Goal: Task Accomplishment & Management: Use online tool/utility

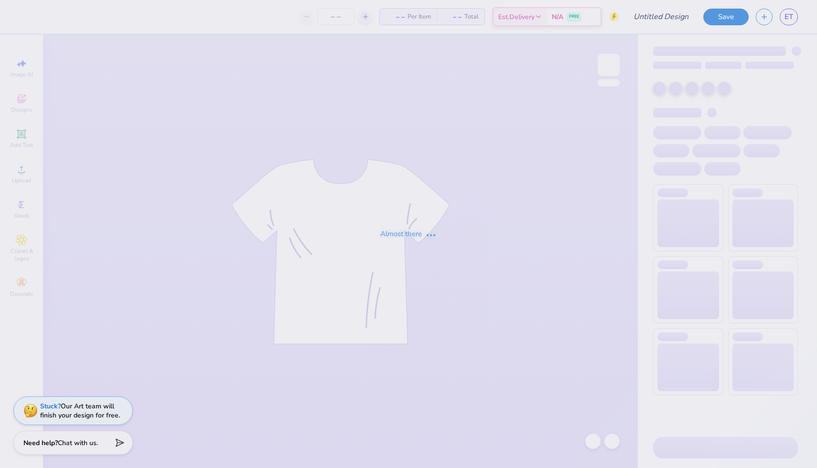
type input "Ella Taliani : Illinois State University"
type input "24"
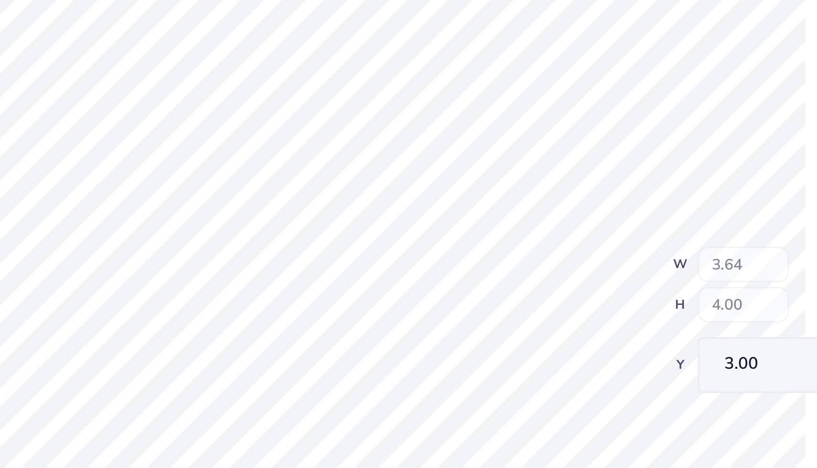
type textarea "x"
type input "0.25"
type input "0.68"
type input "3.25"
type textarea "x"
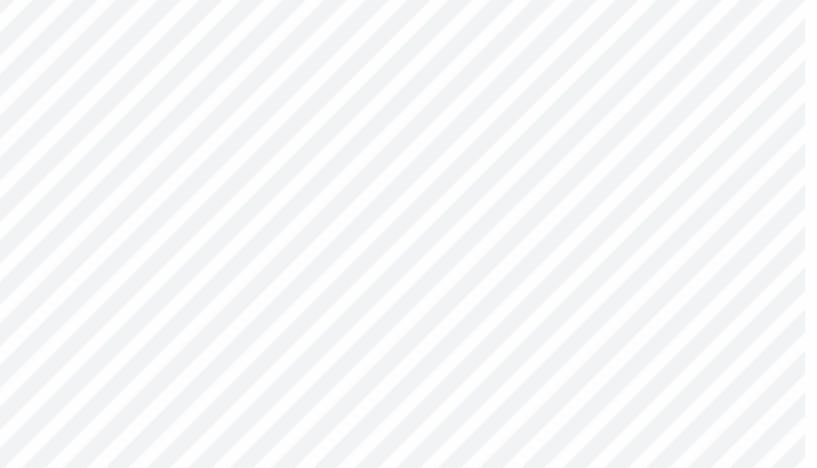
type input "3.21"
type textarea "x"
type input "3.32"
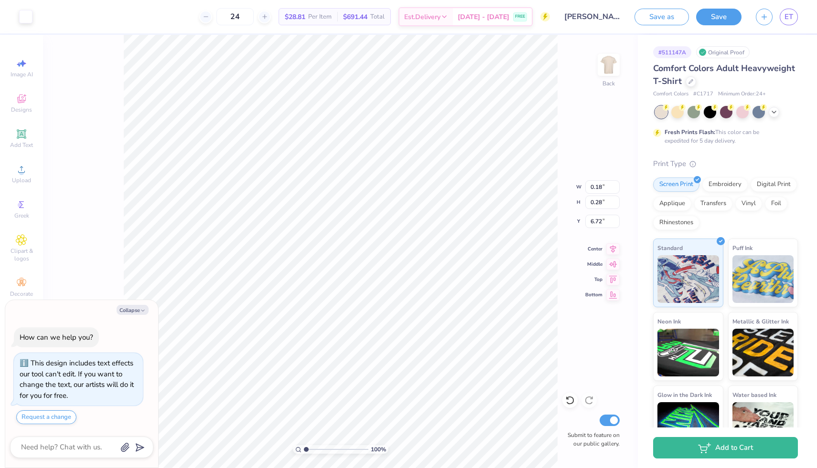
click at [768, 108] on div at bounding box center [726, 112] width 143 height 12
click at [770, 108] on icon at bounding box center [774, 111] width 8 height 8
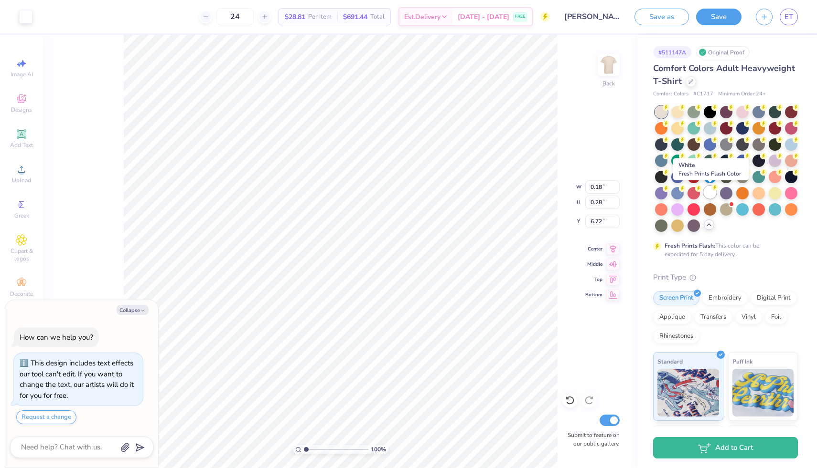
click at [707, 191] on div at bounding box center [709, 192] width 12 height 12
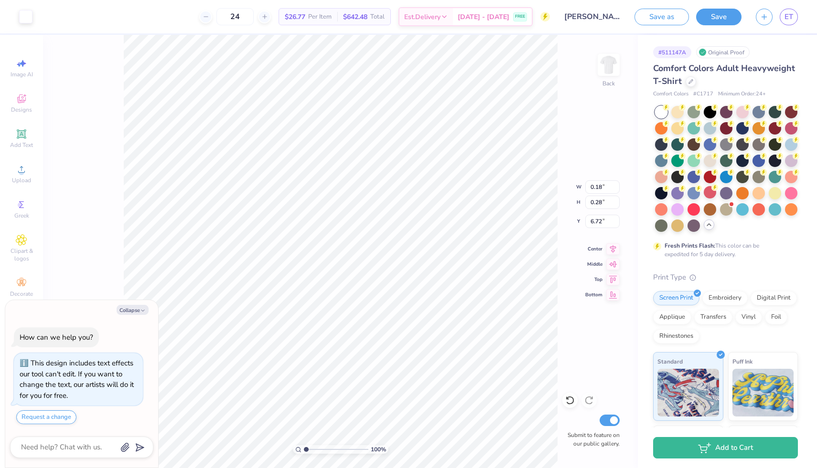
click at [566, 145] on div "100 % Back W 0.18 0.18 " H 0.28 0.28 " Y 6.72 6.72 " Center Middle Top Bottom S…" at bounding box center [340, 252] width 595 height 434
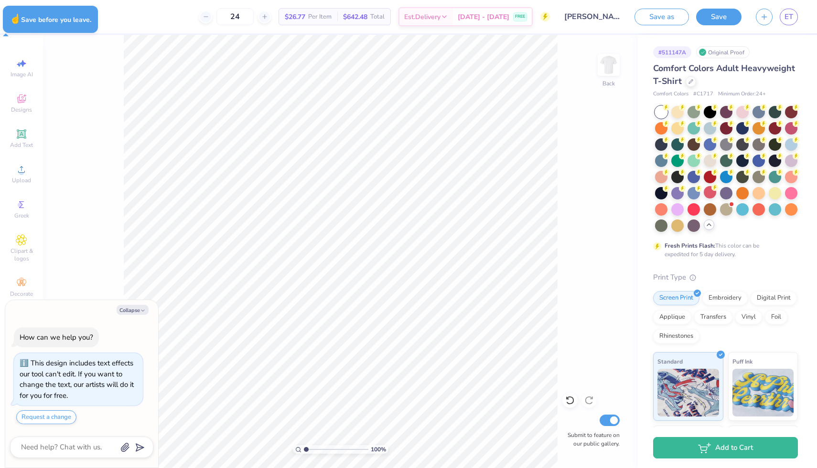
type textarea "x"
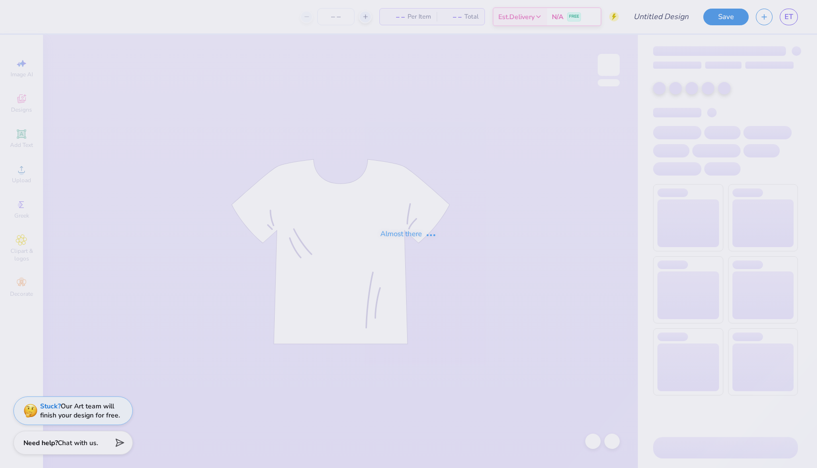
type input "dudes day"
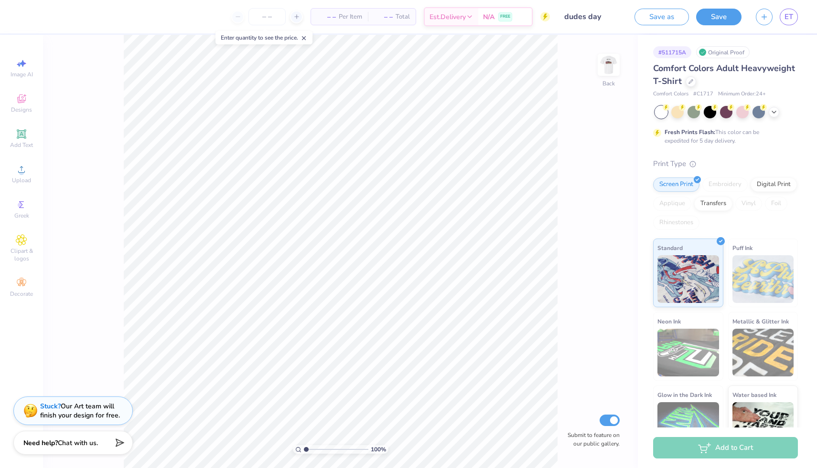
click at [624, 66] on div "100 % Back Submit to feature on our public gallery." at bounding box center [340, 252] width 595 height 434
click at [616, 66] on img at bounding box center [608, 65] width 38 height 38
type input "9.22"
type input "2.69"
type input "3.24"
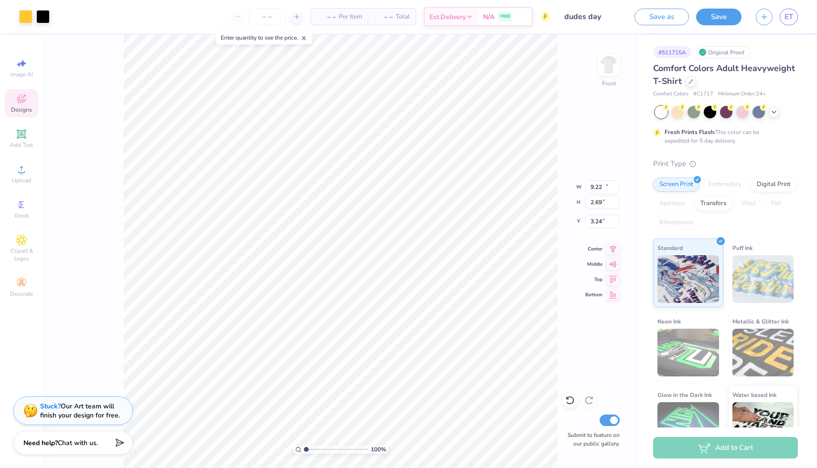
type input "11.82"
type input "3.44"
type input "3.00"
click at [19, 137] on icon at bounding box center [21, 133] width 9 height 9
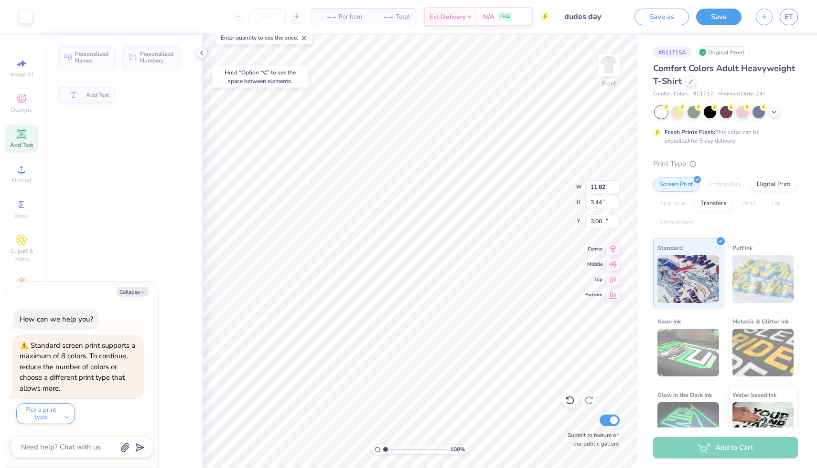
type input "5.69"
type input "1.65"
type input "12.93"
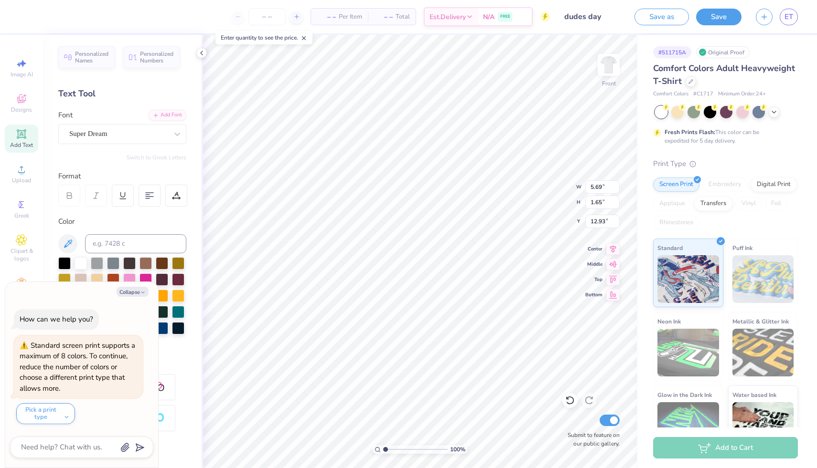
type textarea "x"
type textarea "2"
type textarea "x"
type textarea "20"
type textarea "x"
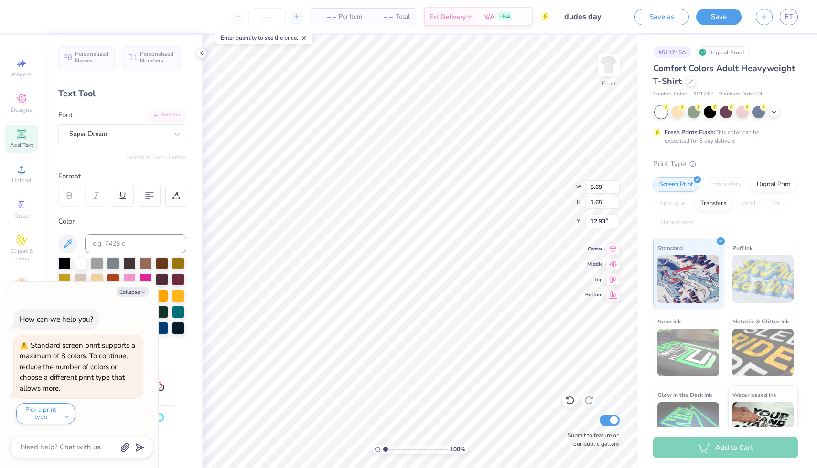
type textarea "202"
type textarea "x"
type textarea "2025"
click at [137, 289] on button "Collapse" at bounding box center [133, 292] width 32 height 10
type input "5.53"
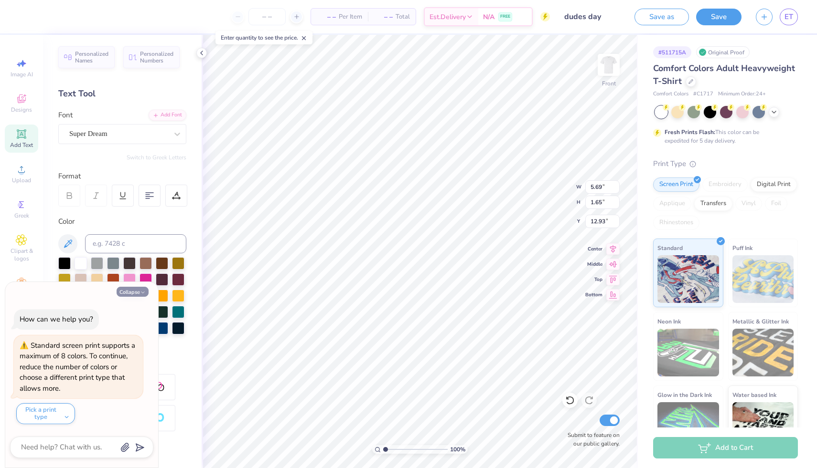
type textarea "x"
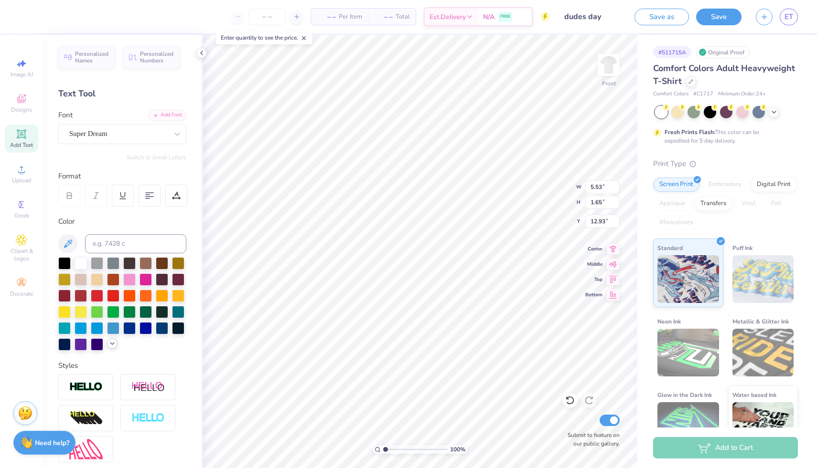
click at [109, 344] on icon at bounding box center [112, 344] width 8 height 8
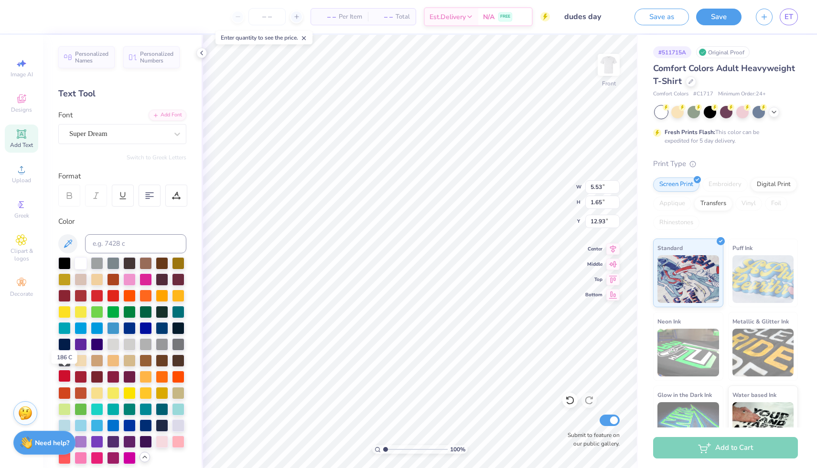
click at [63, 375] on div at bounding box center [64, 376] width 12 height 12
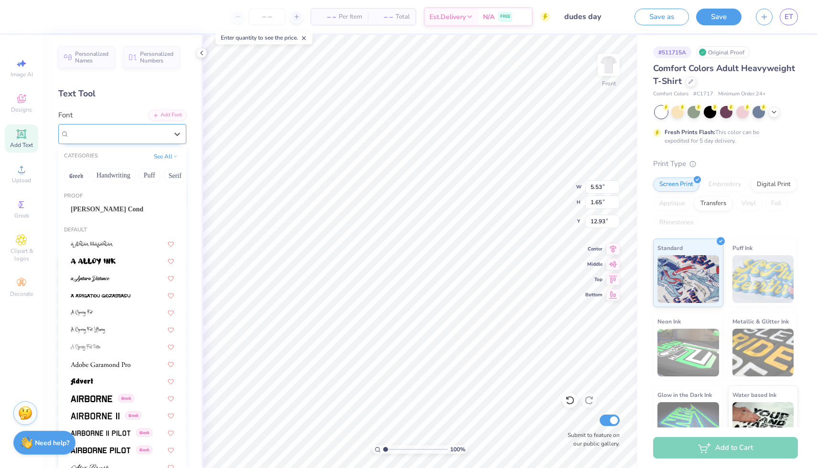
click at [135, 138] on div "Super Dream" at bounding box center [118, 134] width 100 height 15
click at [108, 220] on div "Proof SF Covington Cond" at bounding box center [122, 206] width 128 height 34
click at [98, 207] on span "[PERSON_NAME] Cond" at bounding box center [107, 209] width 73 height 10
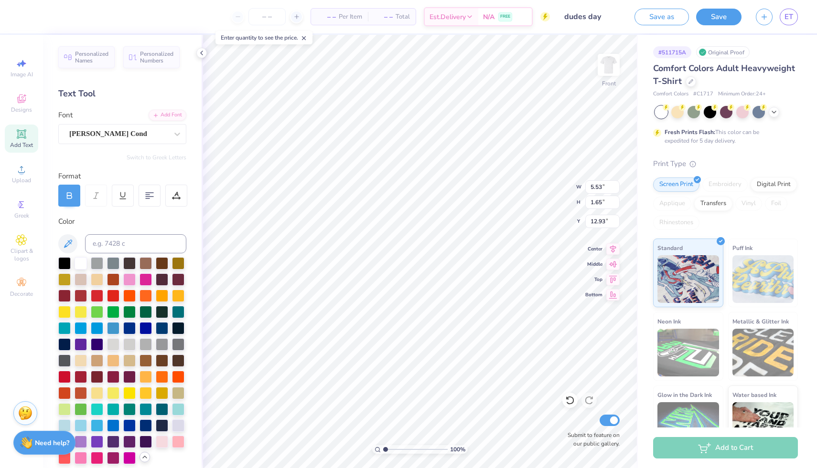
type input "3.33"
type input "1.77"
type input "12.87"
type input "11.82"
type input "3.44"
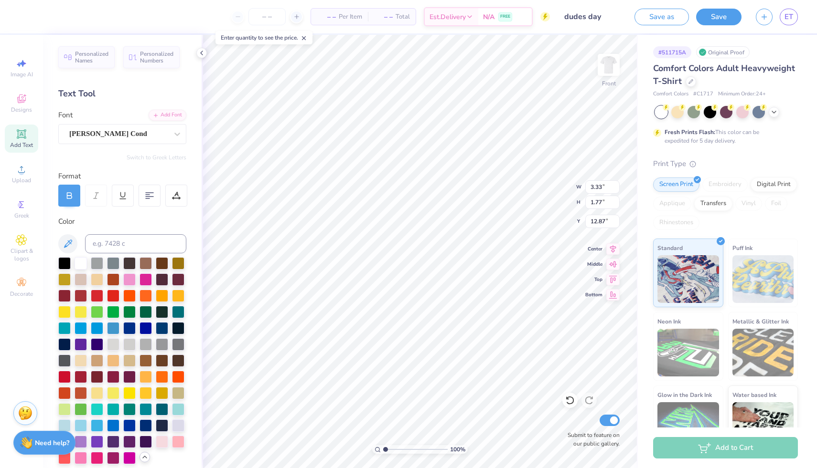
type input "3.00"
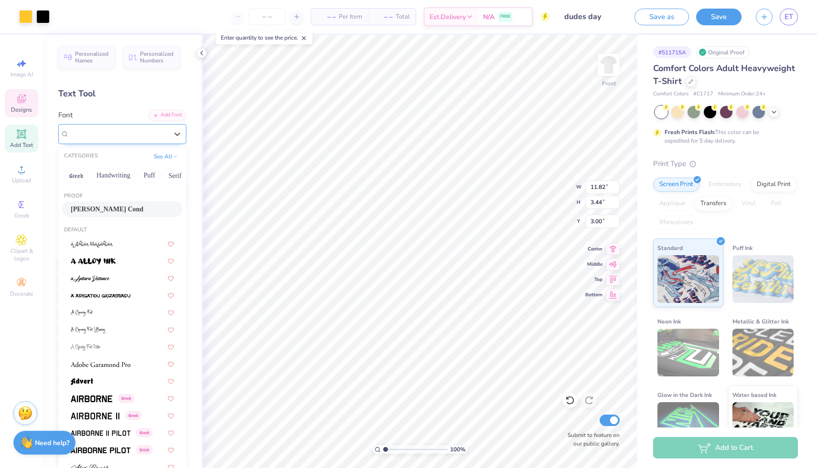
click at [106, 138] on div "[PERSON_NAME] Cond" at bounding box center [118, 134] width 100 height 15
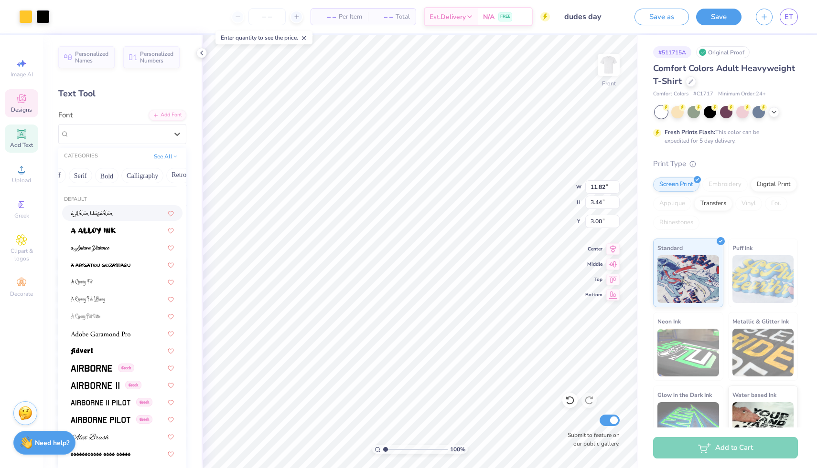
scroll to position [0, 94]
click at [109, 174] on button "Bold" at bounding box center [107, 175] width 23 height 15
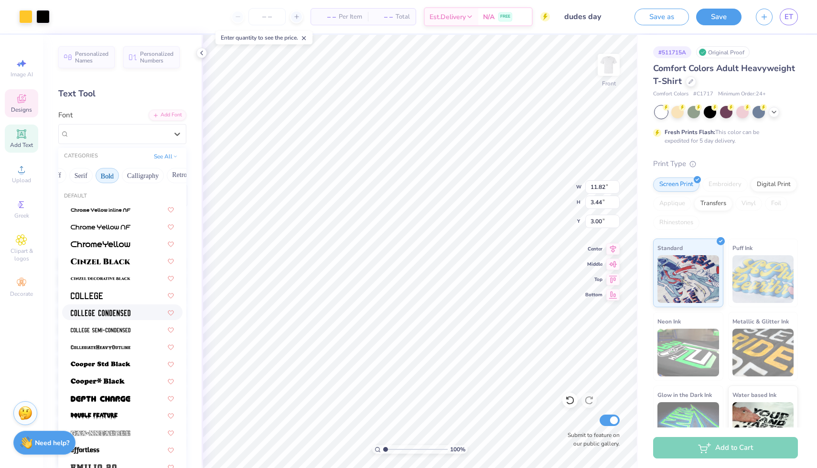
click at [90, 307] on div at bounding box center [122, 313] width 120 height 16
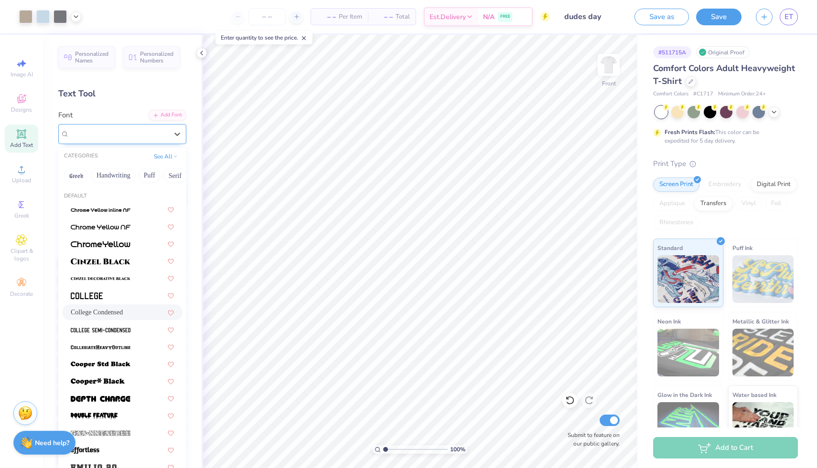
click at [98, 133] on div "College Condensed" at bounding box center [118, 134] width 100 height 15
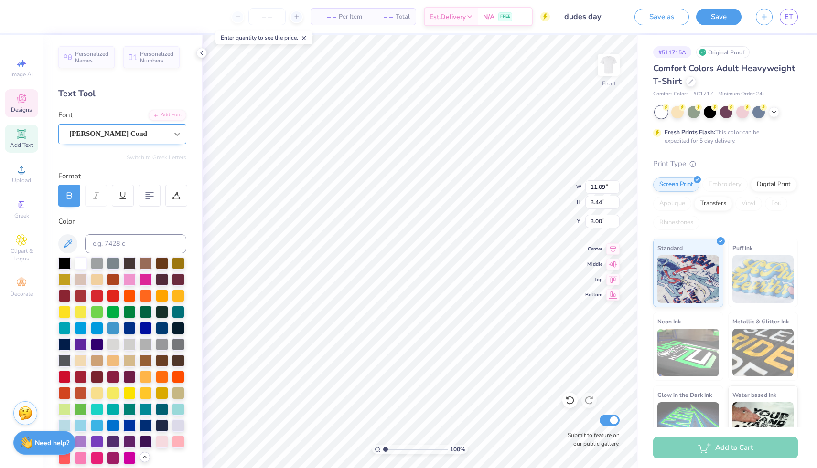
click at [181, 135] on icon at bounding box center [177, 134] width 10 height 10
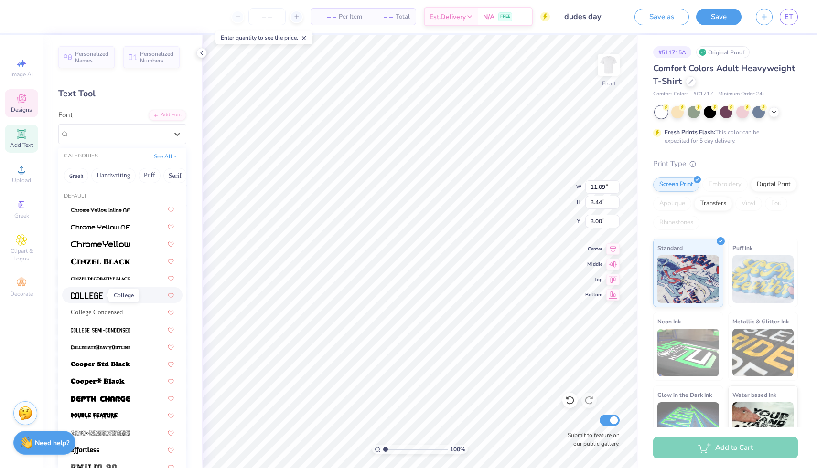
click at [100, 298] on img at bounding box center [87, 296] width 32 height 7
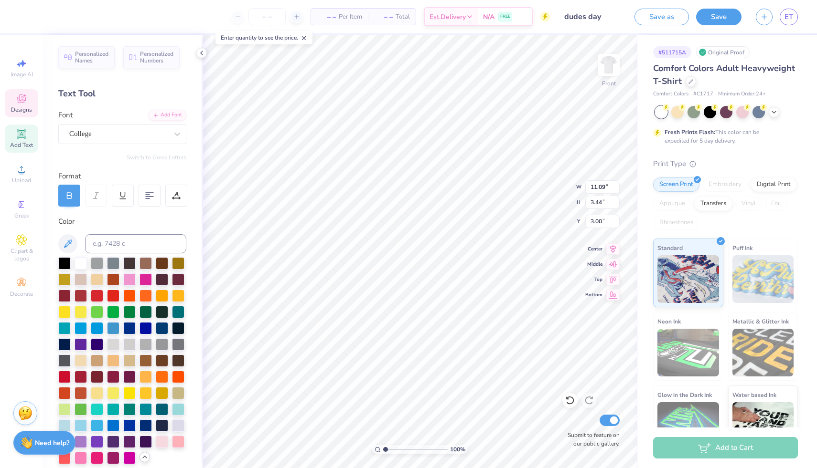
type input "14.53"
type input "3.39"
type input "3.02"
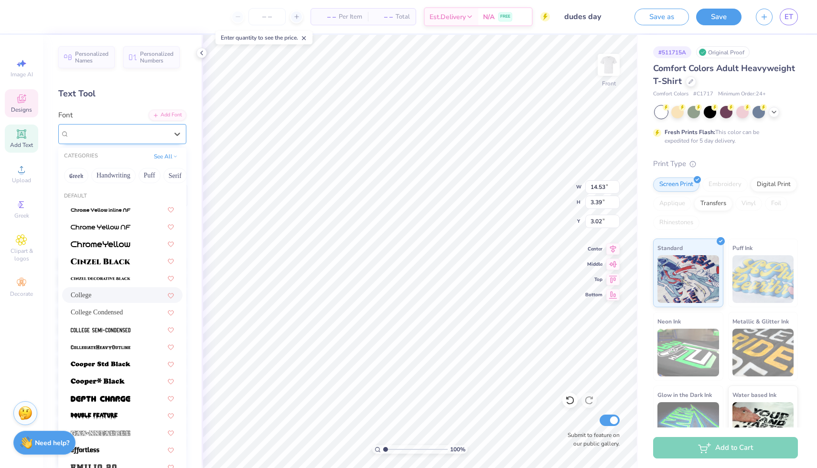
click at [112, 138] on div "College" at bounding box center [118, 134] width 100 height 15
click at [100, 313] on span "College Condensed" at bounding box center [97, 313] width 52 height 10
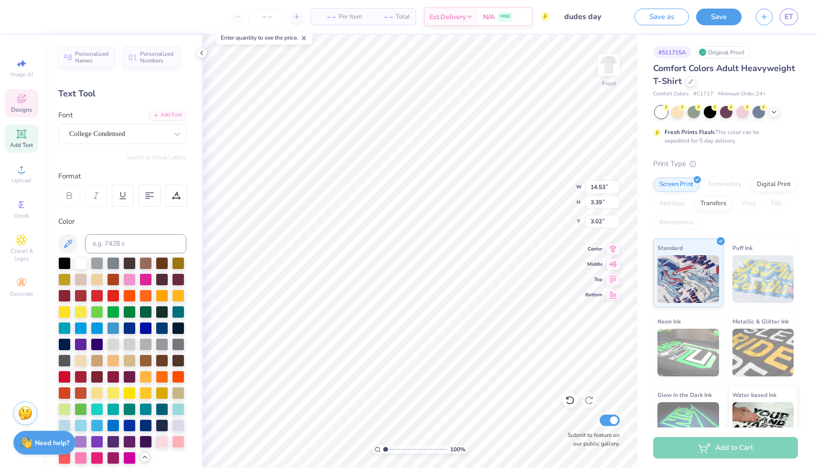
type input "10.94"
type input "3.03"
type input "3.21"
type input "11.65"
type input "3.22"
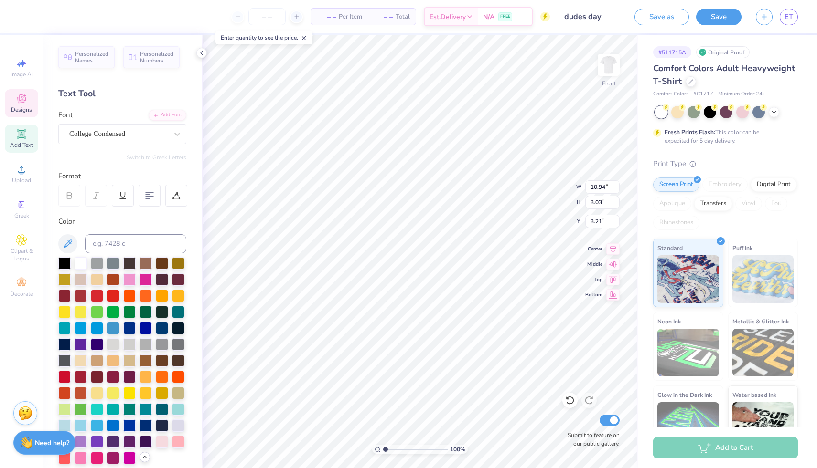
type input "3.20"
type input "11.97"
type input "3.31"
type input "3.34"
type input "4.99"
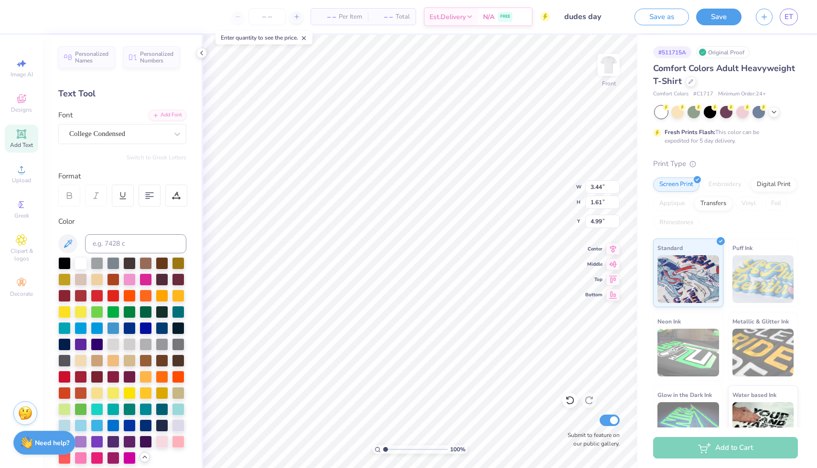
type input "11.97"
type input "3.31"
type input "3.29"
type input "2.37"
type input "3.44"
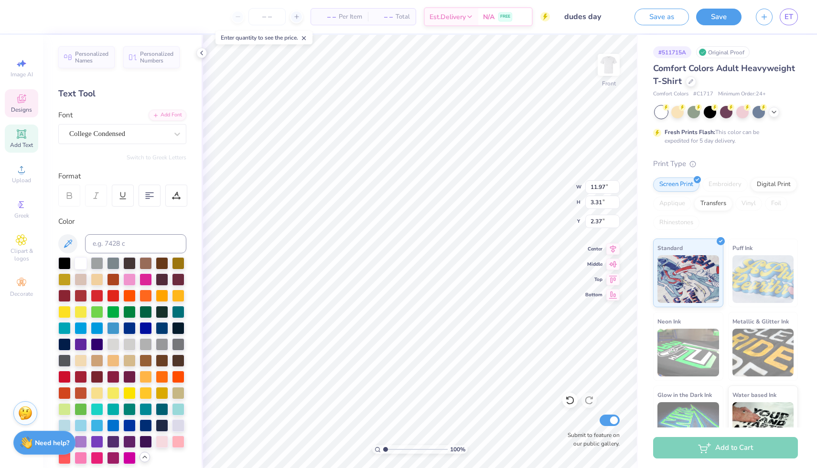
type input "1.61"
type input "4.99"
type input "2.08"
type input "0.97"
type input "12.57"
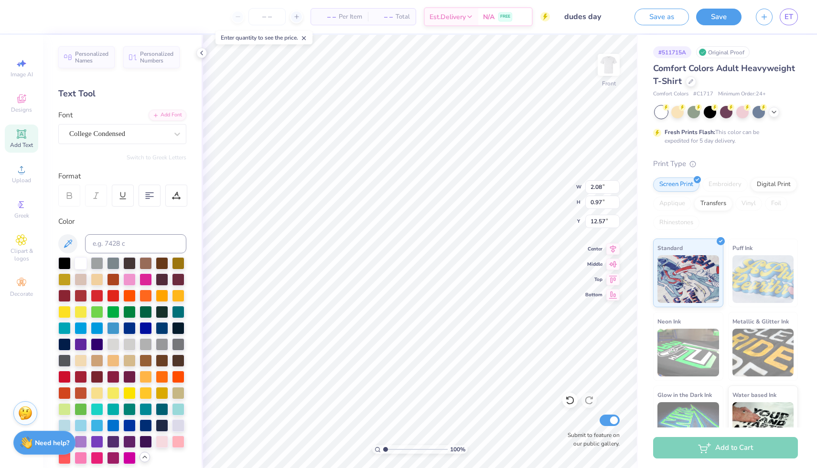
type input "11.97"
type input "3.31"
type input "3.78"
type input "6.12"
type input "3.61"
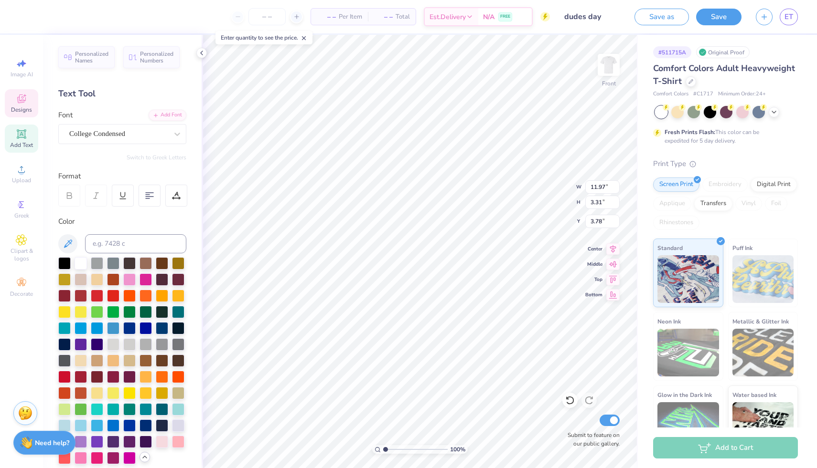
type input "1.34"
type input "9.52"
type input "5.45"
type input "6.65"
type input "2.08"
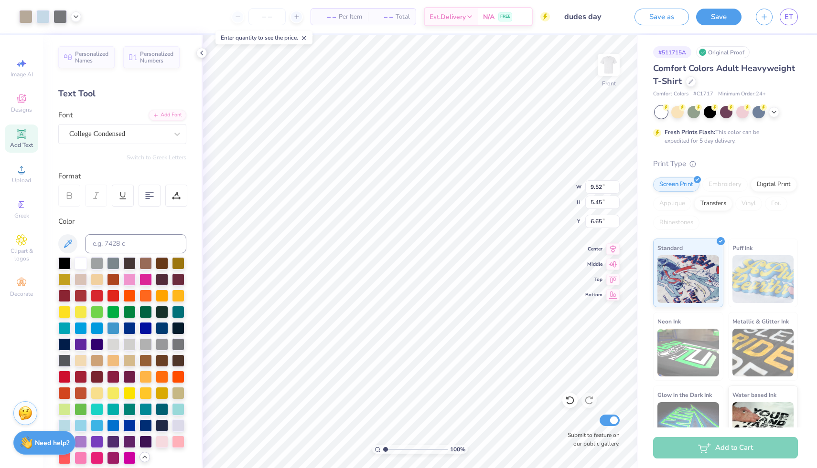
type input "0.97"
type input "6.12"
type input "9.52"
type input "5.45"
type input "10.68"
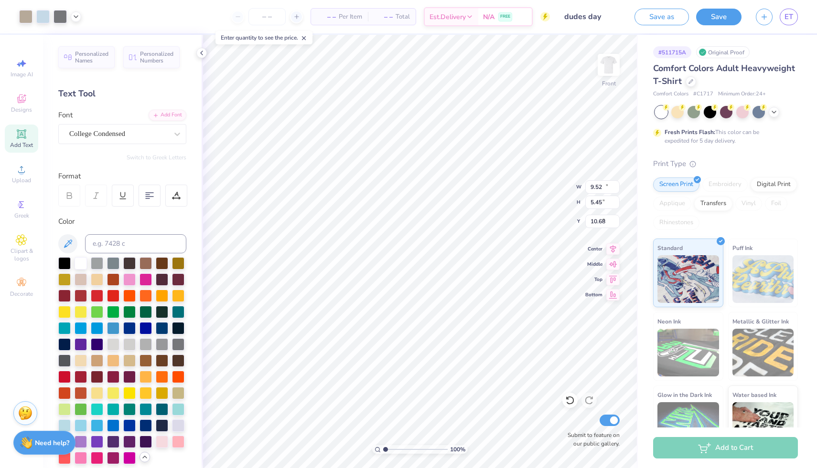
type input "11.47"
type input "6.57"
type input "9.56"
type input "12.45"
type input "7.13"
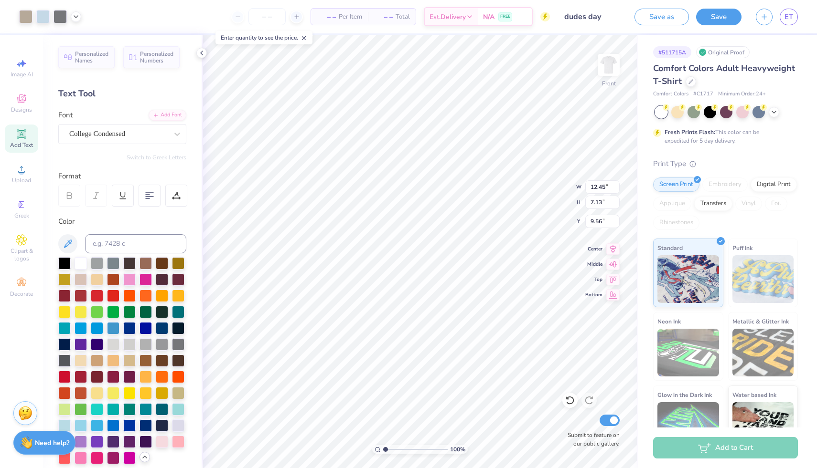
type input "7.41"
type input "2.08"
type input "0.97"
type input "15.16"
type input "11.97"
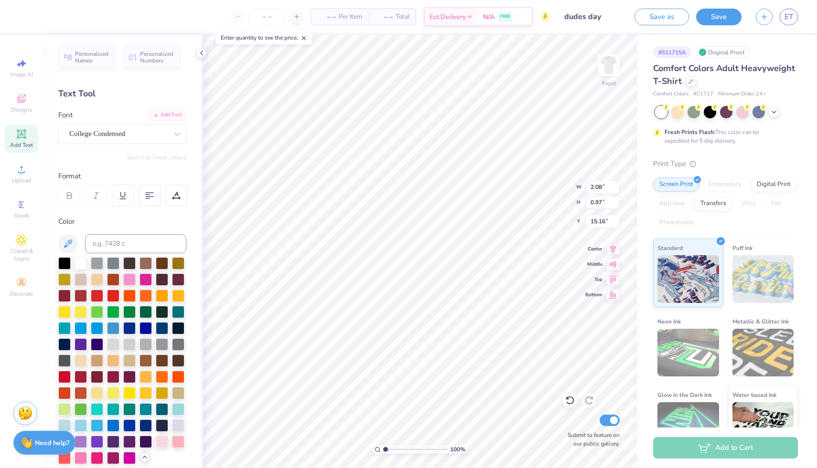
type input "3.31"
type input "4.80"
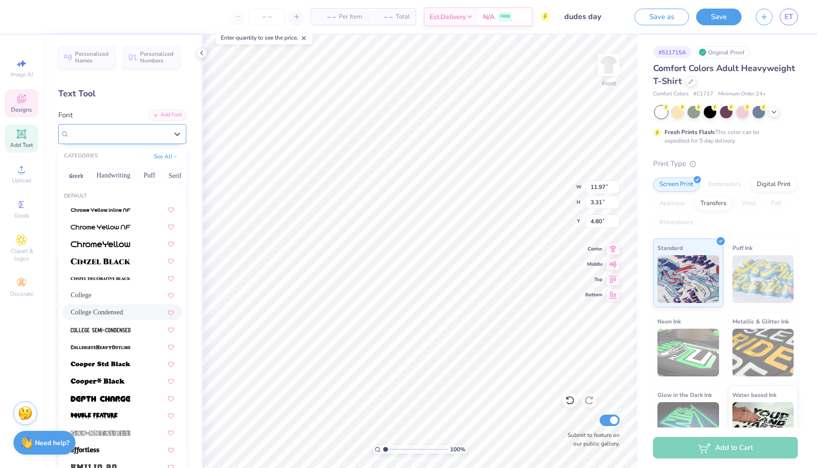
click at [118, 137] on div "College Condensed" at bounding box center [118, 134] width 100 height 15
click at [114, 342] on span at bounding box center [101, 347] width 60 height 10
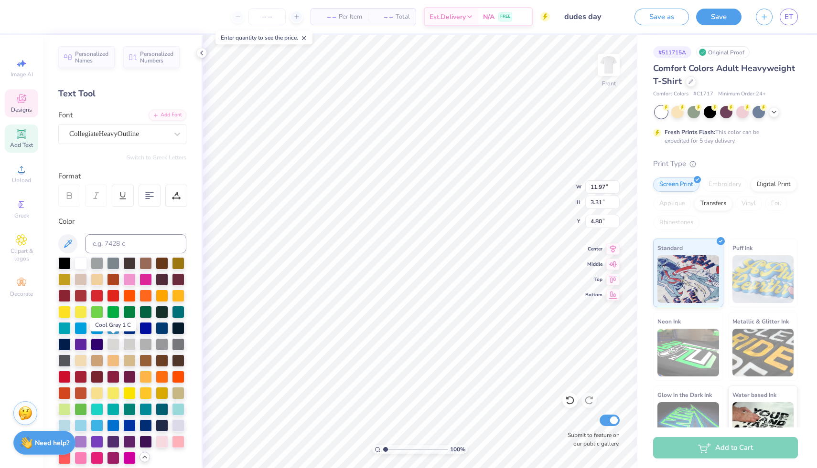
type input "14.53"
type input "3.42"
type input "4.74"
click at [115, 132] on div "CollegiateHeavyOutline" at bounding box center [118, 134] width 100 height 15
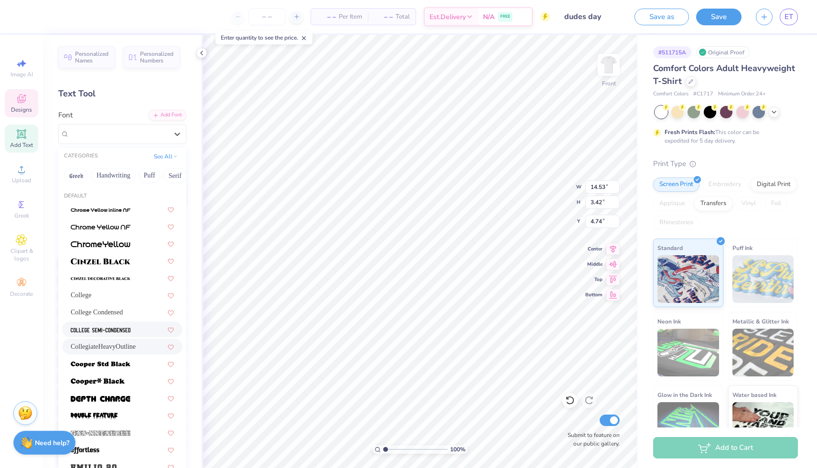
click at [94, 328] on img at bounding box center [101, 330] width 60 height 7
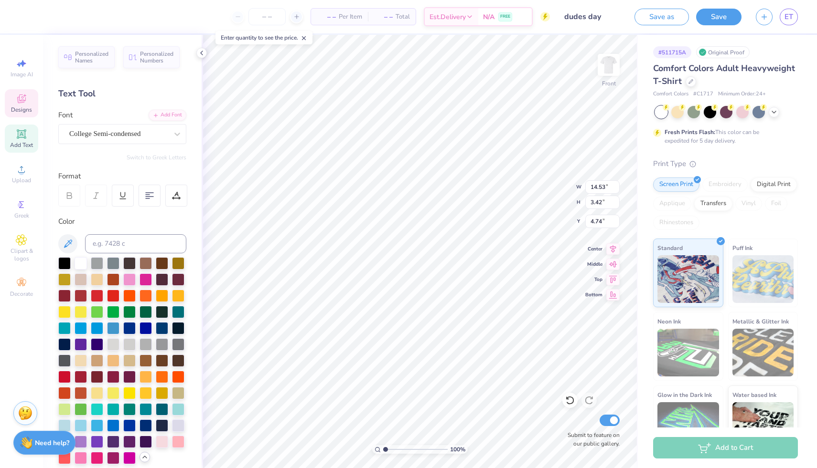
type input "11.25"
type input "2.91"
type input "4.99"
click at [138, 128] on div "College Semi-condensed" at bounding box center [118, 134] width 100 height 15
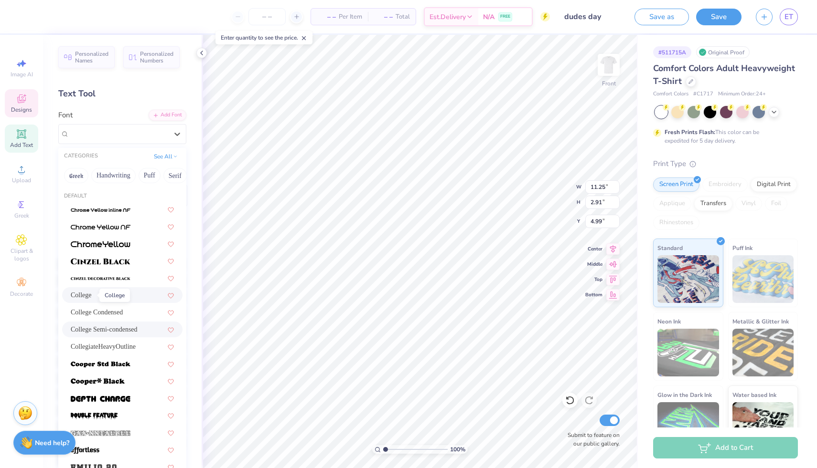
click at [81, 297] on span "College" at bounding box center [81, 295] width 21 height 10
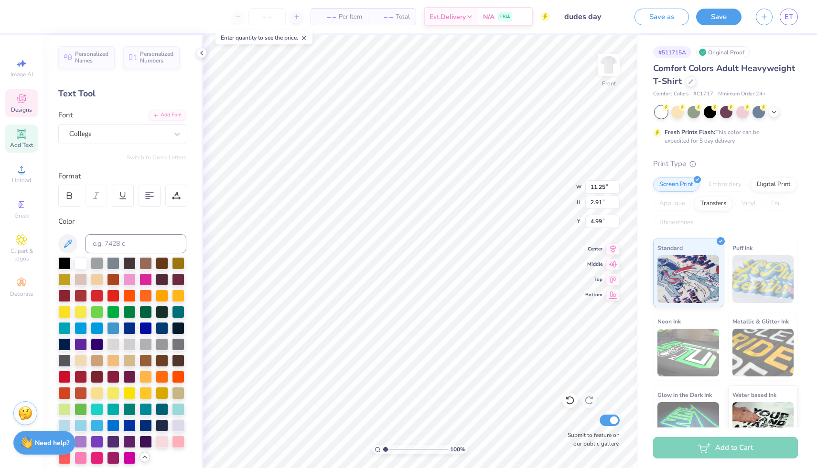
type input "12.42"
type input "3.03"
type input "4.93"
type input "7.23"
type input "4.68"
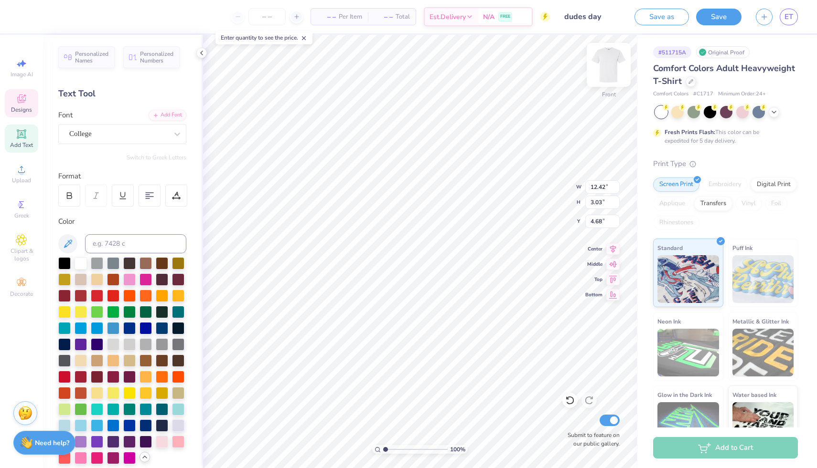
scroll to position [0, 1]
type textarea "DUDES DAY"
click at [186, 98] on div "Personalized Names Personalized Numbers Text Tool Add Font Font College Switch …" at bounding box center [122, 252] width 159 height 434
click at [141, 132] on div "College" at bounding box center [118, 134] width 100 height 15
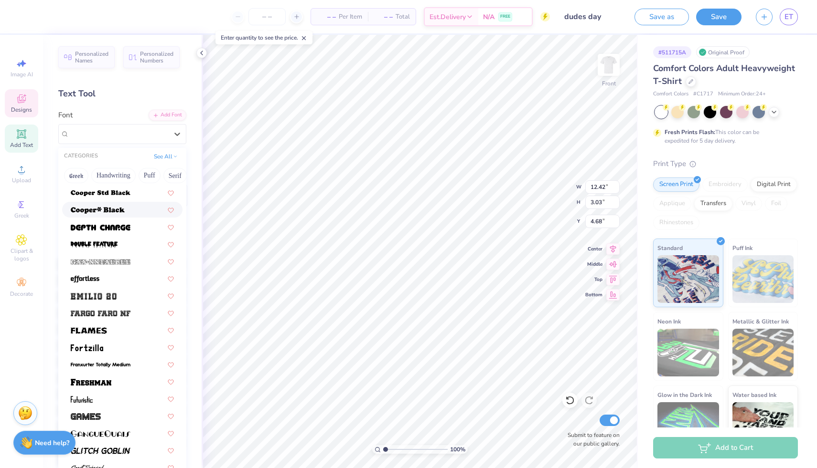
scroll to position [175, 0]
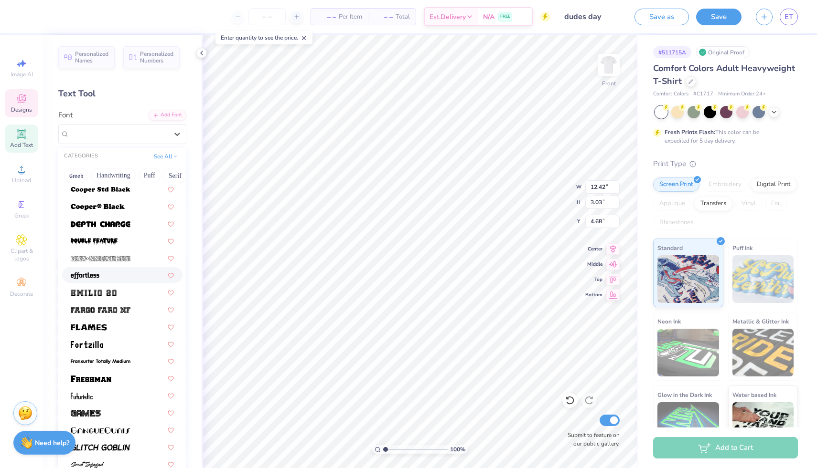
click at [130, 274] on div at bounding box center [122, 275] width 103 height 10
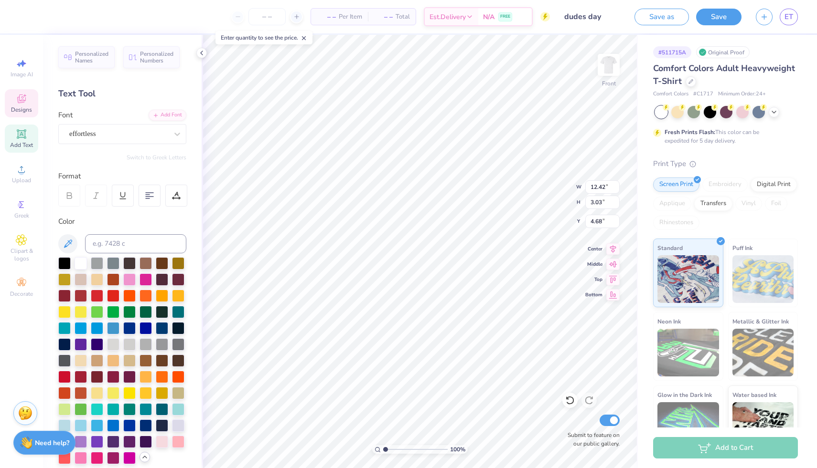
type input "11.43"
type input "3.11"
type input "4.67"
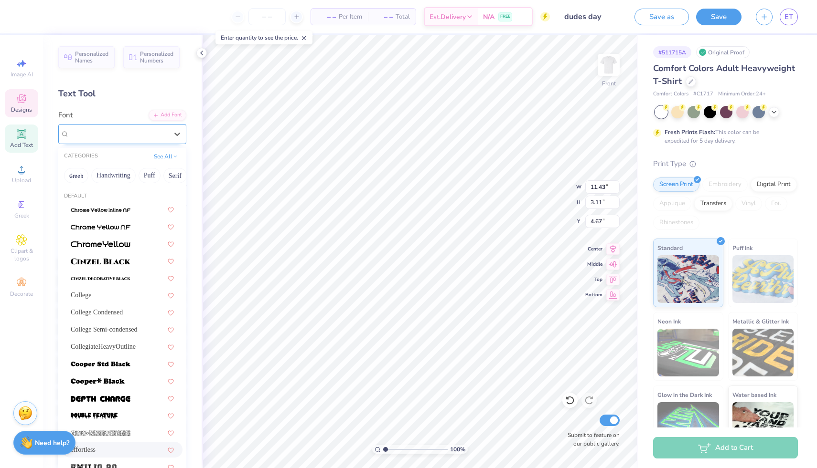
click at [92, 135] on div "effortless" at bounding box center [118, 134] width 100 height 15
click at [109, 350] on span "CollegiateHeavyOutline" at bounding box center [103, 347] width 65 height 10
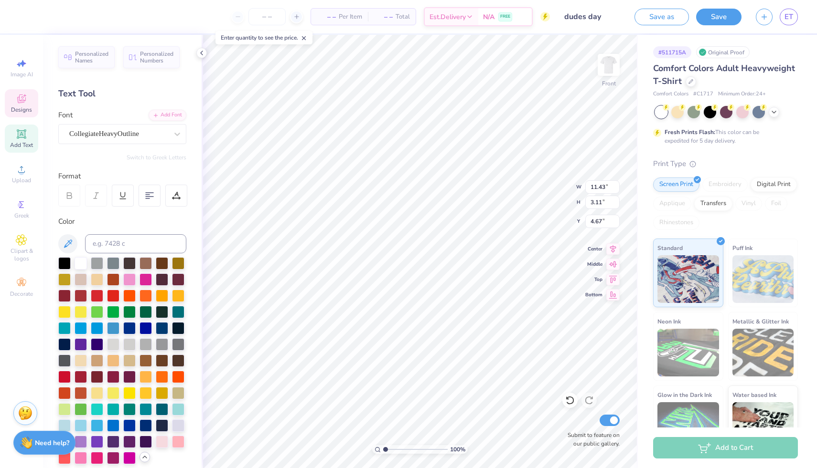
type input "14.53"
type input "3.42"
type input "4.49"
click at [120, 128] on div "CollegiateHeavyOutline" at bounding box center [118, 134] width 100 height 15
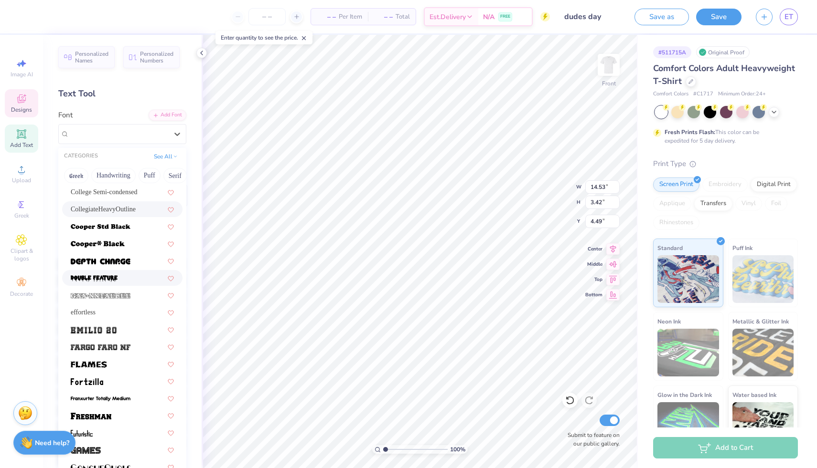
scroll to position [138, 0]
click at [107, 321] on div at bounding box center [122, 329] width 120 height 16
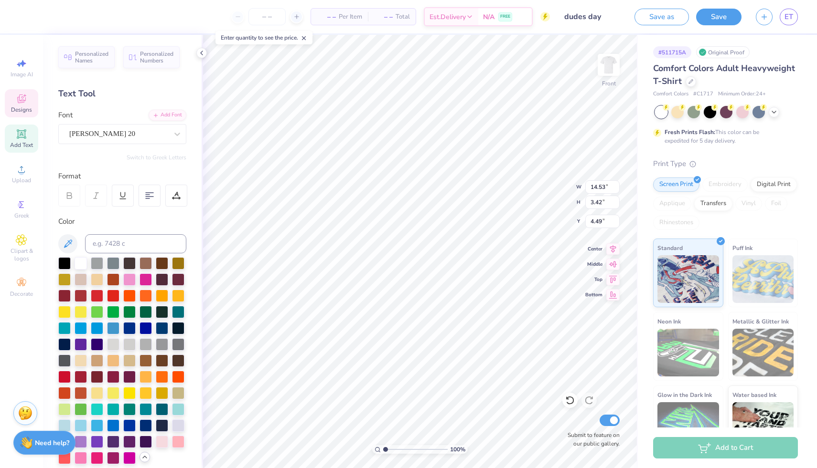
type input "3.30"
type input "4.54"
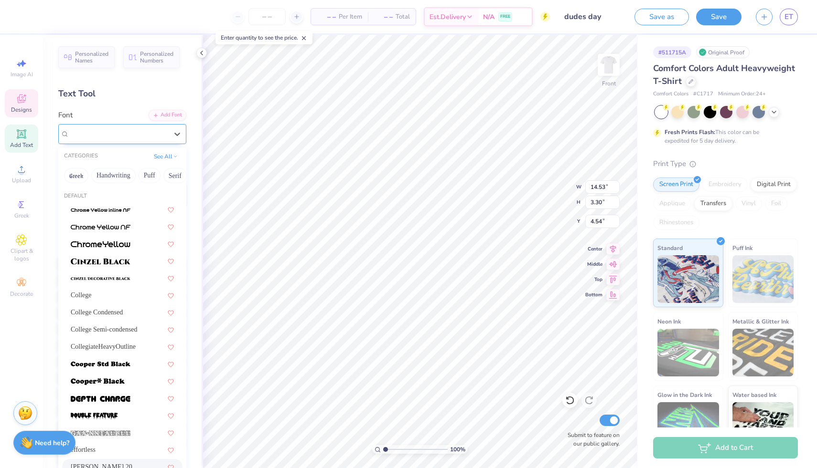
click at [123, 134] on div "Emilio 20" at bounding box center [118, 134] width 100 height 15
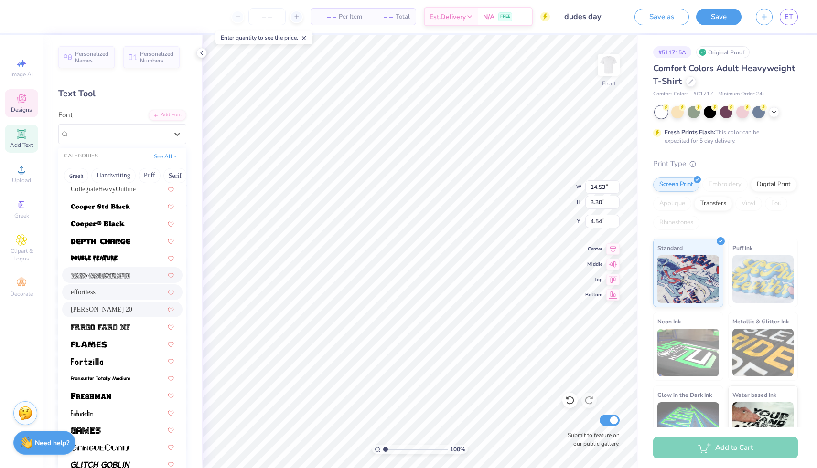
scroll to position [198, 0]
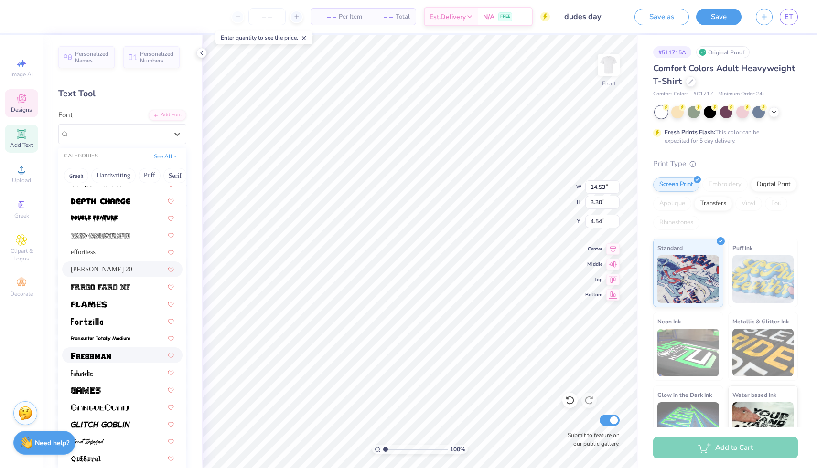
click at [100, 358] on img at bounding box center [91, 356] width 41 height 7
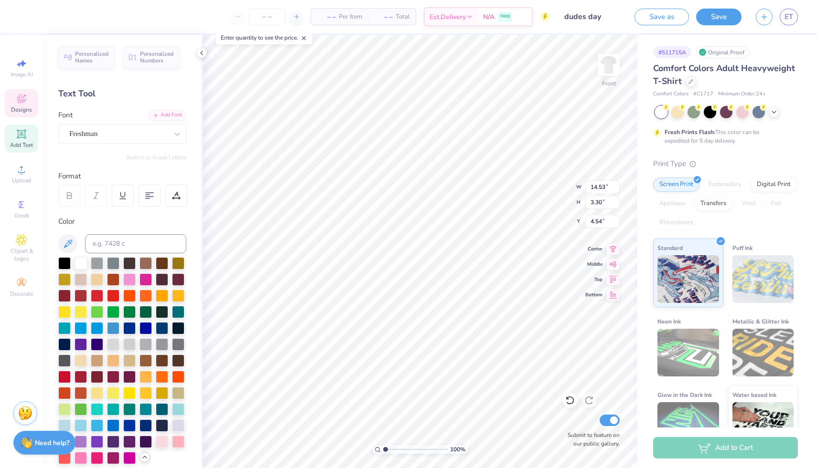
type input "12.99"
type input "3.02"
type input "4.68"
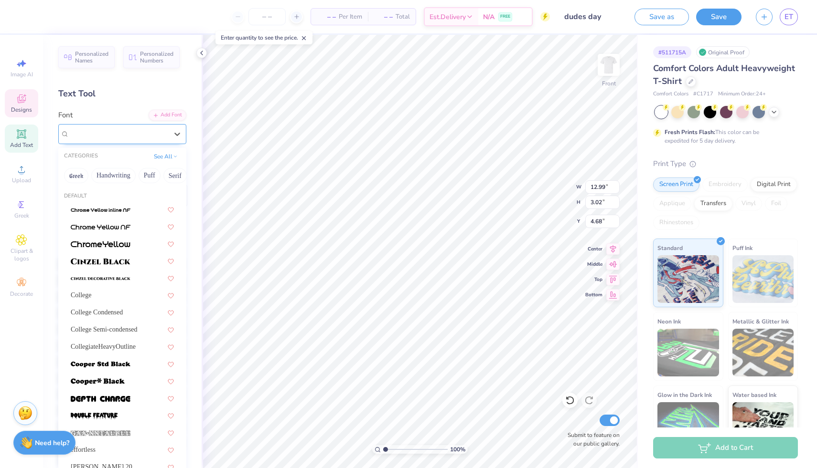
click at [137, 137] on div "Freshman" at bounding box center [118, 134] width 100 height 15
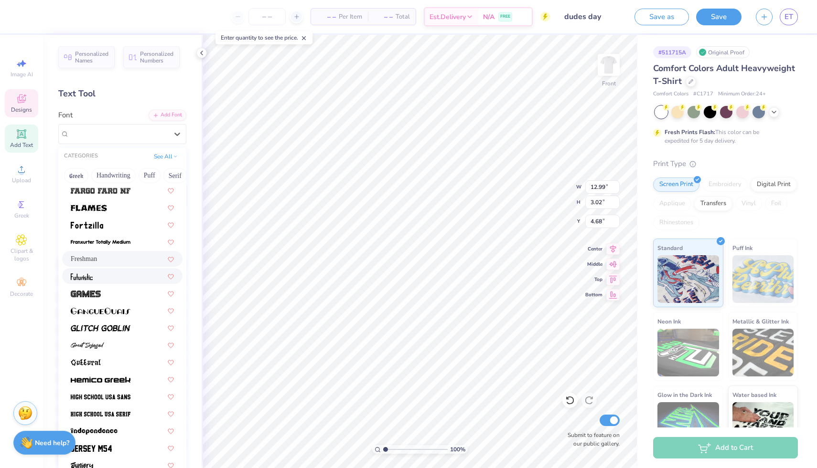
scroll to position [295, 0]
click at [100, 402] on div at bounding box center [122, 396] width 120 height 16
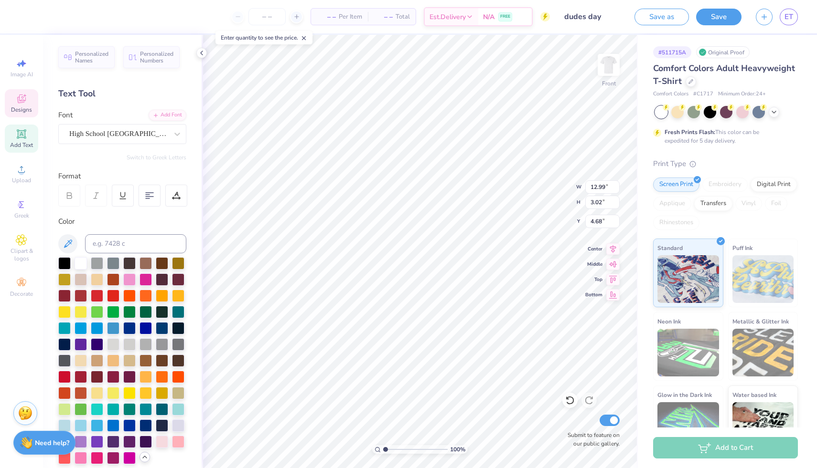
type input "9.66"
type input "2.57"
type input "4.91"
click at [109, 133] on div "High School USA Sans" at bounding box center [118, 134] width 100 height 15
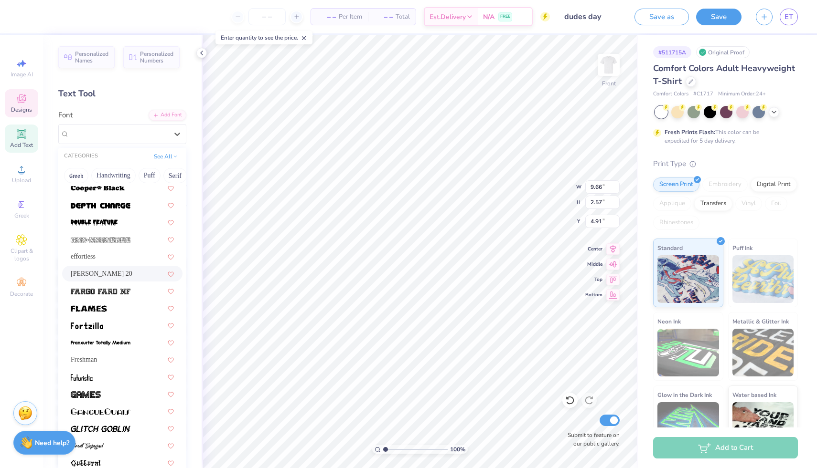
scroll to position [194, 0]
click at [96, 356] on span "Freshman" at bounding box center [84, 359] width 26 height 10
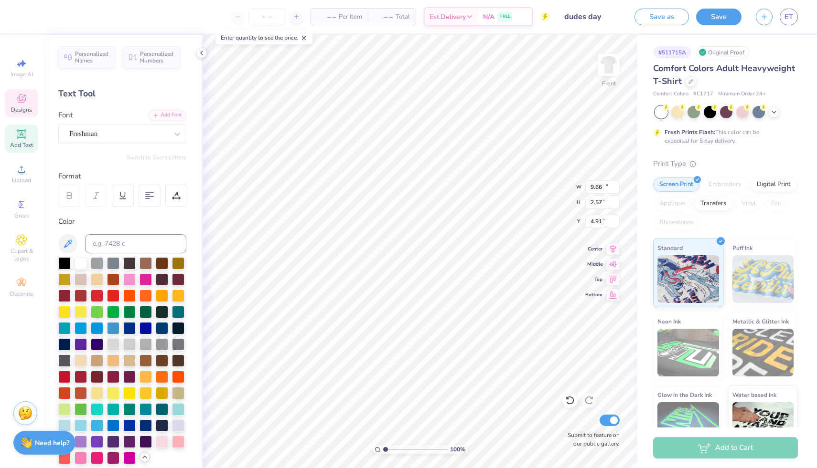
type input "12.99"
type input "3.02"
type input "4.68"
click at [137, 129] on div "Freshman" at bounding box center [118, 134] width 100 height 15
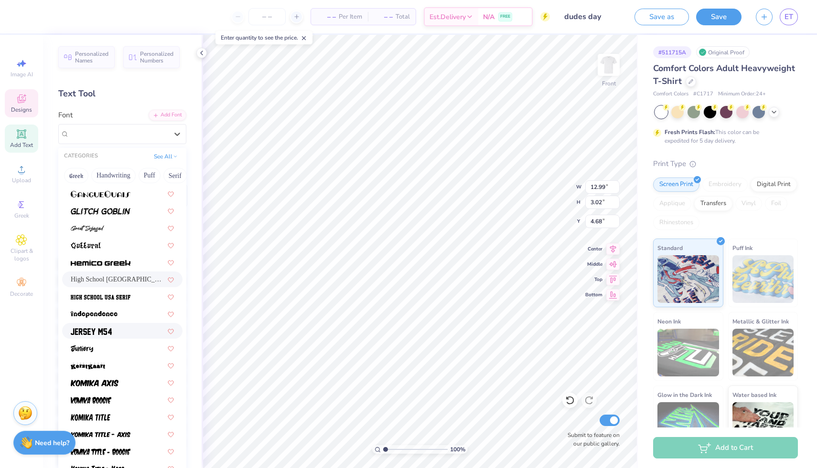
scroll to position [415, 0]
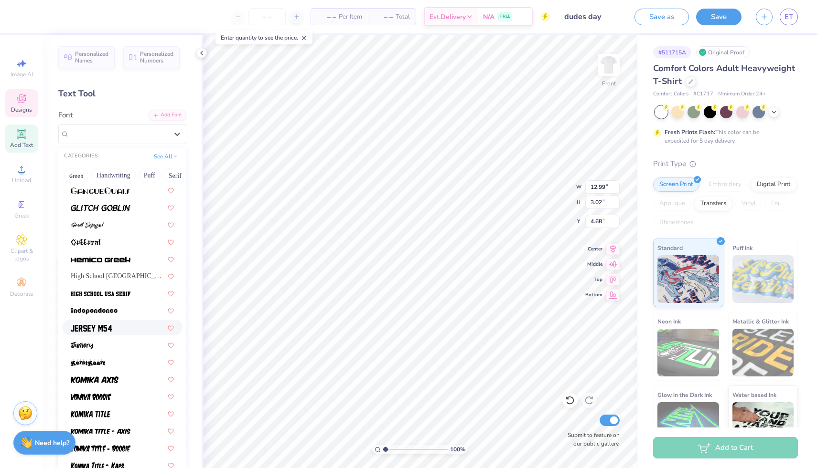
click at [101, 328] on img at bounding box center [91, 328] width 41 height 7
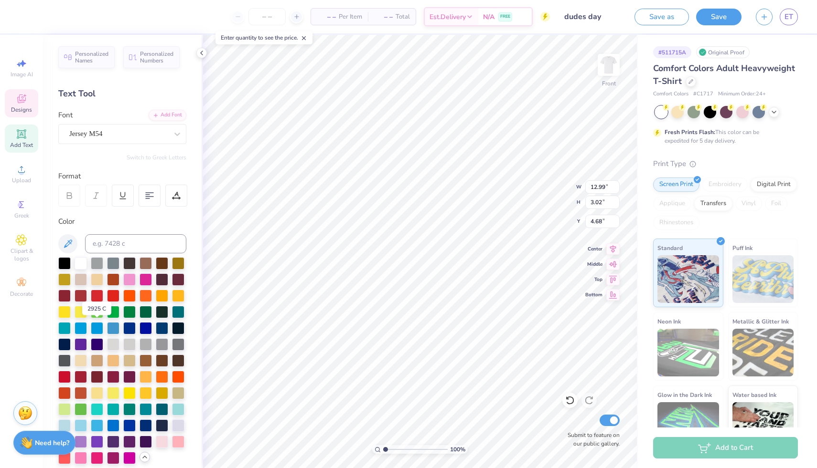
type input "8.41"
type input "2.40"
type input "5.00"
click at [569, 397] on icon at bounding box center [569, 401] width 8 height 9
type input "12.99"
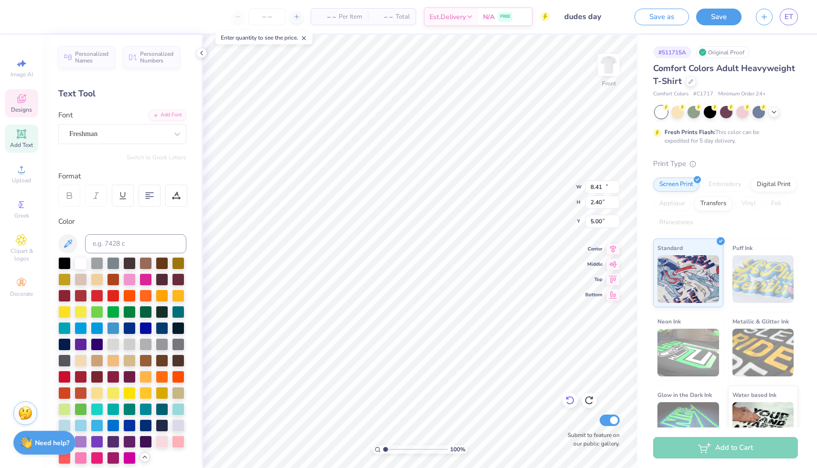
type input "3.02"
type input "4.68"
type input "12.80"
type input "2.98"
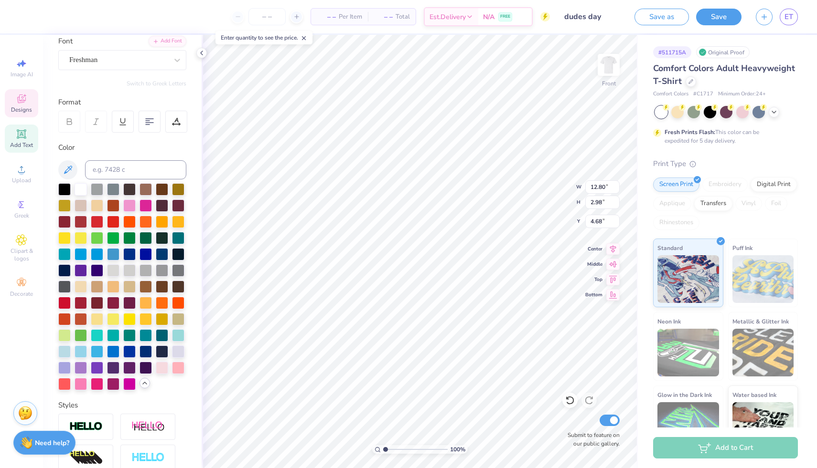
scroll to position [200, 0]
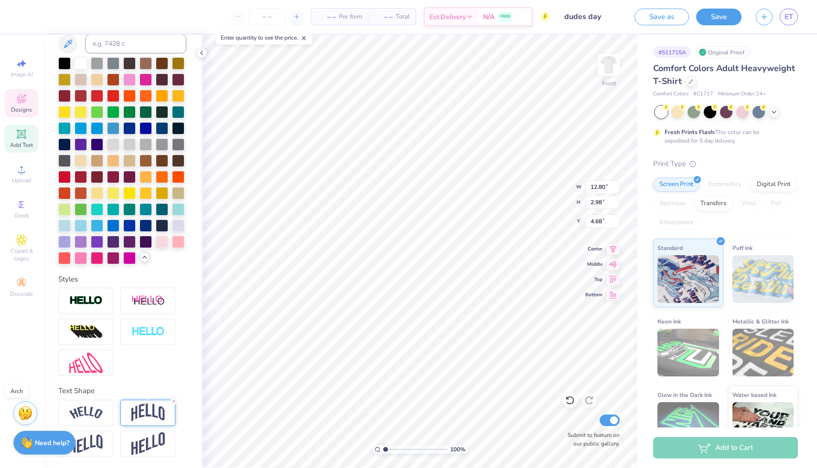
click at [142, 415] on img at bounding box center [147, 413] width 33 height 18
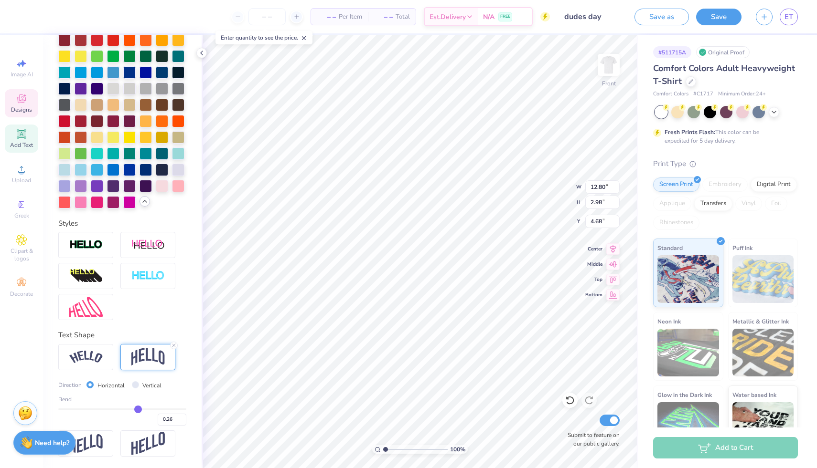
type input "0.27"
type input "0.26"
type input "0.25"
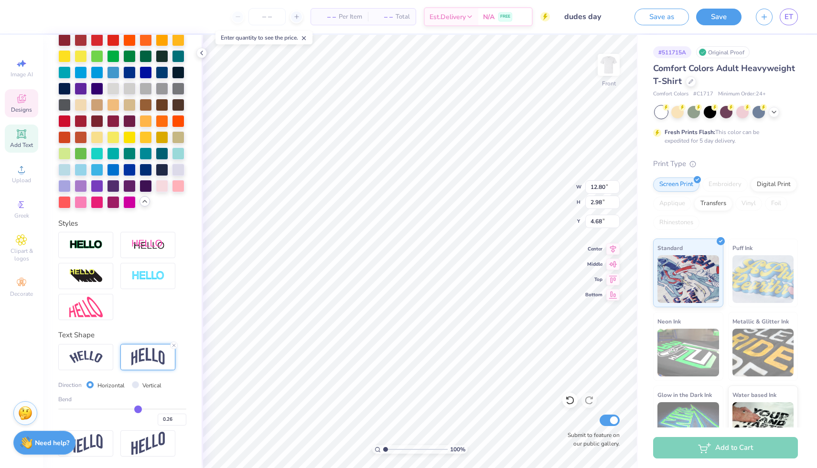
type input "0.25"
type input "0.24"
type input "0.23"
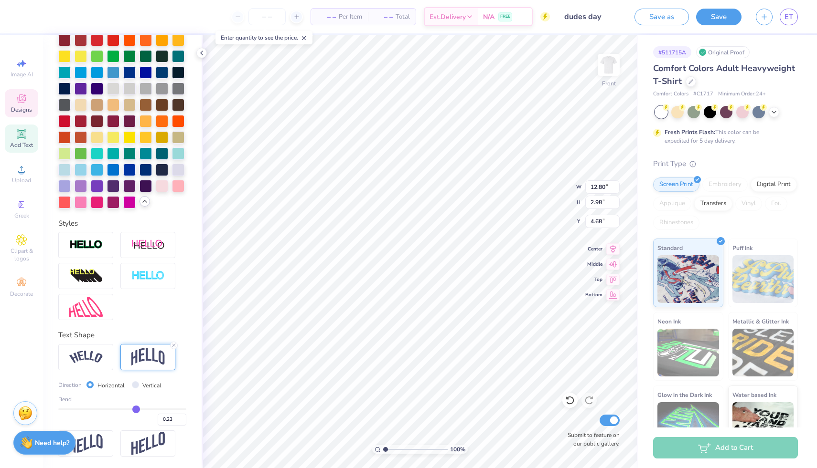
type input "0.22"
type input "0.21"
type input "2.77"
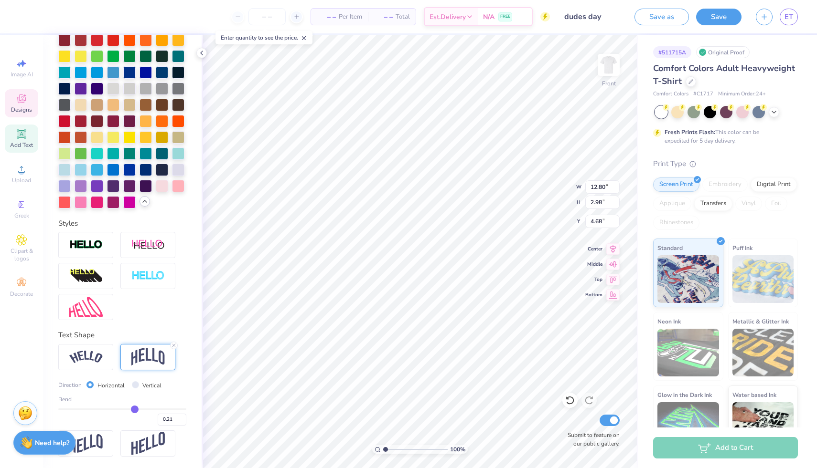
type input "4.79"
type input "0.2"
type input "0.20"
type input "2.67"
type input "4.84"
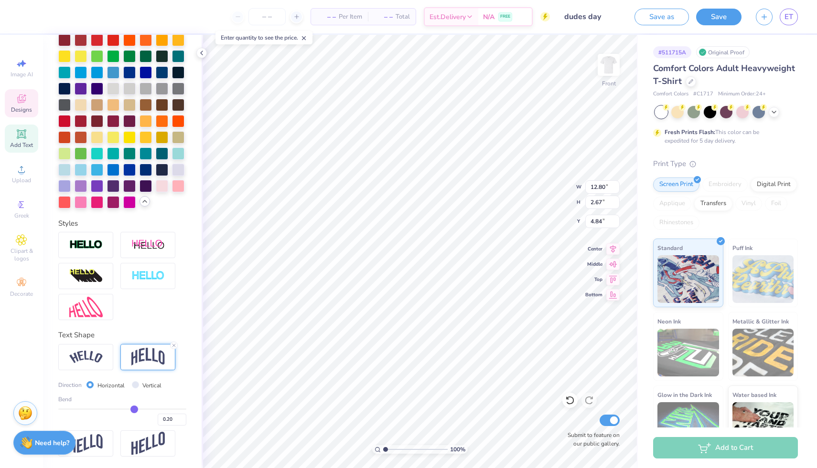
type input "0.21"
type input "0.22"
type input "2.77"
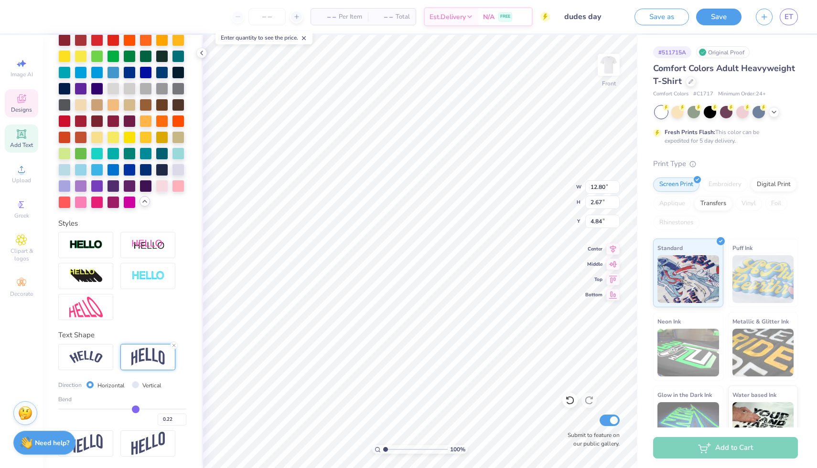
type input "4.79"
type input "0.21"
type input "2.72"
type input "4.81"
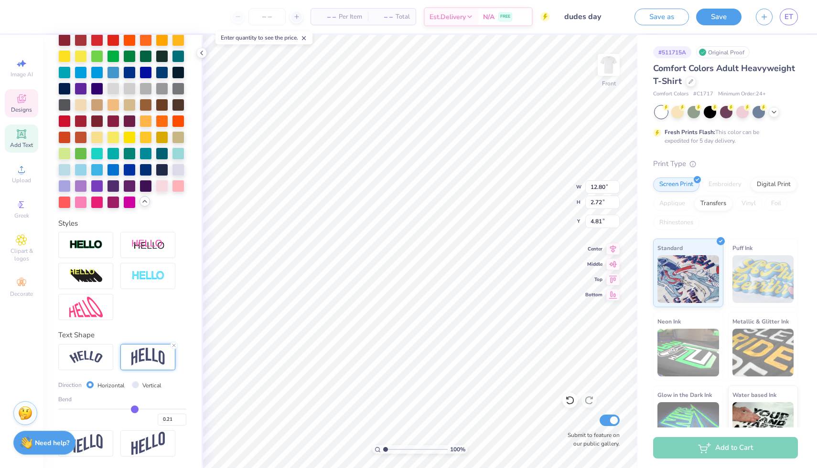
type input "0.2"
type input "0.20"
type input "0.2"
click at [134, 410] on input "range" at bounding box center [122, 409] width 128 height 1
type input "4.56"
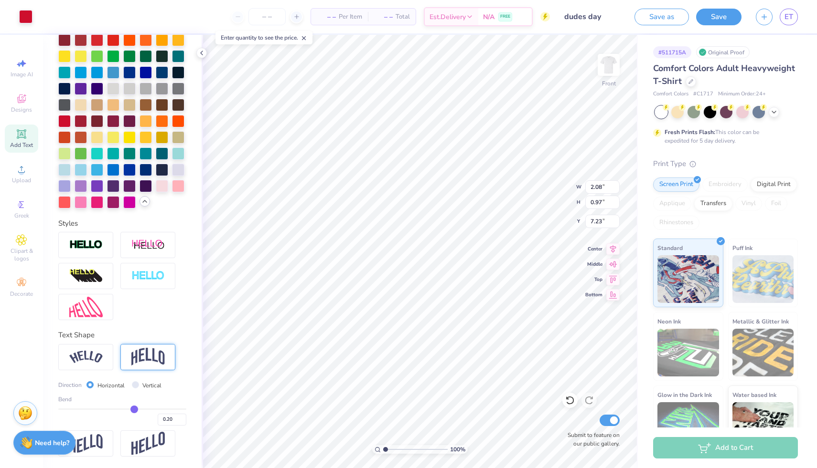
scroll to position [200, 0]
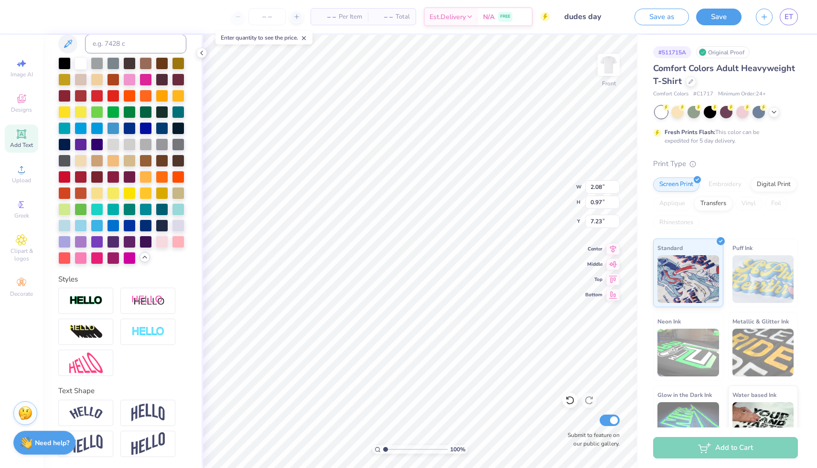
type input "6.74"
click at [598, 66] on img at bounding box center [608, 65] width 38 height 38
click at [23, 144] on span "Add Text" at bounding box center [21, 145] width 23 height 8
type textarea "d"
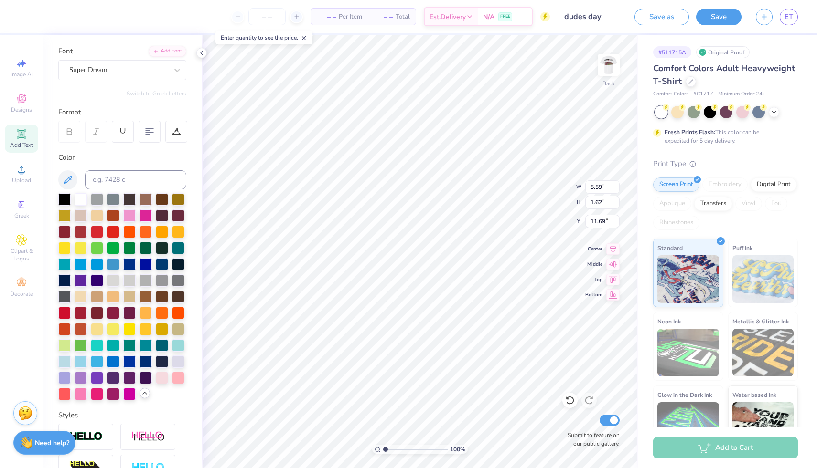
scroll to position [61, 0]
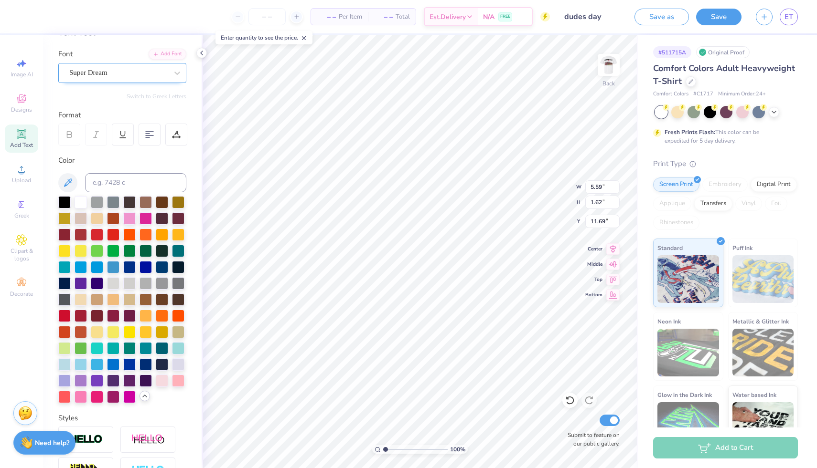
type textarea "DUDES DAY"
click at [93, 68] on div "Super Dream" at bounding box center [118, 72] width 100 height 15
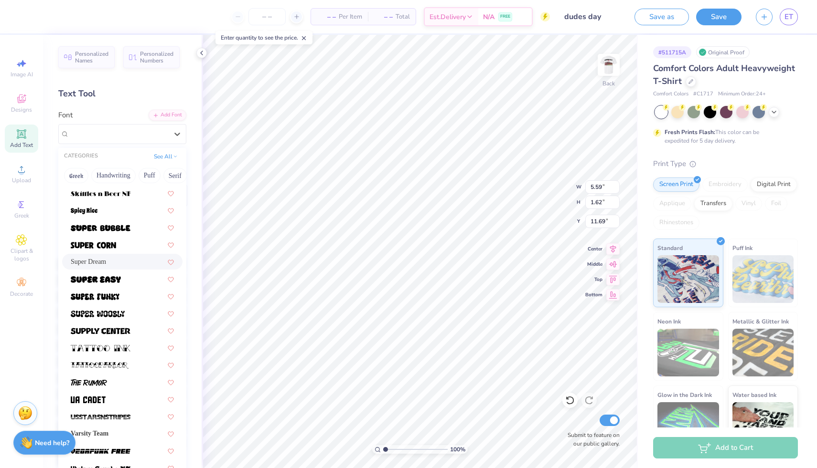
scroll to position [1028, 0]
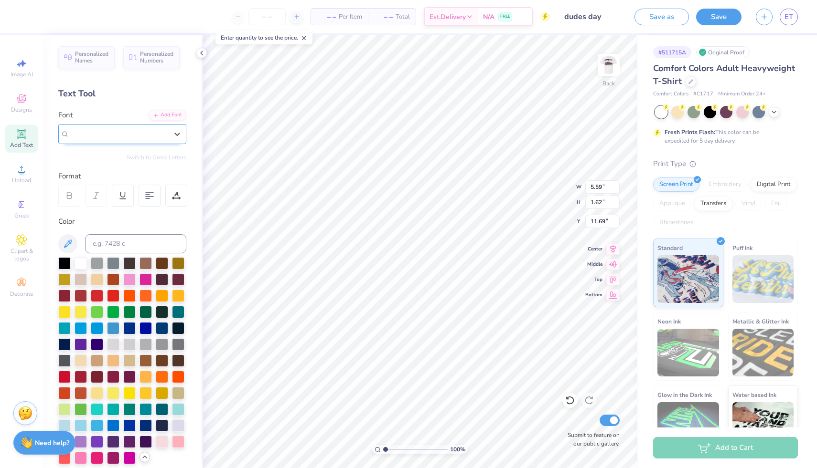
click at [81, 133] on span "Super Dream" at bounding box center [88, 133] width 38 height 11
click at [79, 212] on span "Freshman" at bounding box center [84, 209] width 26 height 10
type input "FRESH"
click at [67, 376] on div at bounding box center [64, 376] width 12 height 12
type input "5.35"
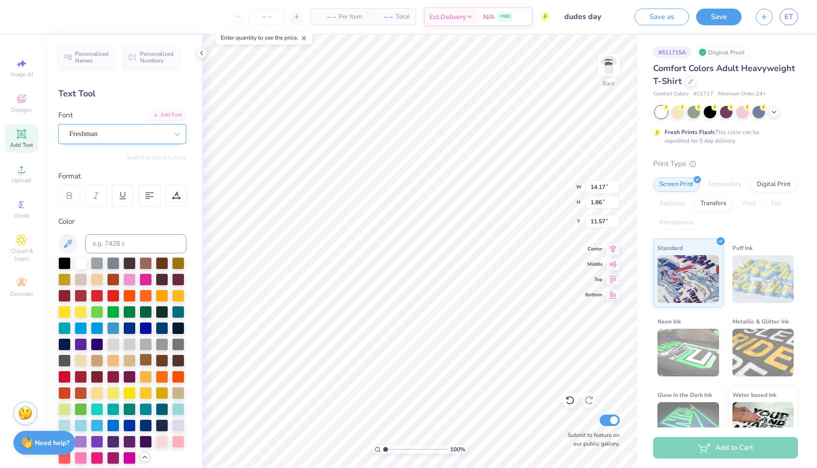
type input "0.70"
type input "3.00"
type input "4.85"
type input "0.64"
type input "3.07"
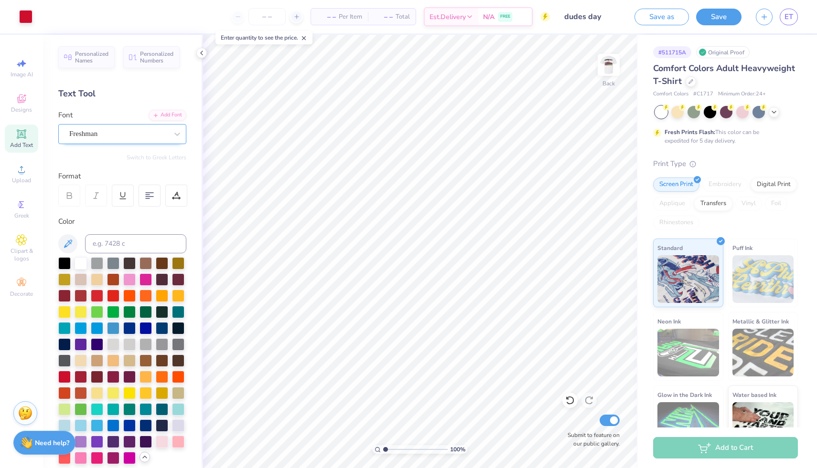
click at [20, 137] on icon at bounding box center [21, 133] width 7 height 7
type textarea "2025"
click at [104, 135] on div "Super Dream" at bounding box center [118, 134] width 100 height 15
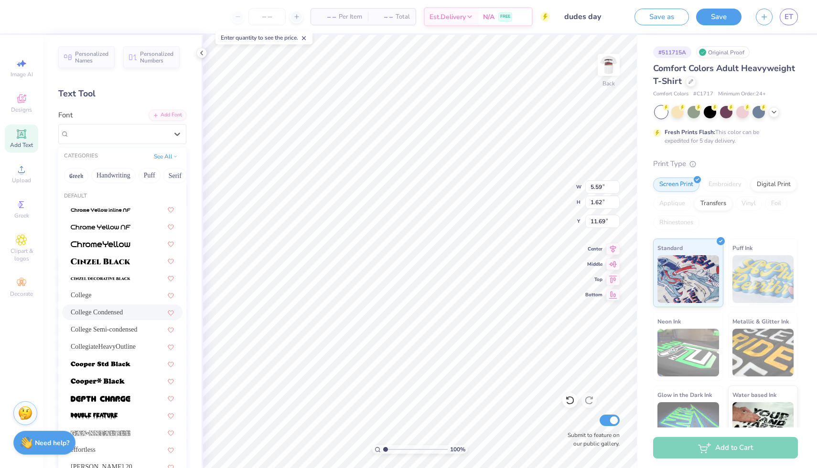
click at [92, 312] on span "College Condensed" at bounding box center [97, 313] width 52 height 10
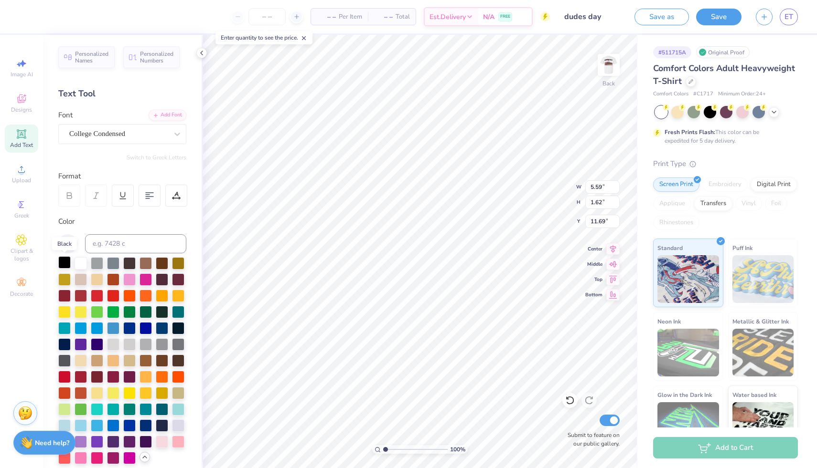
click at [66, 265] on div at bounding box center [64, 262] width 12 height 12
type input "0.93"
type input "0.44"
type input "4.08"
type input "1.18"
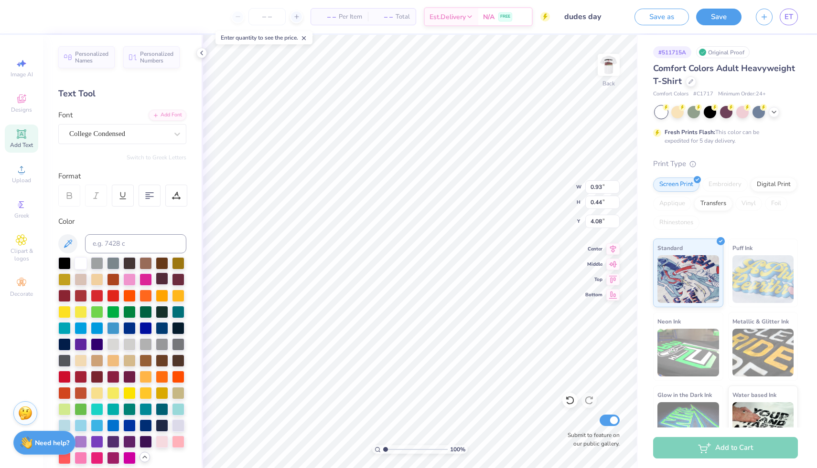
type input "0.55"
type input "3.97"
type input "1.24"
type input "0.58"
type input "3.92"
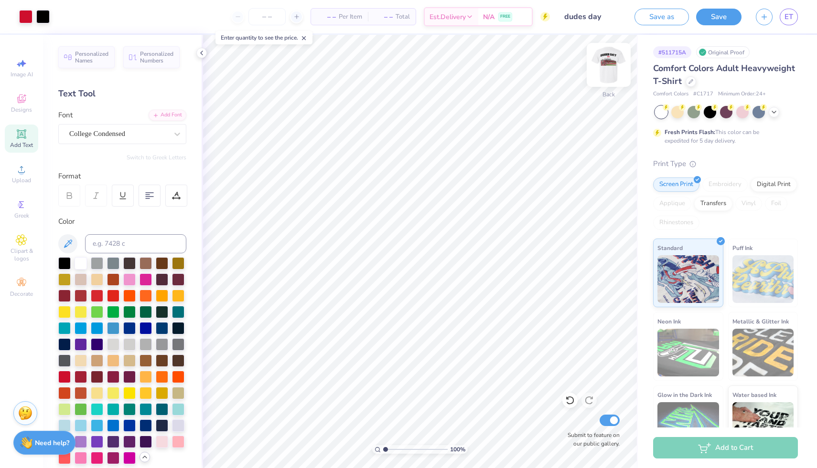
click at [601, 58] on img at bounding box center [608, 65] width 38 height 38
click at [603, 64] on img at bounding box center [608, 65] width 38 height 38
click at [603, 64] on img at bounding box center [608, 64] width 19 height 19
click at [64, 380] on div at bounding box center [64, 376] width 12 height 12
click at [63, 257] on div at bounding box center [64, 262] width 12 height 12
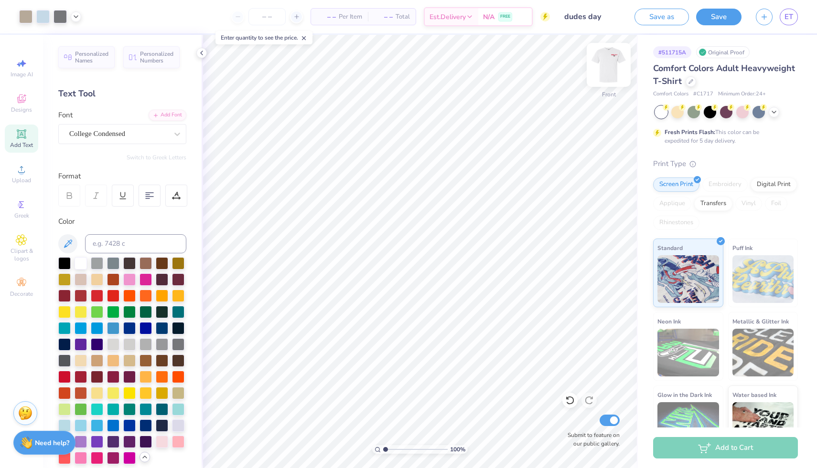
click at [617, 56] on img at bounding box center [608, 65] width 38 height 38
click at [617, 56] on img at bounding box center [608, 64] width 19 height 19
click at [202, 51] on polyline at bounding box center [202, 53] width 2 height 4
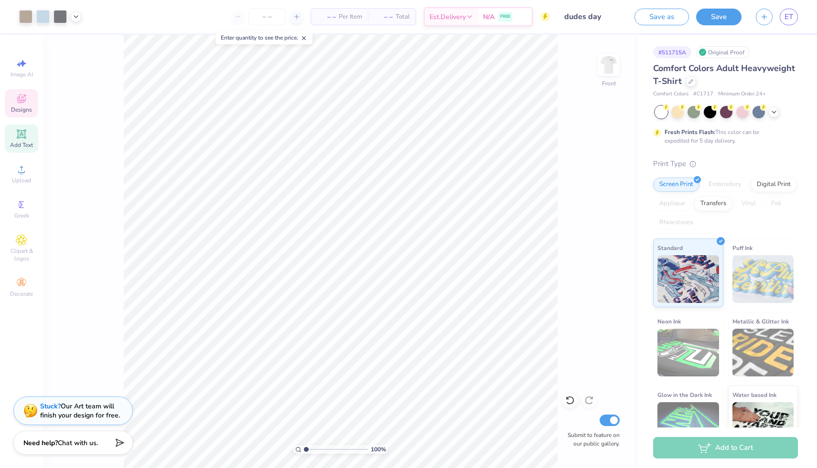
click at [24, 110] on span "Designs" at bounding box center [21, 110] width 21 height 8
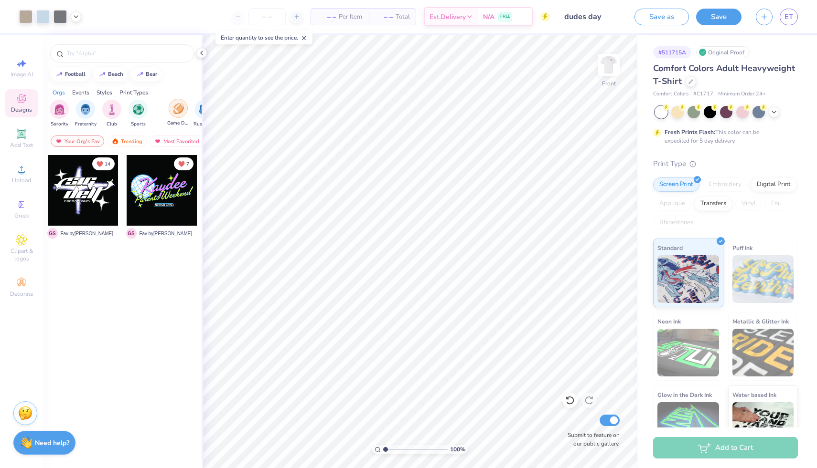
click at [180, 109] on img "filter for Game Day" at bounding box center [178, 108] width 11 height 11
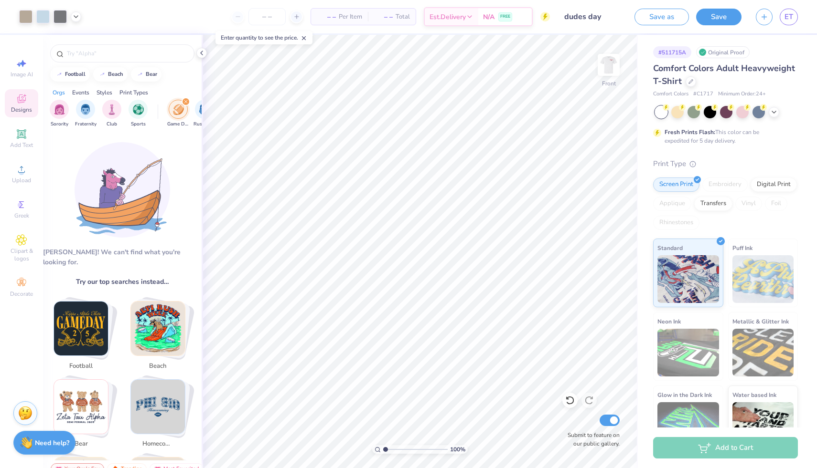
click at [89, 333] on img "Stack Card Button football" at bounding box center [81, 329] width 54 height 54
type input "football"
click at [83, 313] on img "Stack Card Button football" at bounding box center [81, 329] width 54 height 54
click at [82, 362] on span "football" at bounding box center [80, 367] width 31 height 10
click at [88, 302] on img "Stack Card Button football" at bounding box center [81, 329] width 54 height 54
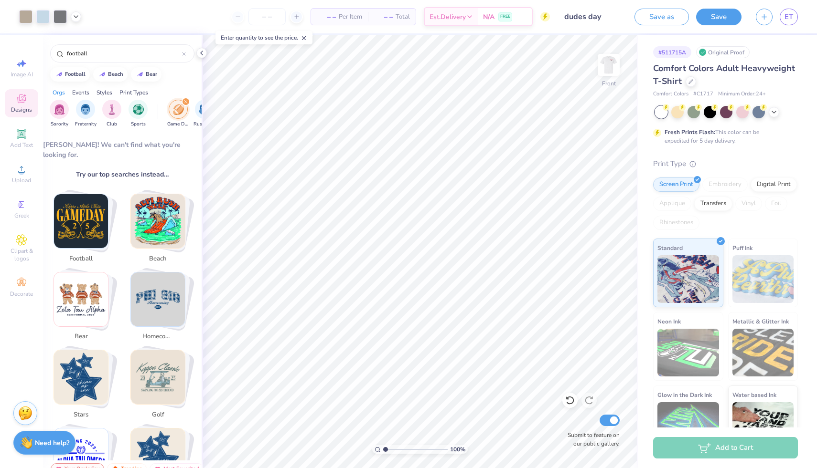
scroll to position [108, 0]
click at [84, 213] on img "Stack Card Button football" at bounding box center [81, 220] width 54 height 54
click at [105, 55] on input "football" at bounding box center [124, 54] width 116 height 10
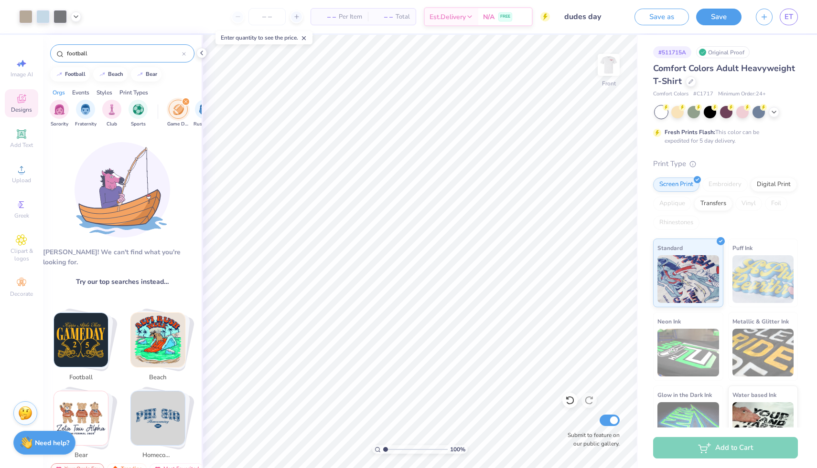
drag, startPoint x: 88, startPoint y: 53, endPoint x: 46, endPoint y: 52, distance: 41.6
click at [46, 52] on div "football" at bounding box center [122, 51] width 159 height 32
click at [71, 76] on button "football" at bounding box center [70, 73] width 40 height 14
click at [186, 99] on div "filter for Game Day" at bounding box center [185, 101] width 9 height 9
click at [183, 55] on icon at bounding box center [184, 54] width 4 height 4
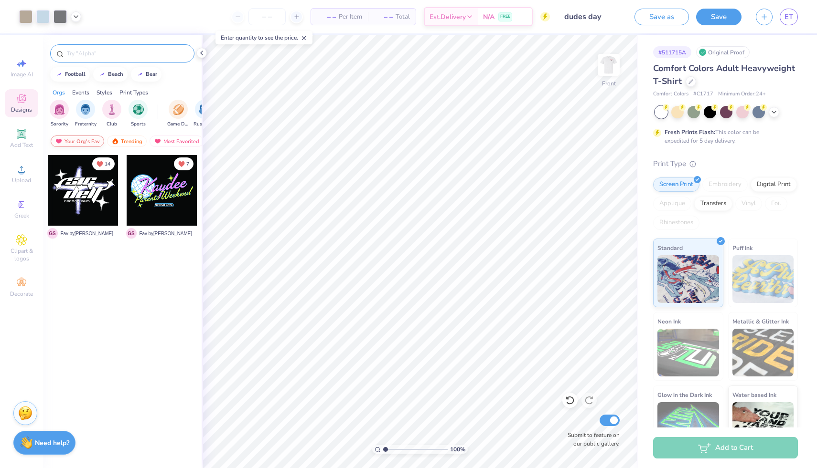
click at [74, 141] on div "Your Org's Fav" at bounding box center [77, 141] width 53 height 11
click at [119, 56] on input "text" at bounding box center [127, 54] width 122 height 10
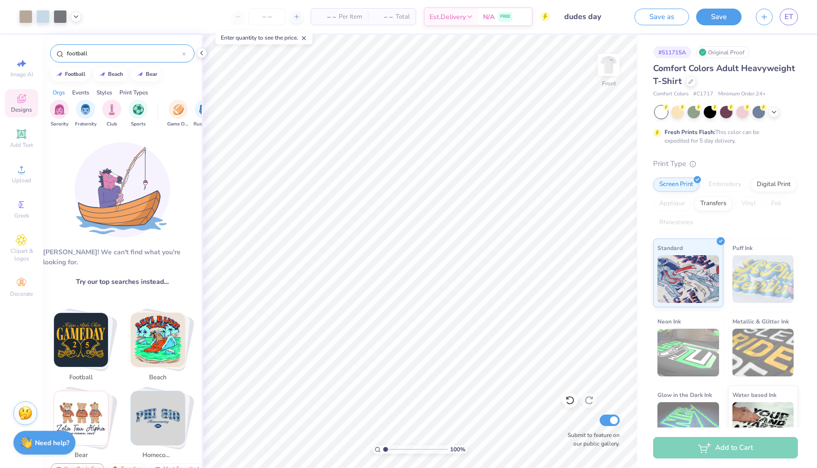
click at [78, 55] on input "football" at bounding box center [124, 54] width 116 height 10
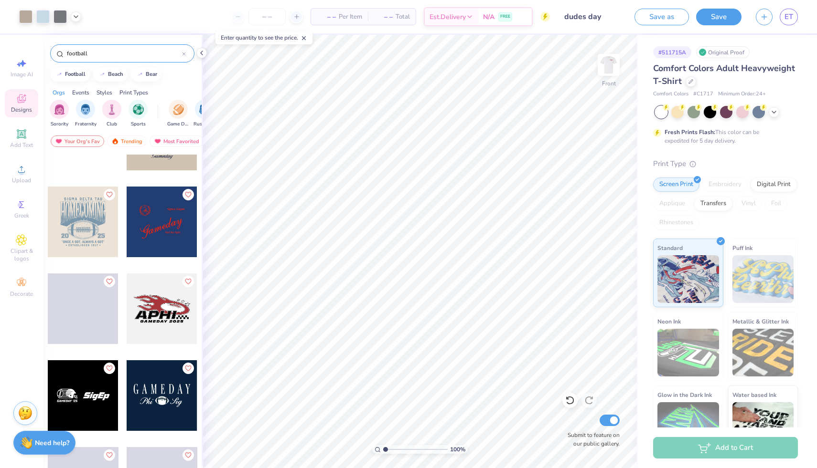
scroll to position [755, 0]
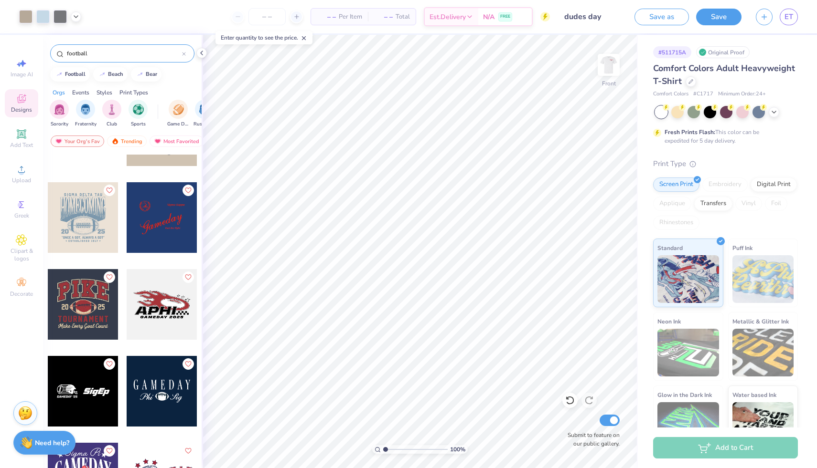
drag, startPoint x: 89, startPoint y: 54, endPoint x: 57, endPoint y: 54, distance: 31.5
click at [57, 54] on div "football" at bounding box center [122, 53] width 144 height 18
type input "parents weekend"
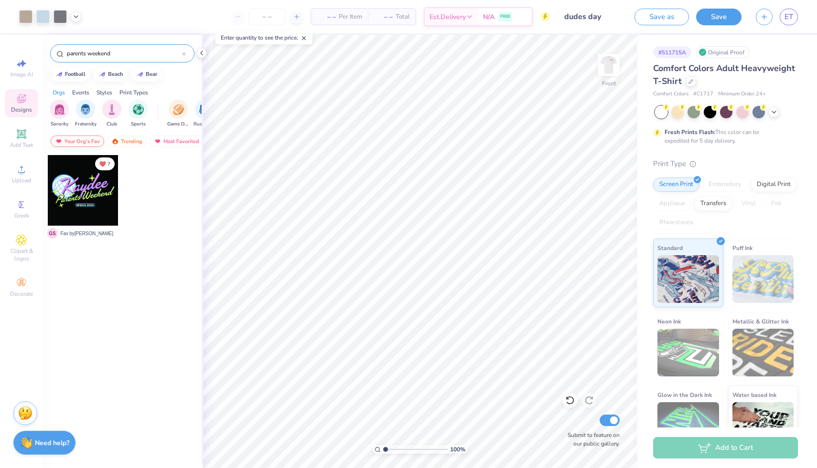
click at [57, 138] on img at bounding box center [59, 141] width 8 height 7
drag, startPoint x: 118, startPoint y: 53, endPoint x: 53, endPoint y: 46, distance: 66.2
click at [53, 46] on div "parents weekend" at bounding box center [122, 53] width 144 height 18
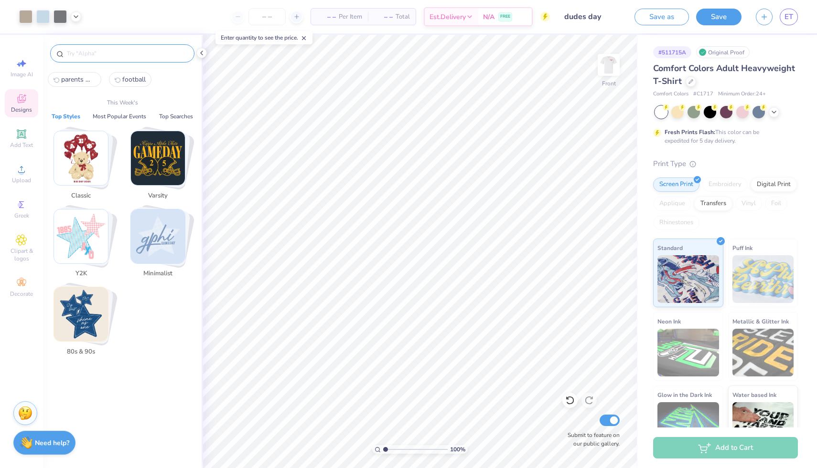
click at [30, 102] on div "Designs" at bounding box center [21, 103] width 33 height 28
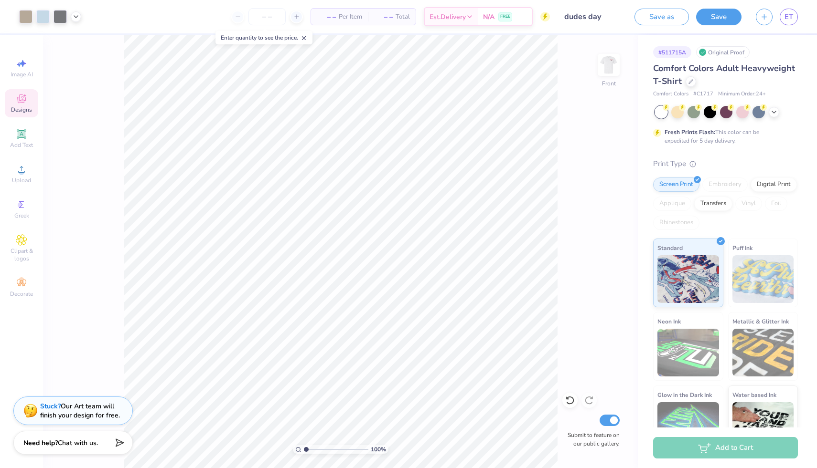
click at [30, 102] on div "Designs" at bounding box center [21, 103] width 33 height 28
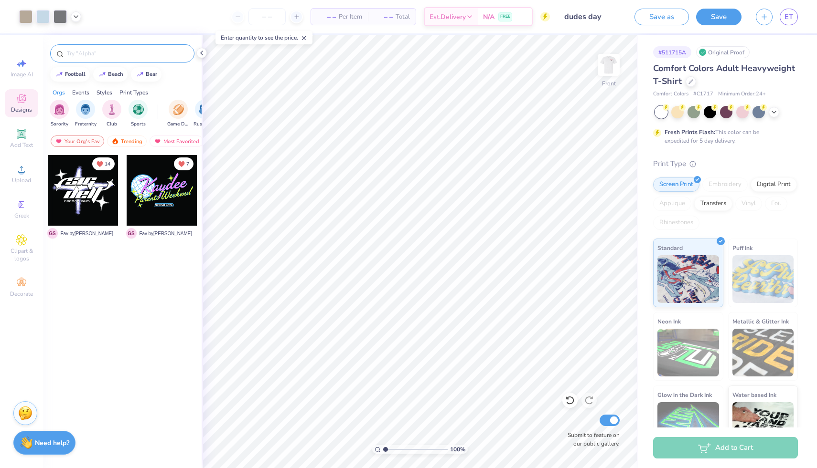
click at [96, 55] on input "text" at bounding box center [127, 54] width 122 height 10
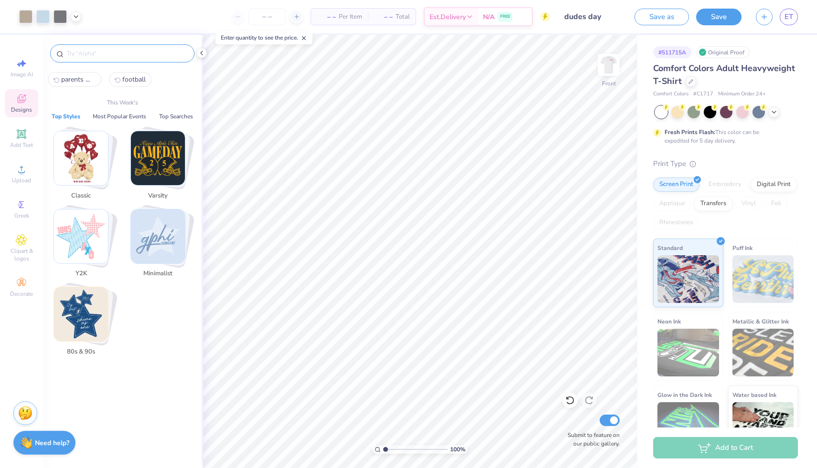
type input "p"
click at [120, 114] on button "Most Popular Events" at bounding box center [119, 117] width 59 height 10
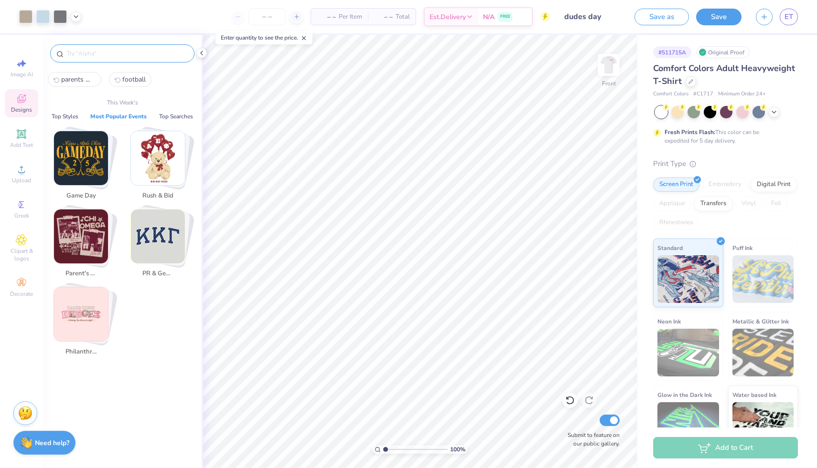
click at [76, 223] on img "Stack Card Button Parent's Weekend" at bounding box center [81, 237] width 54 height 54
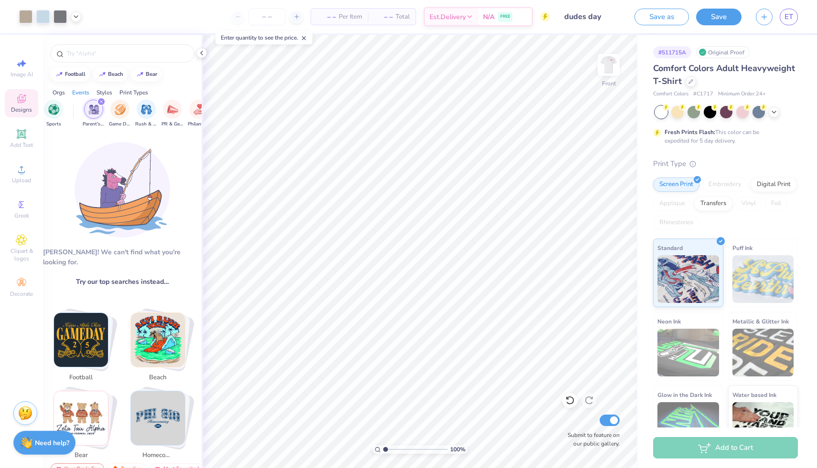
scroll to position [0, 119]
click at [57, 116] on div "filter for Parent's Weekend" at bounding box center [59, 109] width 19 height 19
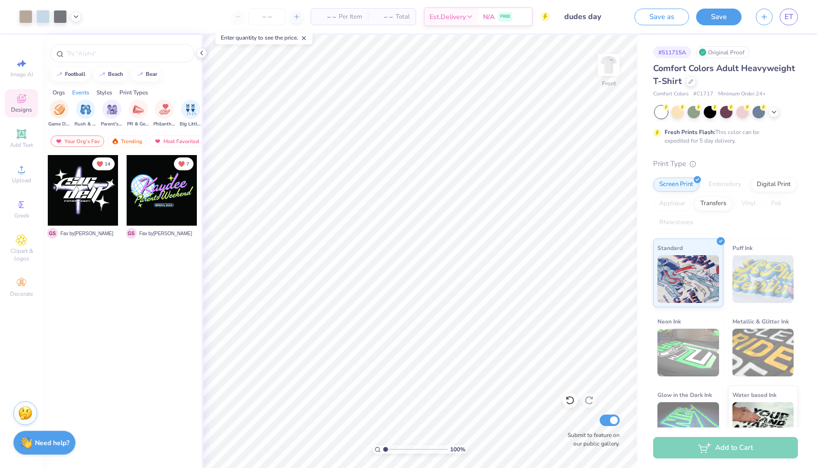
click at [57, 116] on div "filter for Game Day" at bounding box center [59, 109] width 19 height 19
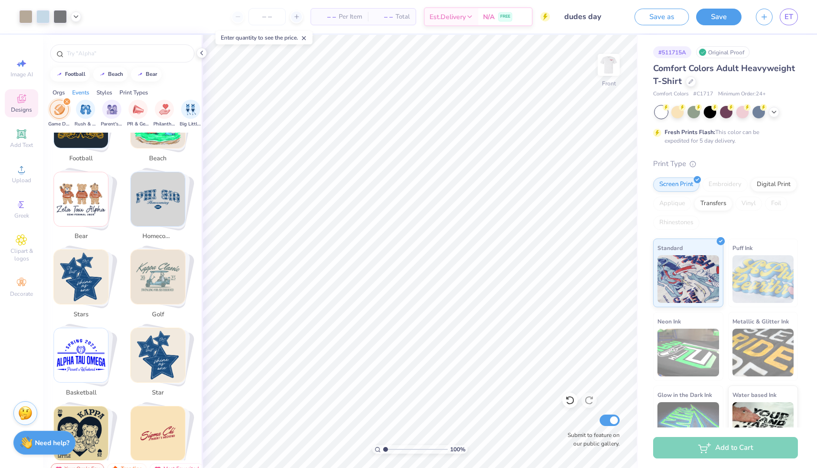
scroll to position [0, 0]
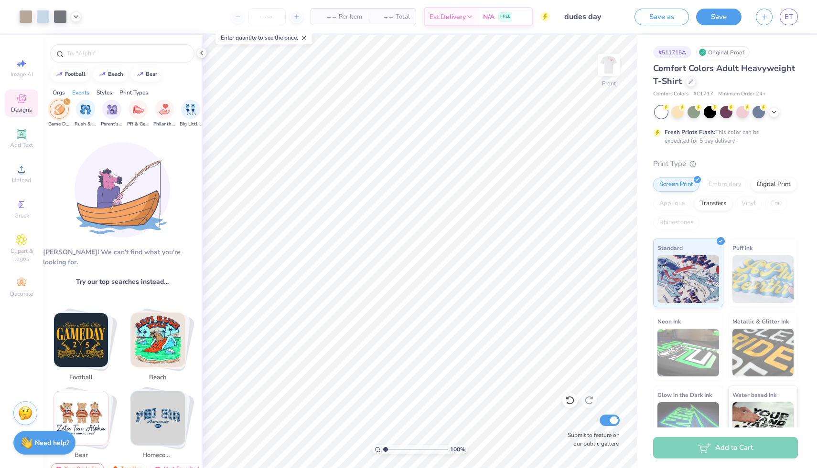
click at [79, 331] on img "Stack Card Button football" at bounding box center [81, 340] width 54 height 54
type input "football"
click at [83, 373] on span "football" at bounding box center [80, 378] width 31 height 10
click at [85, 341] on img "Stack Card Button football" at bounding box center [81, 340] width 54 height 54
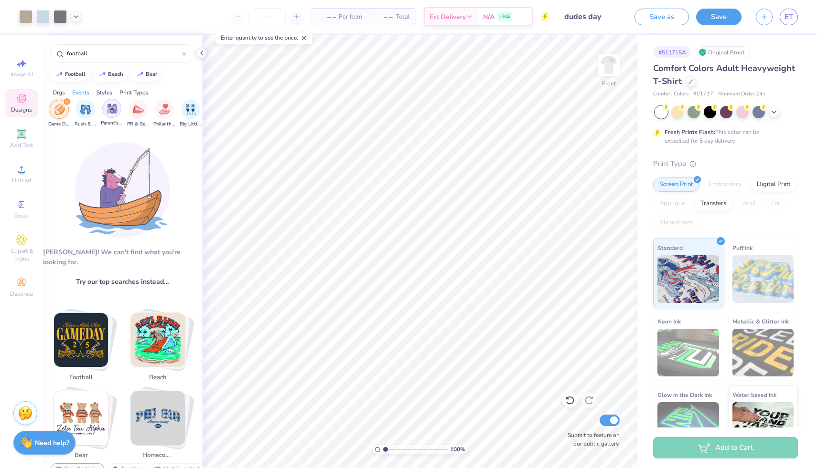
click at [112, 118] on div "Parent's Weekend" at bounding box center [112, 113] width 22 height 28
click at [105, 59] on div "football" at bounding box center [122, 53] width 144 height 18
click at [102, 55] on input "football" at bounding box center [124, 54] width 116 height 10
click at [178, 51] on input "football" at bounding box center [124, 54] width 116 height 10
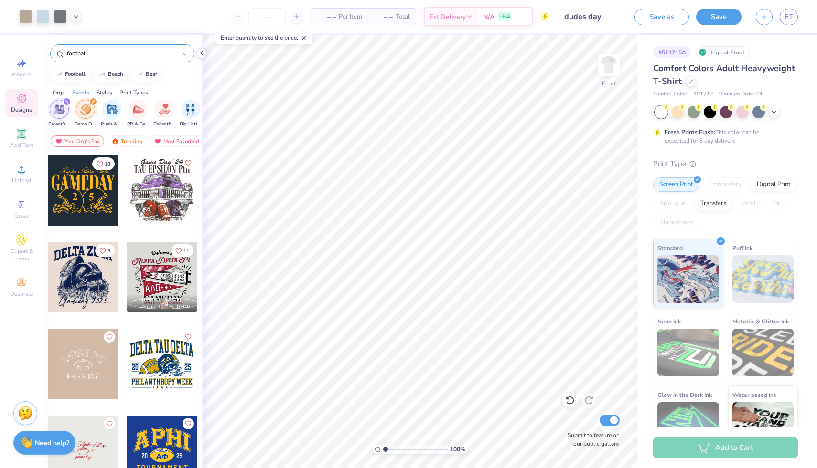
click at [89, 223] on div at bounding box center [83, 190] width 71 height 71
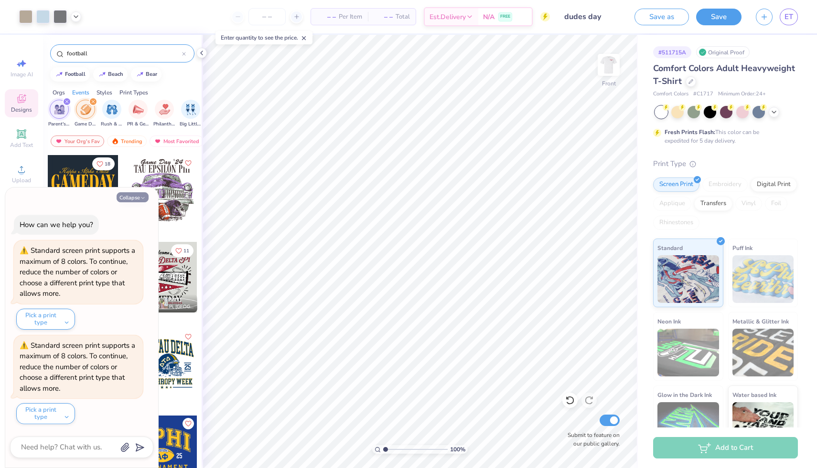
click at [138, 197] on button "Collapse" at bounding box center [133, 197] width 32 height 10
type textarea "x"
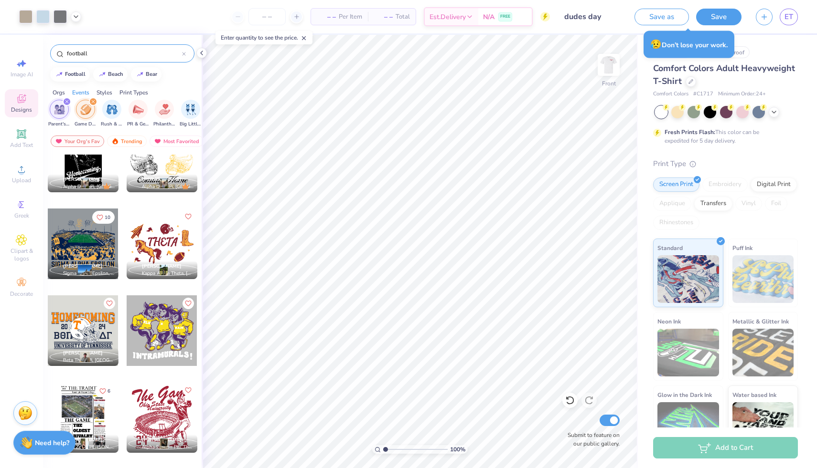
scroll to position [6032, 0]
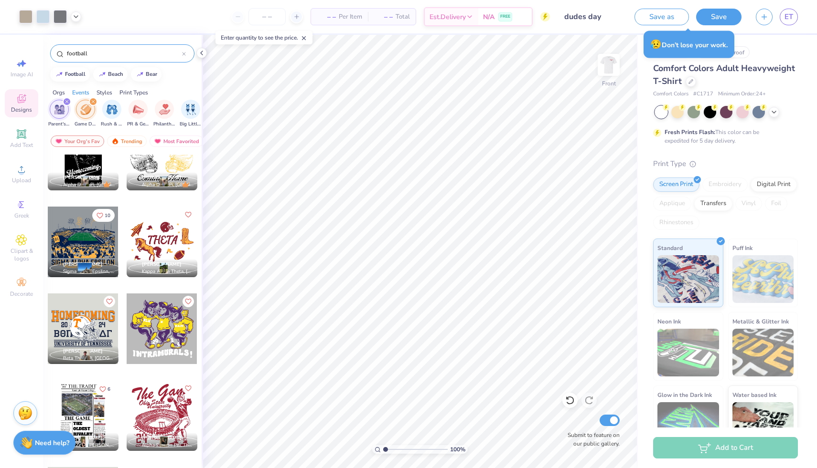
drag, startPoint x: 95, startPoint y: 54, endPoint x: 41, endPoint y: 53, distance: 54.0
click at [41, 53] on div "Art colors – – Per Item – – Total Est. Delivery N/A FREE Design Title dudes day…" at bounding box center [408, 234] width 817 height 468
type input "dad"
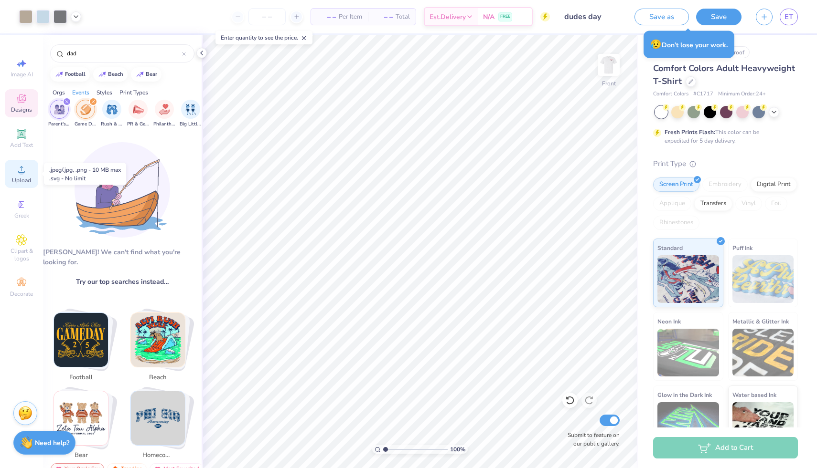
click at [26, 180] on span "Upload" at bounding box center [21, 181] width 19 height 8
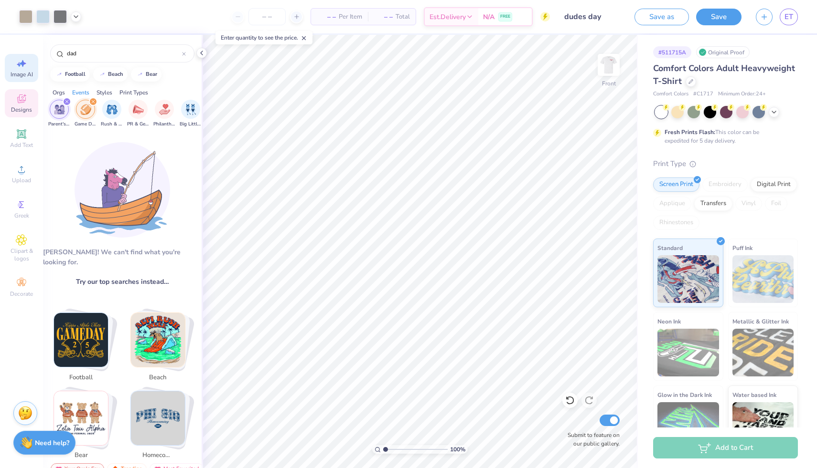
click at [19, 61] on icon at bounding box center [21, 63] width 11 height 11
select select "4"
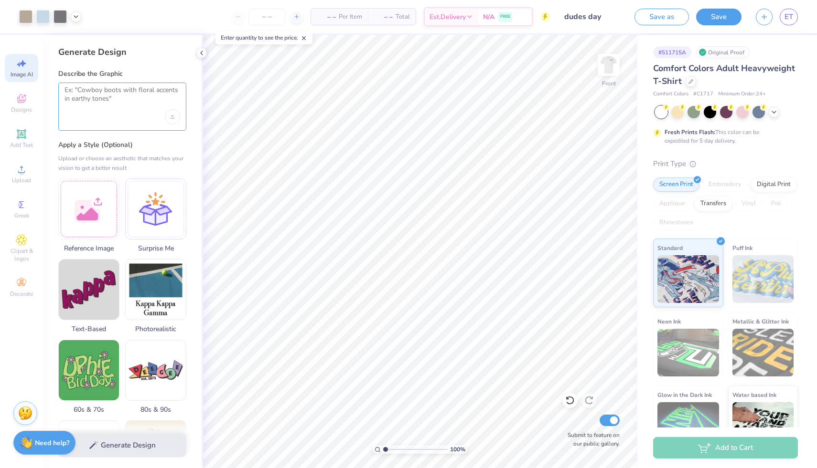
click at [98, 99] on textarea at bounding box center [122, 98] width 116 height 24
click at [99, 93] on textarea "dad" at bounding box center [122, 98] width 116 height 24
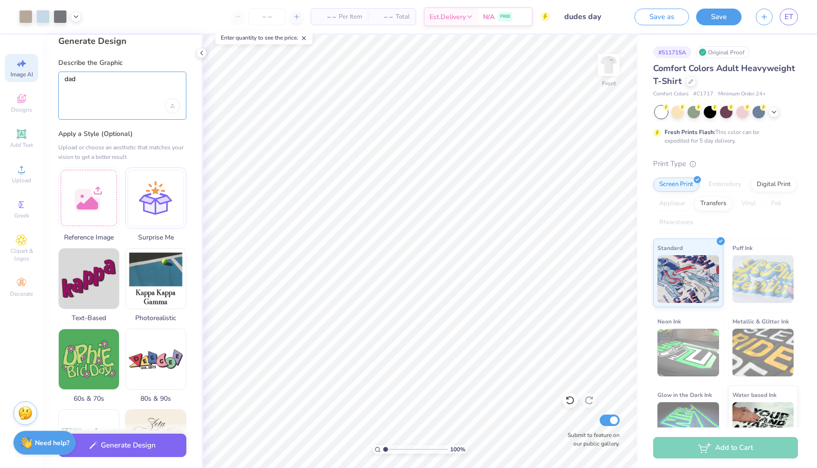
scroll to position [0, 0]
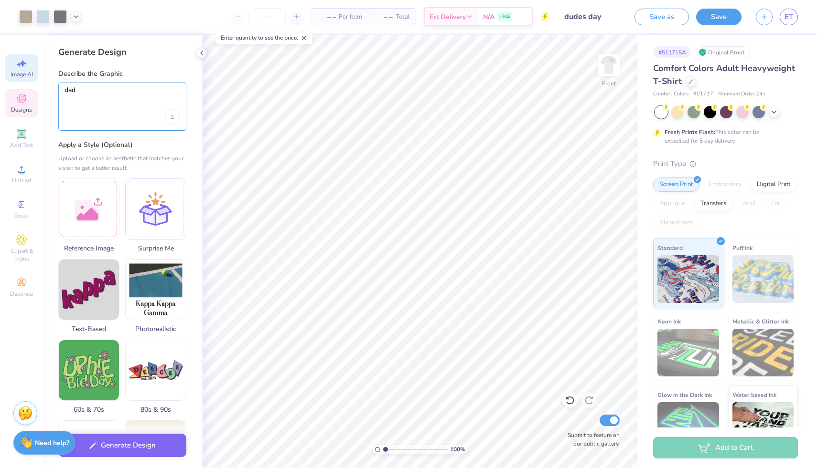
type textarea "dad"
click at [22, 103] on icon at bounding box center [21, 98] width 11 height 11
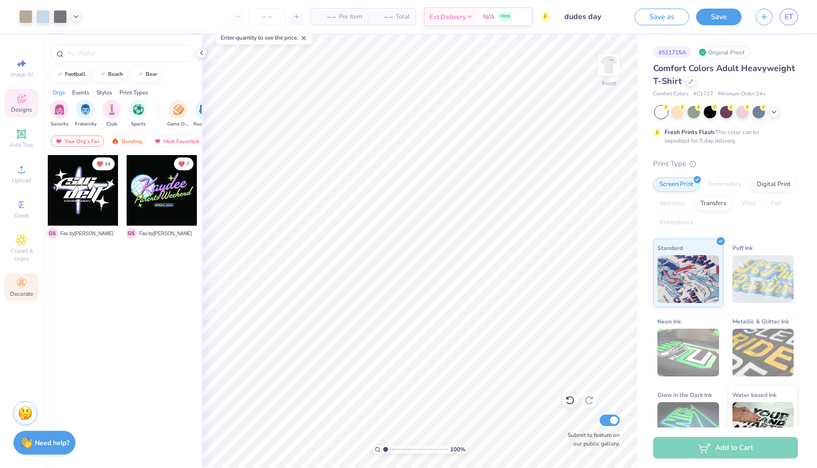
click at [18, 286] on icon at bounding box center [21, 283] width 9 height 7
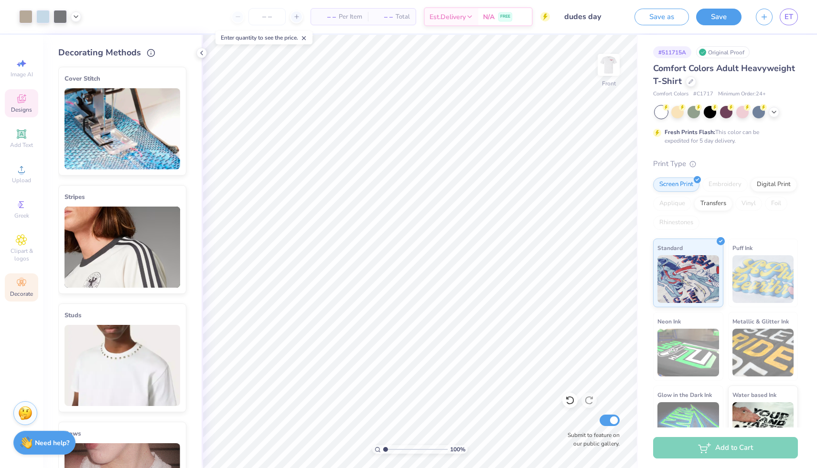
click at [18, 101] on icon at bounding box center [21, 99] width 9 height 9
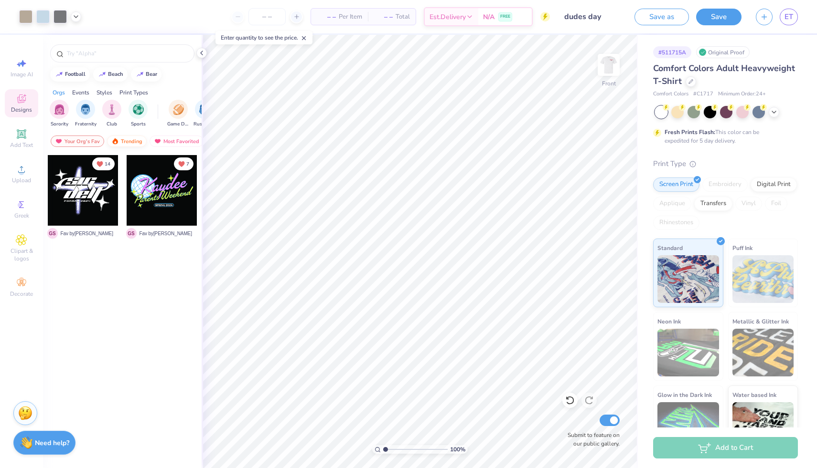
scroll to position [0, 55]
click at [139, 138] on div "Most Favorited" at bounding box center [121, 141] width 54 height 11
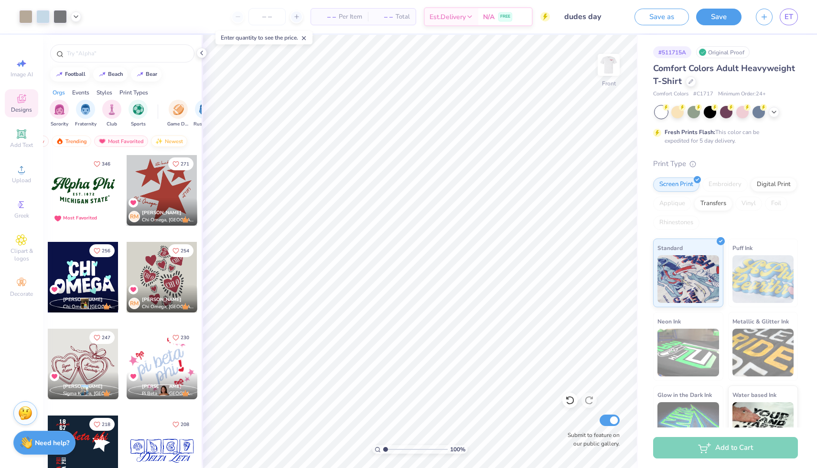
click at [183, 136] on div "Your Org's Fav Trending Most Favorited Newest" at bounding box center [122, 144] width 159 height 22
click at [175, 138] on div "Newest" at bounding box center [169, 141] width 36 height 11
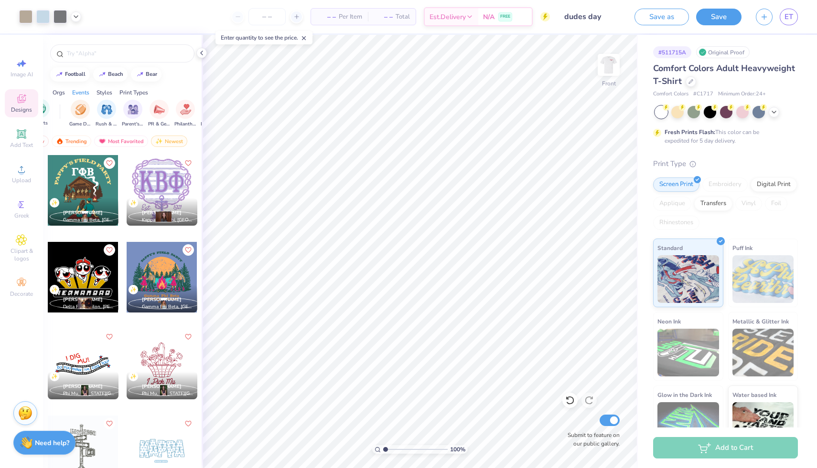
scroll to position [0, 104]
click at [129, 112] on img "filter for Parent's Weekend" at bounding box center [127, 108] width 11 height 11
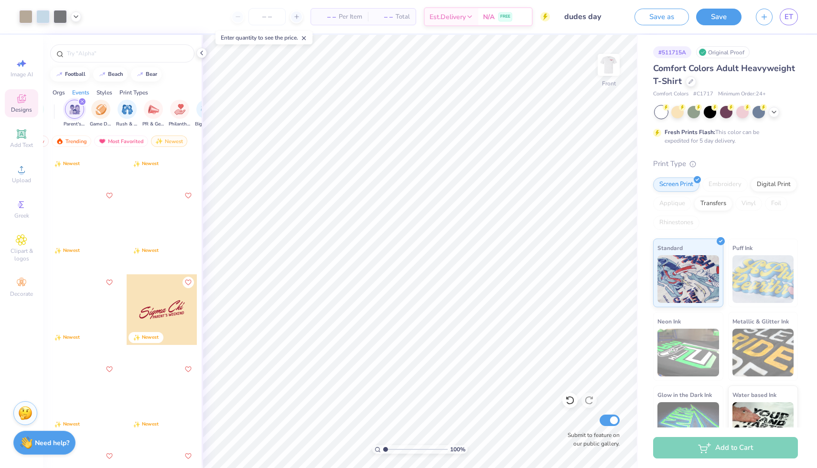
scroll to position [229, 0]
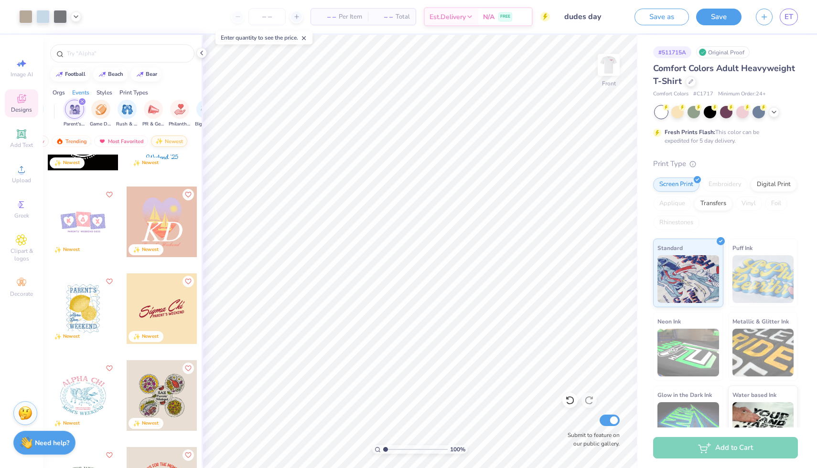
click at [160, 139] on img at bounding box center [159, 141] width 8 height 7
click at [70, 141] on div "Trending" at bounding box center [72, 141] width 40 height 11
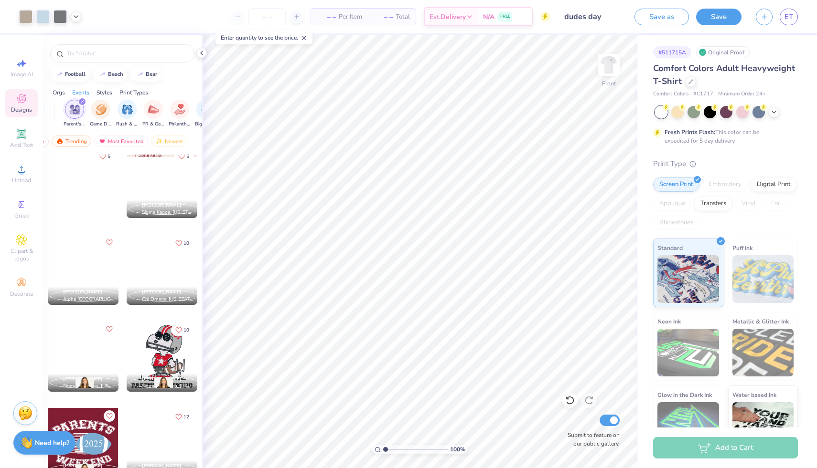
scroll to position [8269, 0]
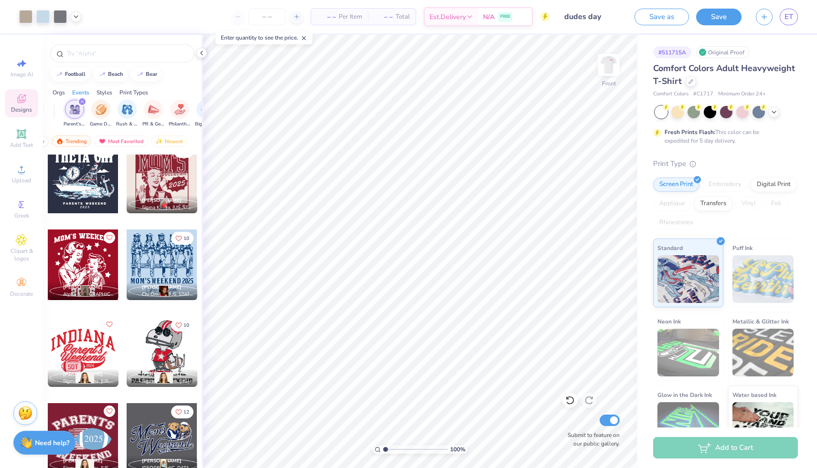
click at [80, 100] on icon "filter for Parent's Weekend" at bounding box center [82, 102] width 4 height 4
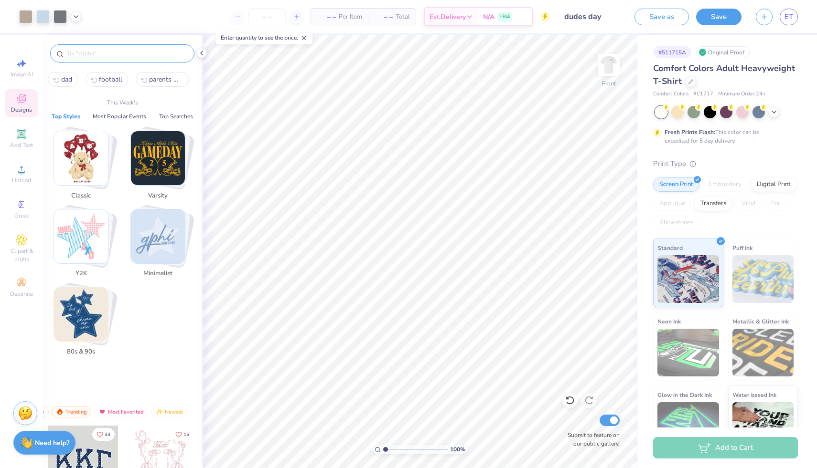
click at [81, 55] on input "text" at bounding box center [127, 54] width 122 height 10
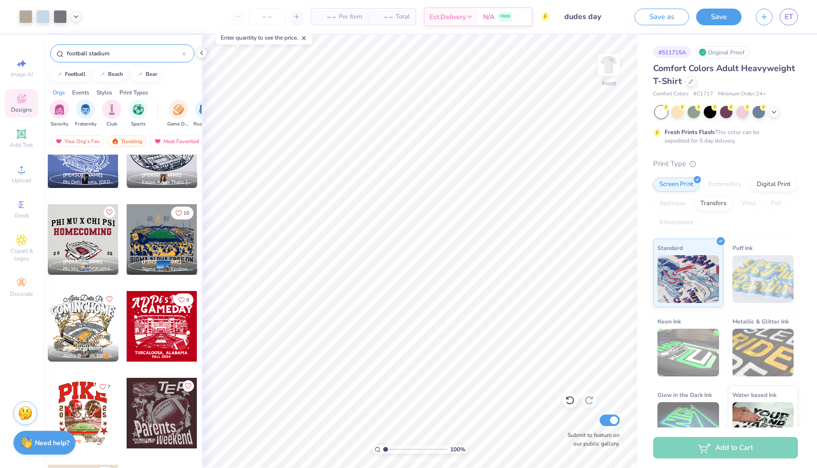
scroll to position [0, 0]
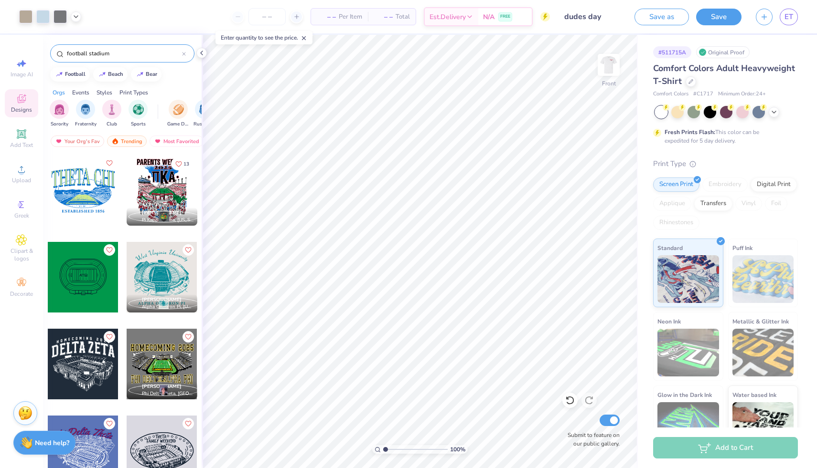
click at [96, 54] on input "football stadium" at bounding box center [124, 54] width 116 height 10
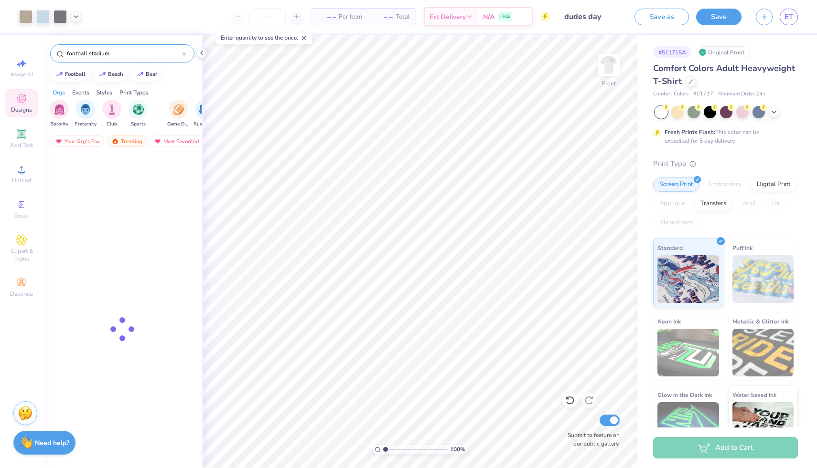
click at [96, 54] on input "football stadium" at bounding box center [124, 54] width 116 height 10
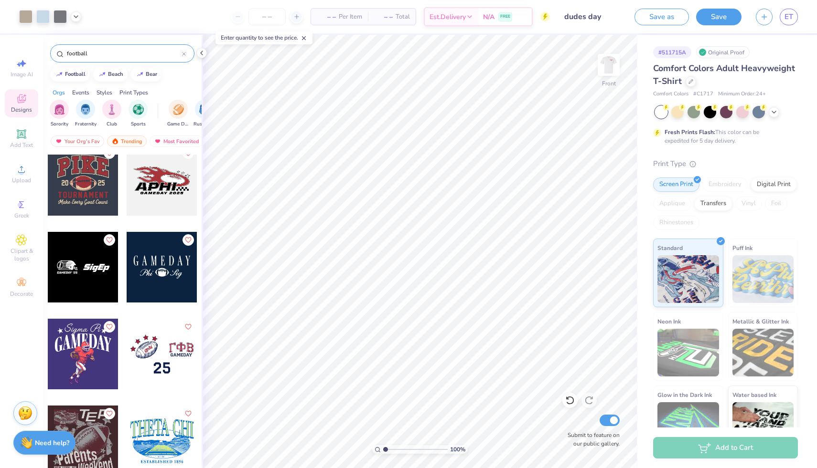
scroll to position [894, 0]
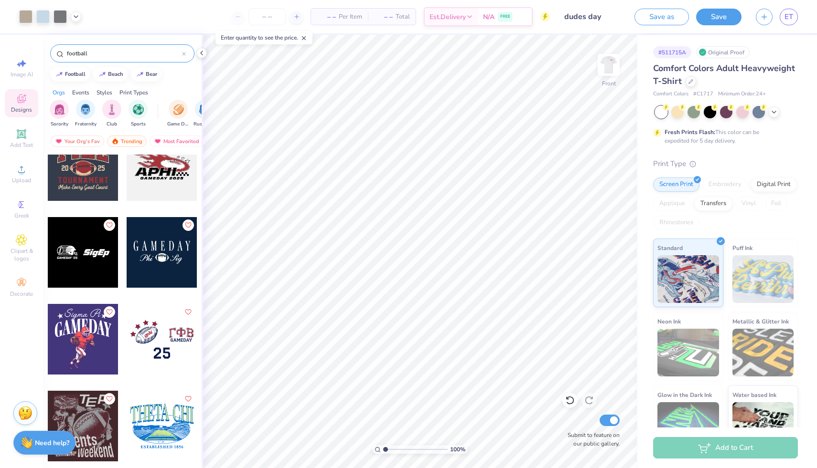
click at [75, 51] on input "football" at bounding box center [124, 54] width 116 height 10
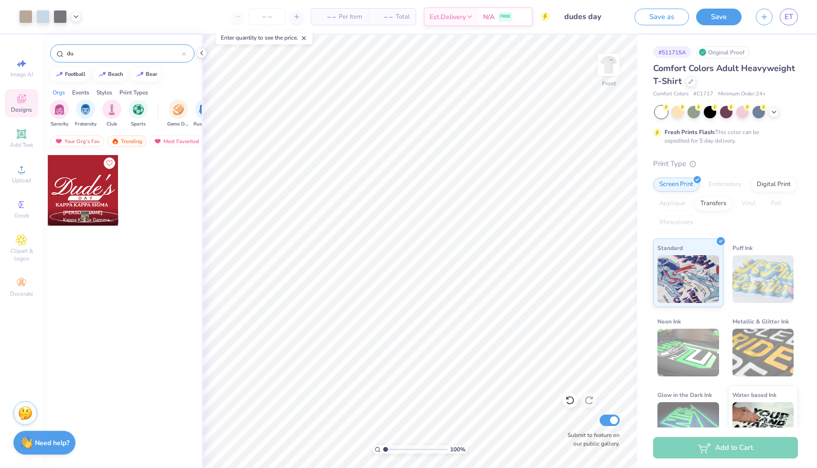
type input "d"
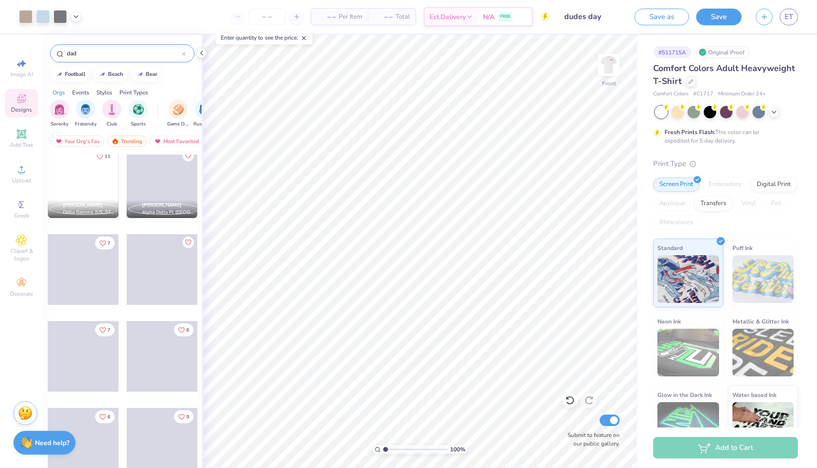
scroll to position [1313, 0]
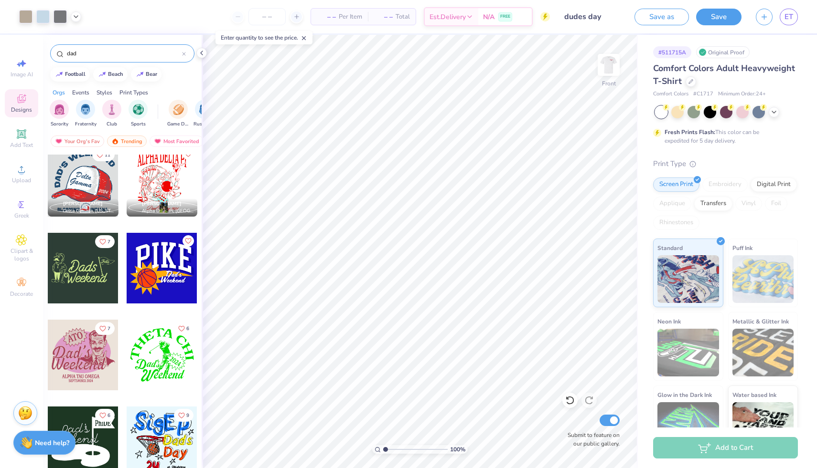
type input "dad"
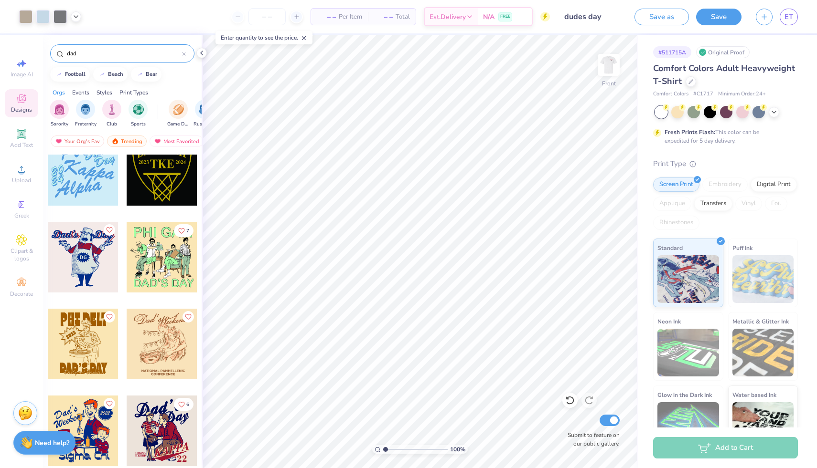
scroll to position [3214, 0]
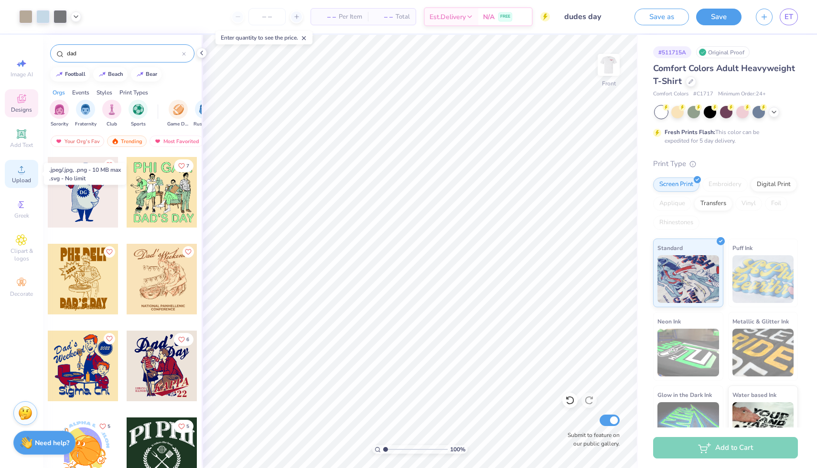
click at [21, 172] on circle at bounding box center [21, 172] width 5 height 5
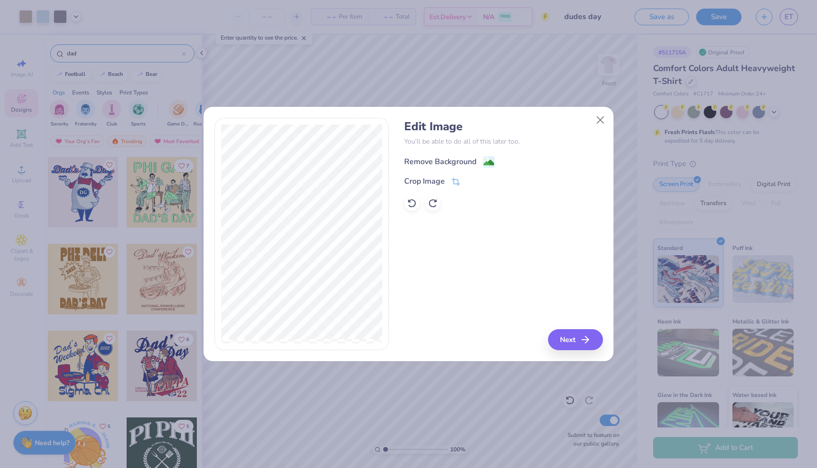
click at [487, 161] on image at bounding box center [488, 163] width 11 height 11
click at [509, 160] on icon at bounding box center [509, 161] width 7 height 7
click at [433, 206] on icon at bounding box center [433, 204] width 10 height 10
click at [560, 339] on button "Next" at bounding box center [576, 340] width 55 height 21
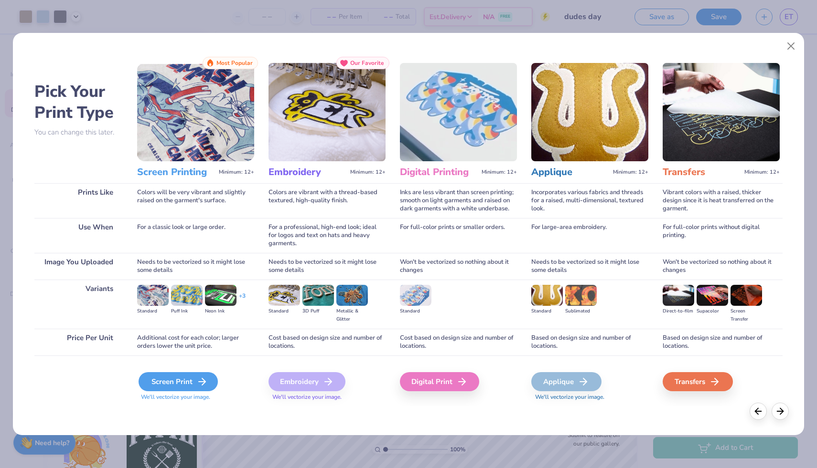
click at [154, 380] on div "Screen Print" at bounding box center [177, 381] width 79 height 19
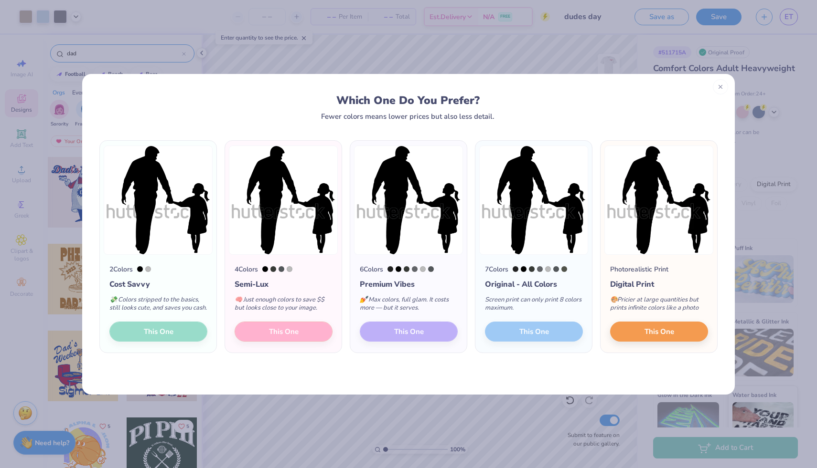
click at [147, 340] on div "2 Colors Cost Savvy 💸 Colors stripped to the basics, still looks cute, and save…" at bounding box center [158, 304] width 117 height 98
click at [142, 241] on img at bounding box center [158, 200] width 109 height 109
click at [162, 339] on div "2 Colors Cost Savvy 💸 Colors stripped to the basics, still looks cute, and save…" at bounding box center [158, 304] width 117 height 98
click at [657, 336] on span "This One" at bounding box center [659, 330] width 30 height 11
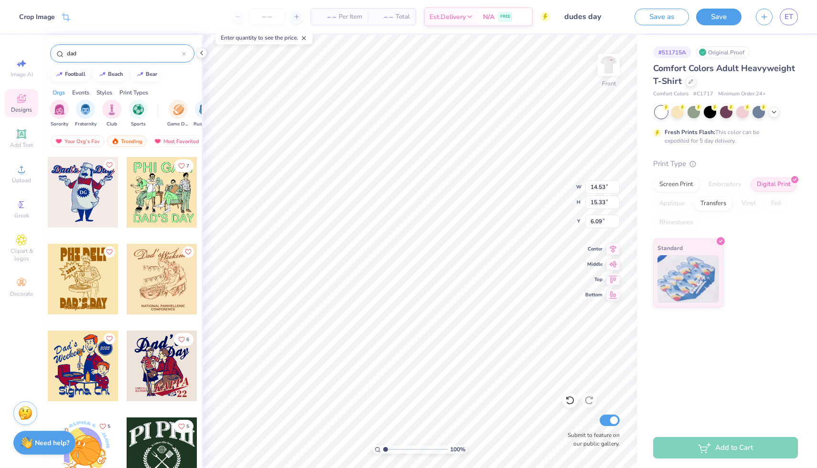
type input "6.23"
type input "6.58"
type input "8.20"
type input "5.88"
type input "6.20"
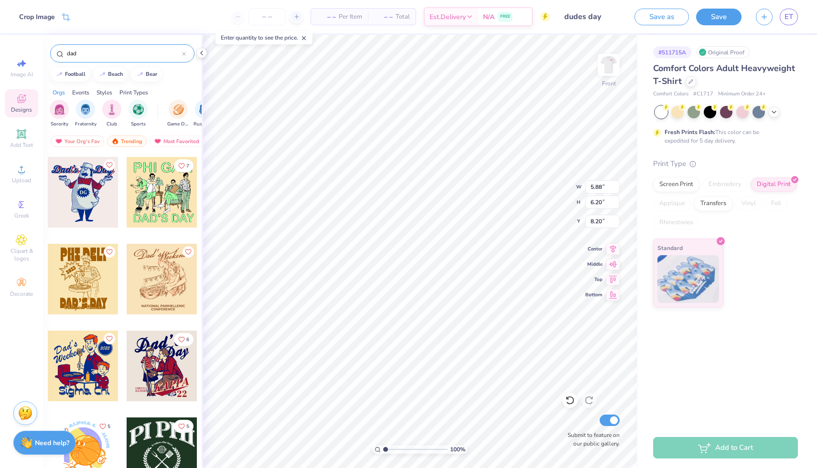
type input "8.34"
type input "17.11"
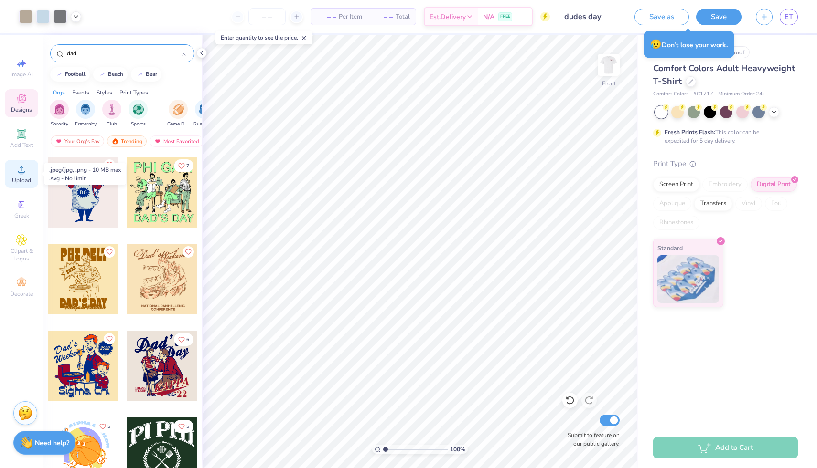
click at [21, 186] on div "Upload" at bounding box center [21, 174] width 33 height 28
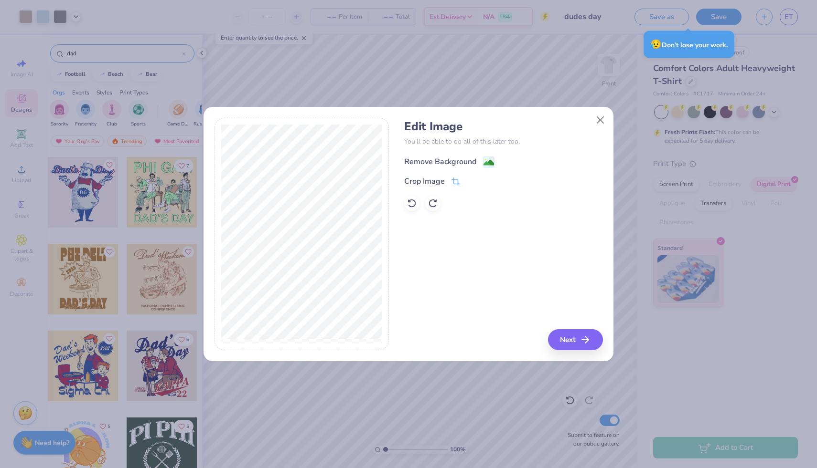
click at [485, 164] on image at bounding box center [488, 163] width 11 height 11
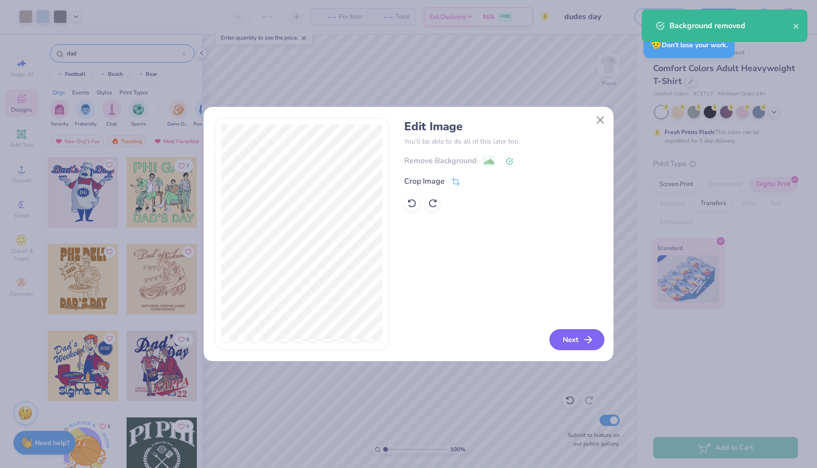
click at [575, 337] on button "Next" at bounding box center [576, 340] width 55 height 21
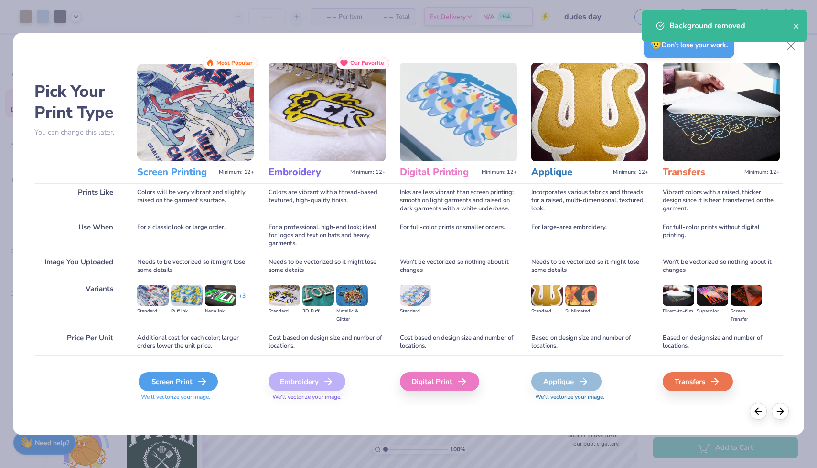
click at [196, 380] on icon at bounding box center [201, 381] width 11 height 11
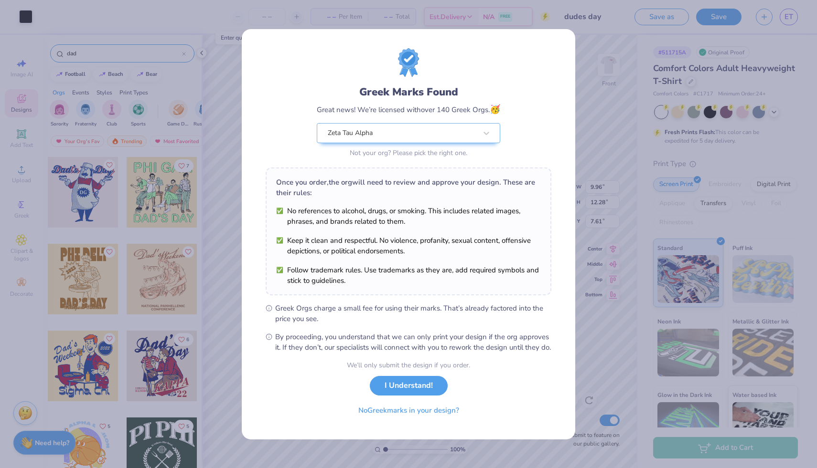
click at [261, 406] on div "Greek Marks Found Great news! We’re licensed with over 140 Greek Orgs. 🥳 Zeta T…" at bounding box center [408, 234] width 333 height 411
click at [414, 415] on button "No Greek marks in your design?" at bounding box center [408, 409] width 117 height 20
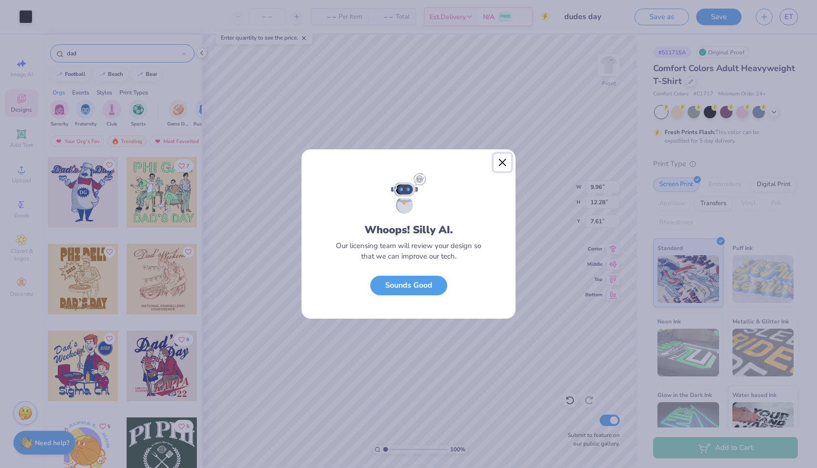
click at [499, 166] on button "Close" at bounding box center [502, 163] width 18 height 18
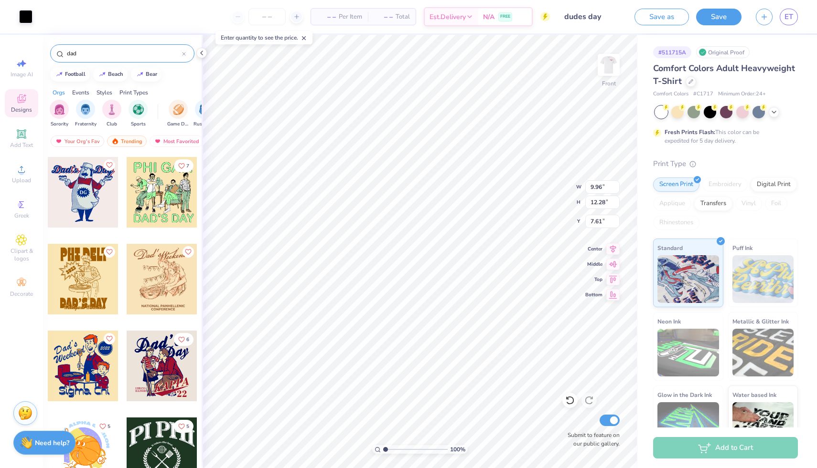
type input "3.93"
type input "4.85"
type input "20.07"
type input "12.45"
type input "7.13"
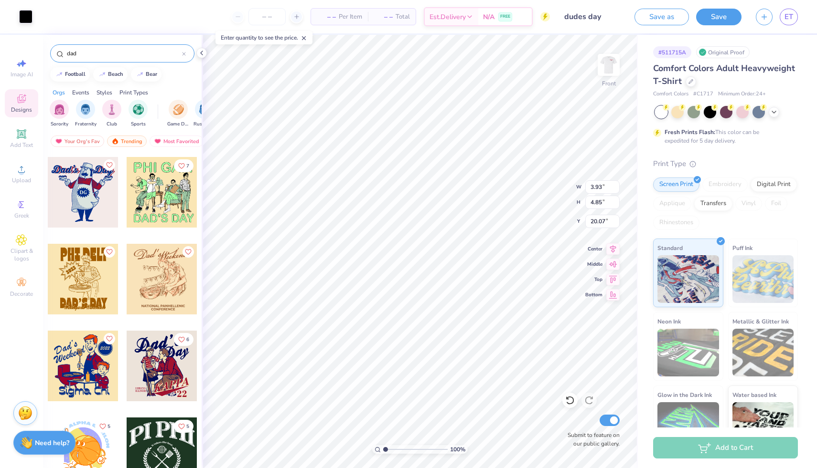
type input "7.41"
type input "3.93"
type input "4.85"
type input "20.07"
type input "4.12"
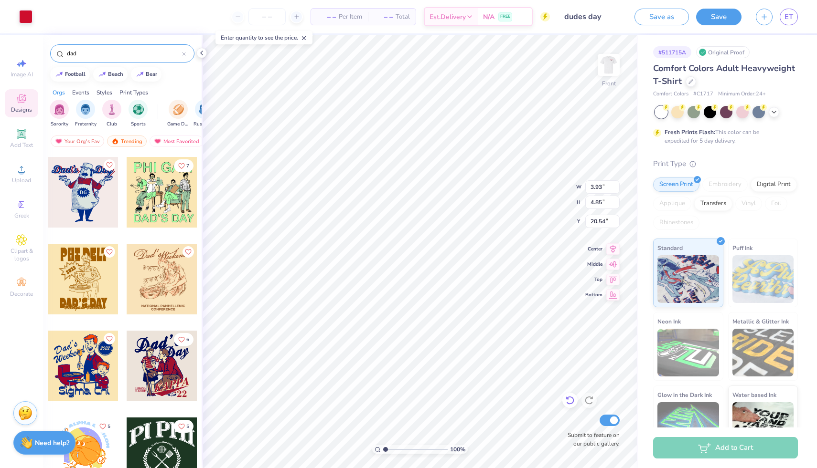
type input "1.62"
type input "12.71"
type input "9.38"
click at [568, 401] on icon at bounding box center [570, 401] width 10 height 10
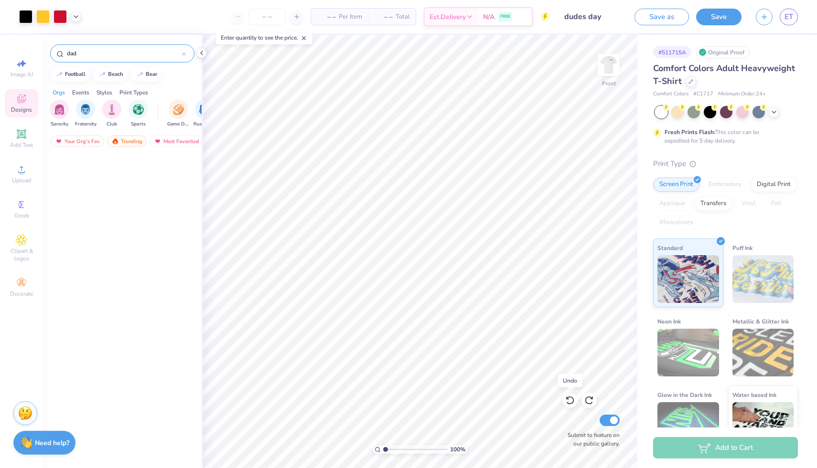
scroll to position [3214, 0]
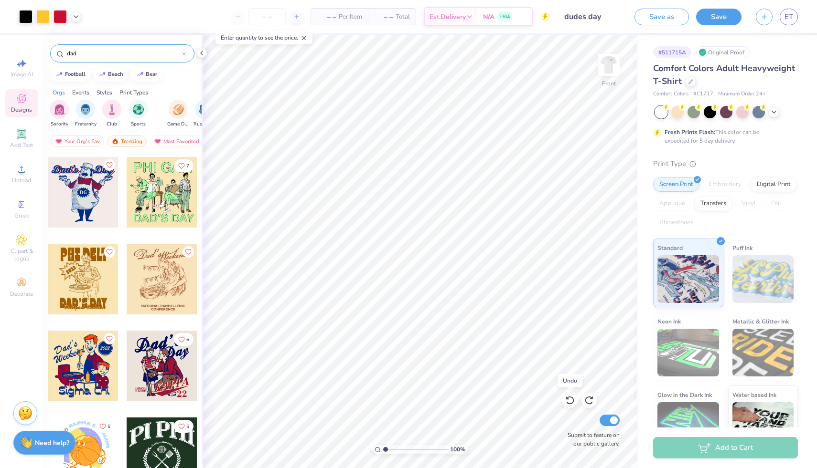
click at [568, 401] on icon at bounding box center [570, 401] width 10 height 10
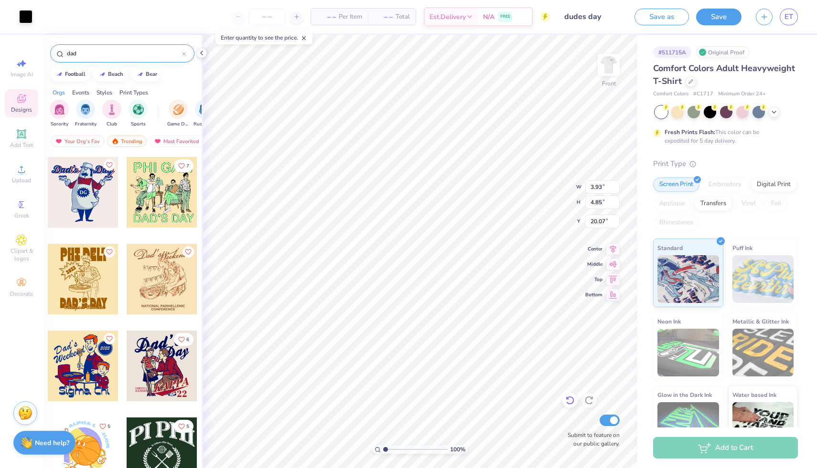
type input "9.45"
type input "15.66"
type input "12.45"
type input "7.13"
type input "7.23"
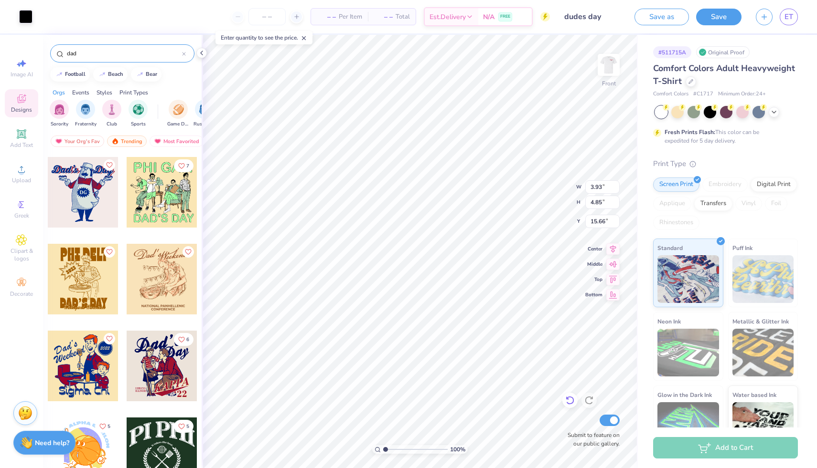
click at [569, 403] on icon at bounding box center [570, 401] width 10 height 10
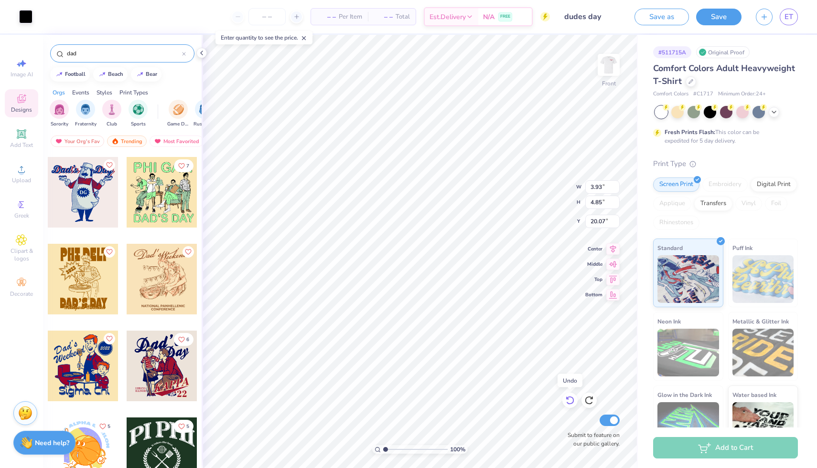
click at [569, 403] on icon at bounding box center [570, 401] width 10 height 10
type input "15.04"
click at [569, 403] on icon at bounding box center [570, 401] width 10 height 10
type input "9.96"
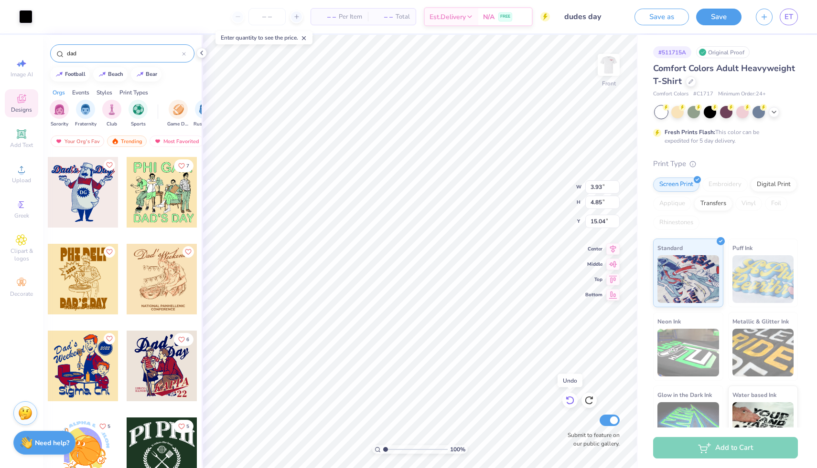
type input "12.28"
type input "7.61"
click at [569, 403] on icon at bounding box center [570, 401] width 10 height 10
click at [707, 18] on button "Save" at bounding box center [718, 15] width 45 height 17
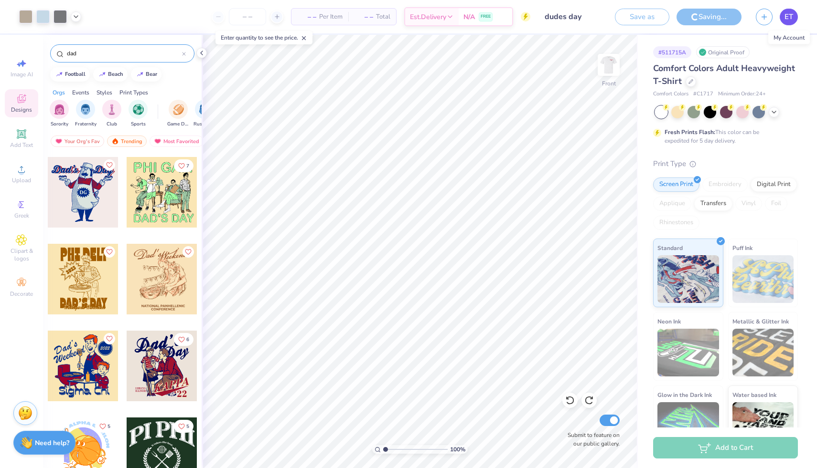
click at [784, 19] on span "ET" at bounding box center [788, 16] width 9 height 11
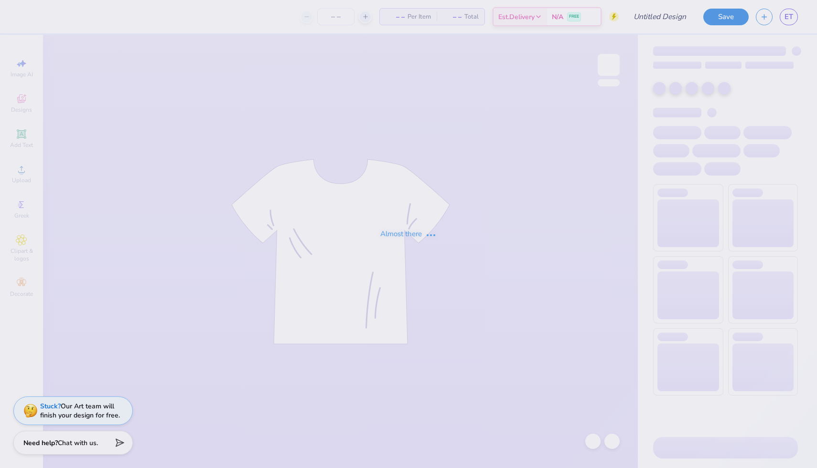
type input "dudes day"
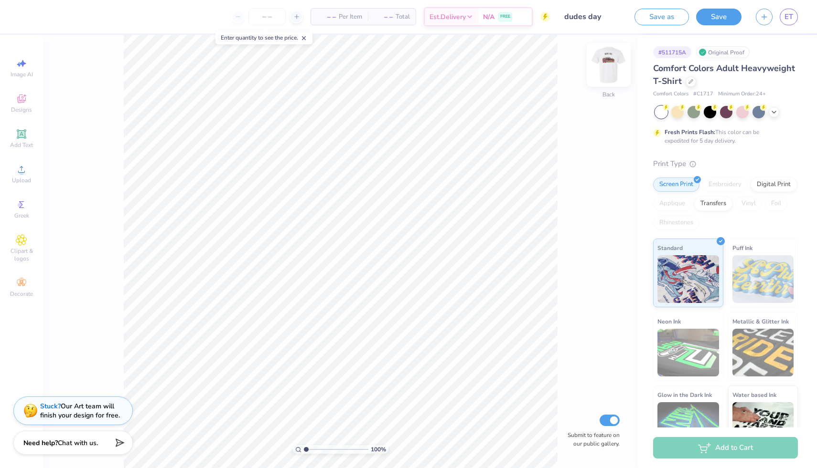
click at [607, 64] on img at bounding box center [608, 65] width 38 height 38
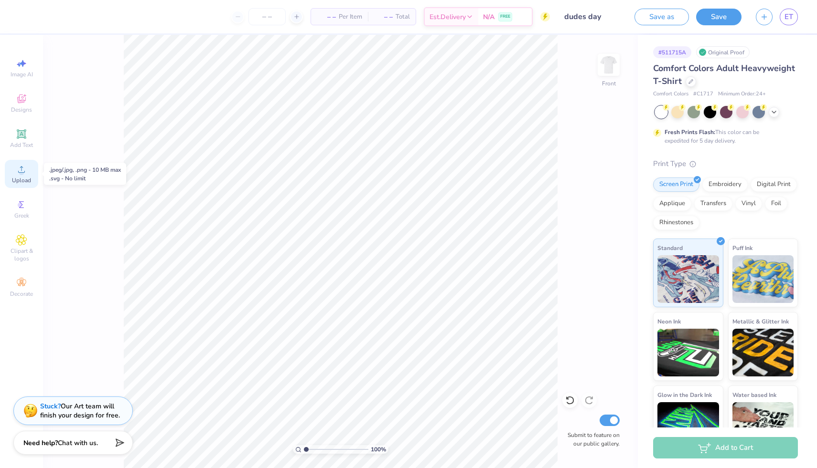
click at [21, 177] on span "Upload" at bounding box center [21, 181] width 19 height 8
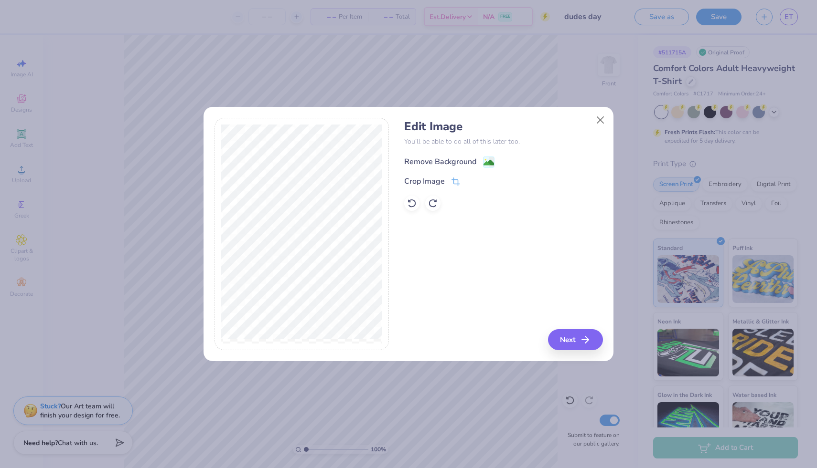
click at [490, 160] on image at bounding box center [488, 163] width 11 height 11
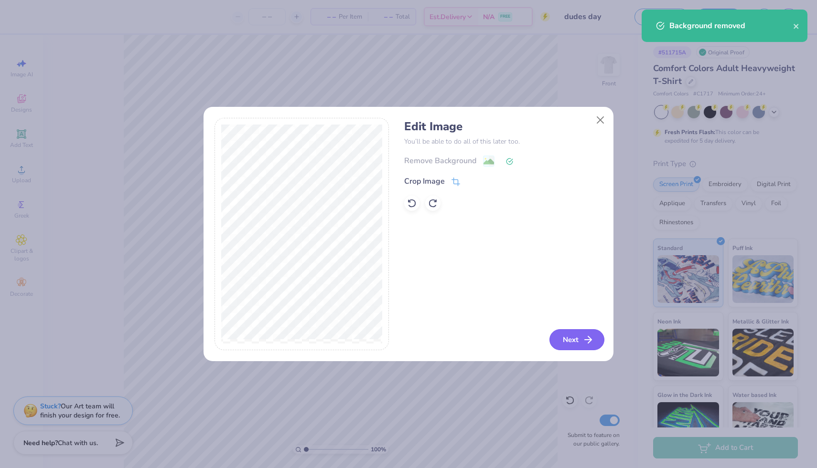
click at [572, 337] on button "Next" at bounding box center [576, 340] width 55 height 21
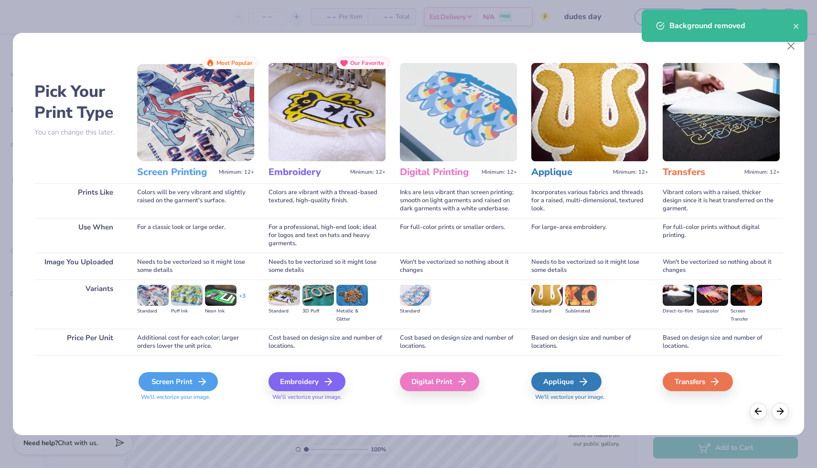
click at [197, 381] on icon at bounding box center [201, 381] width 11 height 11
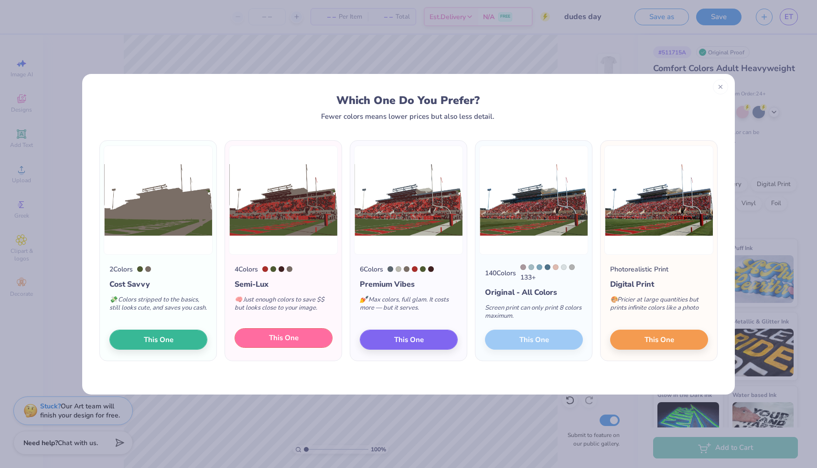
click at [269, 343] on span "This One" at bounding box center [284, 338] width 30 height 11
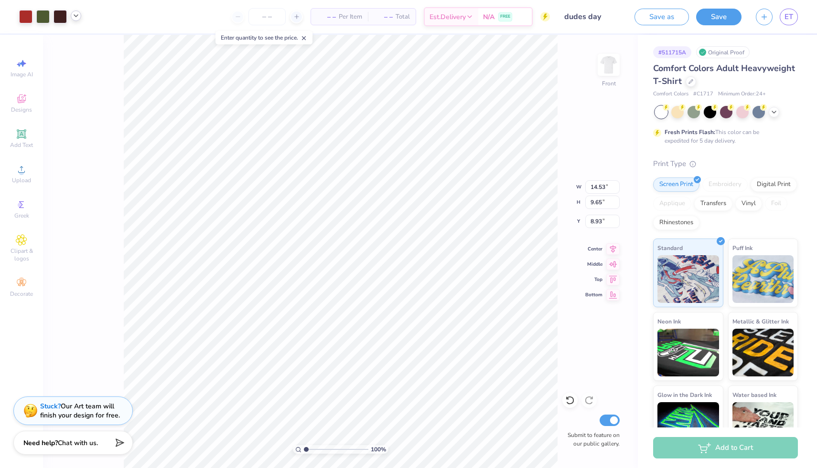
click at [76, 16] on icon at bounding box center [76, 16] width 8 height 8
click at [76, 40] on div at bounding box center [75, 39] width 13 height 13
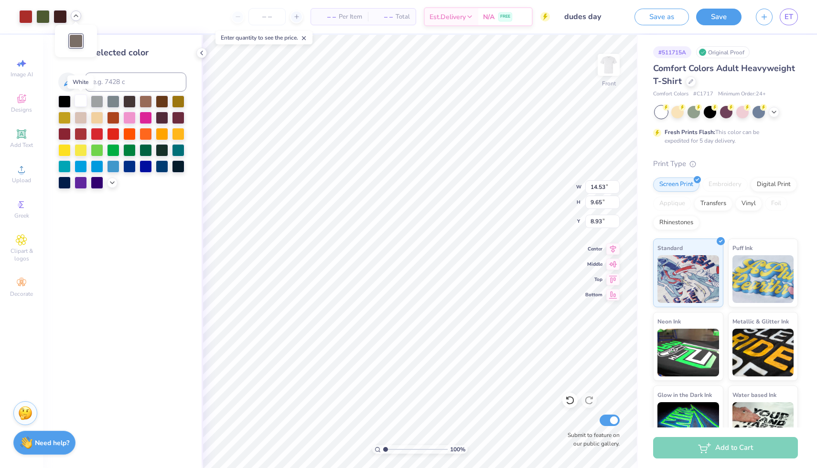
click at [80, 101] on div at bounding box center [80, 101] width 12 height 12
click at [100, 102] on div at bounding box center [97, 101] width 12 height 12
click at [113, 181] on icon at bounding box center [112, 182] width 8 height 8
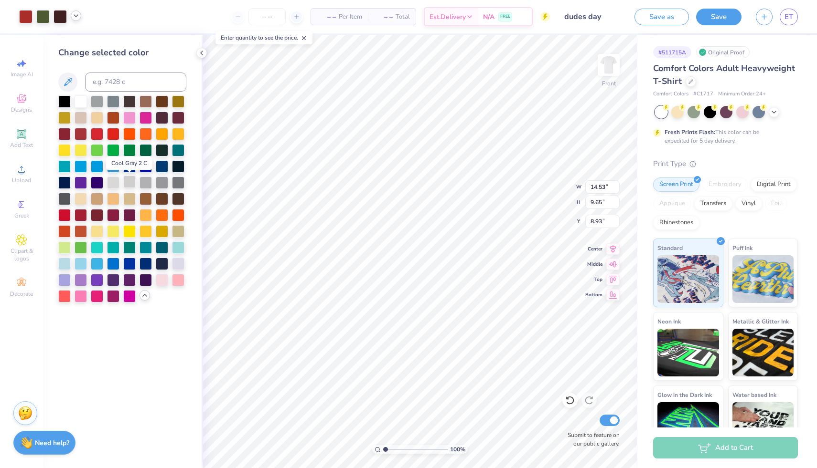
click at [133, 185] on div at bounding box center [129, 182] width 12 height 12
click at [142, 182] on div at bounding box center [145, 182] width 12 height 12
click at [163, 181] on div at bounding box center [162, 182] width 12 height 12
click at [180, 181] on div at bounding box center [178, 182] width 12 height 12
click at [163, 181] on div at bounding box center [162, 182] width 12 height 12
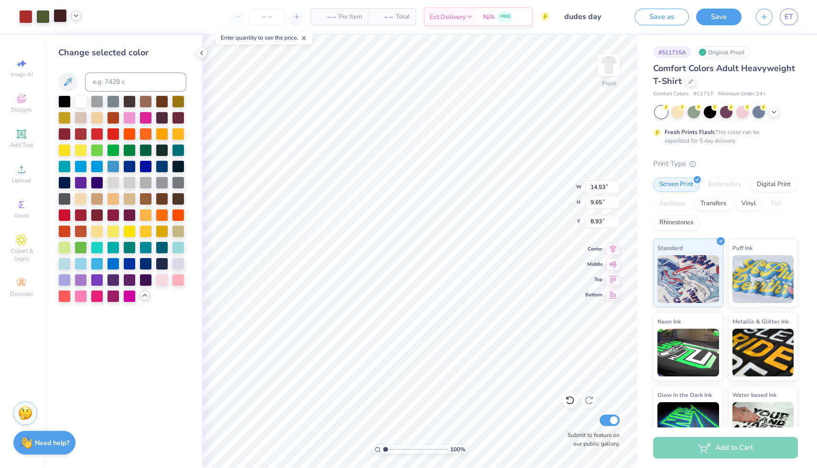
click at [59, 22] on div at bounding box center [59, 15] width 13 height 13
click at [65, 101] on div at bounding box center [64, 101] width 12 height 12
click at [72, 19] on icon at bounding box center [76, 16] width 8 height 8
click at [77, 40] on div at bounding box center [75, 39] width 13 height 13
click at [141, 182] on div at bounding box center [145, 182] width 12 height 12
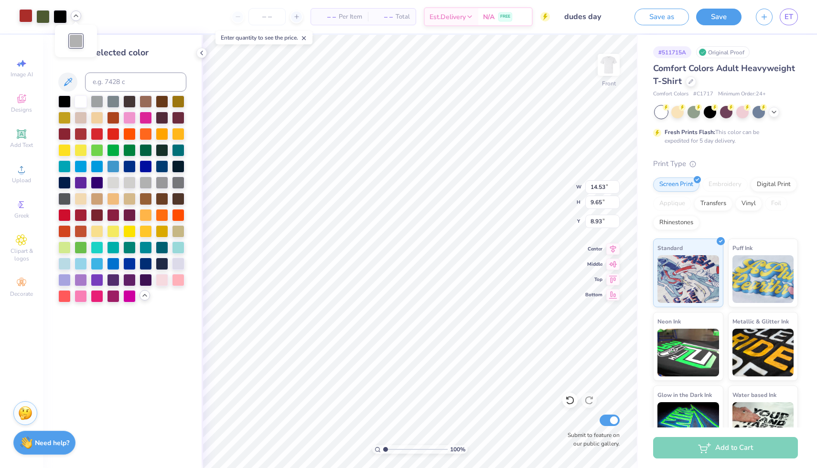
click at [24, 20] on div at bounding box center [25, 15] width 13 height 13
click at [69, 215] on div at bounding box center [64, 214] width 12 height 12
click at [74, 40] on div at bounding box center [75, 39] width 13 height 13
click at [158, 183] on div at bounding box center [162, 182] width 12 height 12
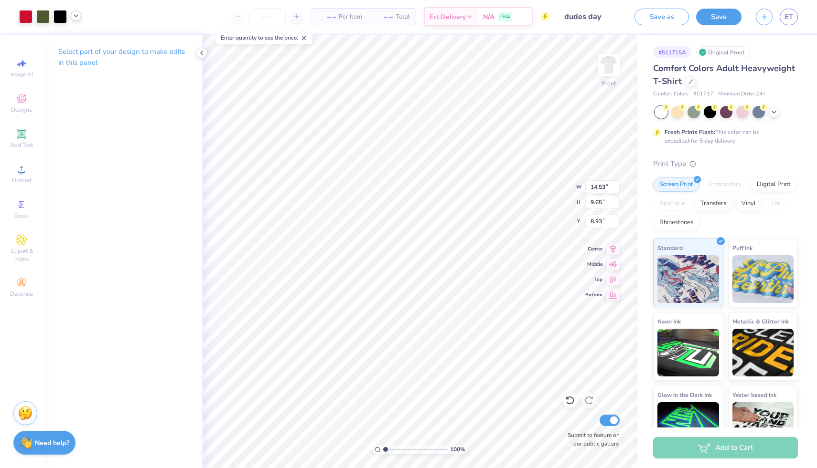
type input "11.09"
type input "7.36"
type input "6.12"
type input "12.09"
type input "8.03"
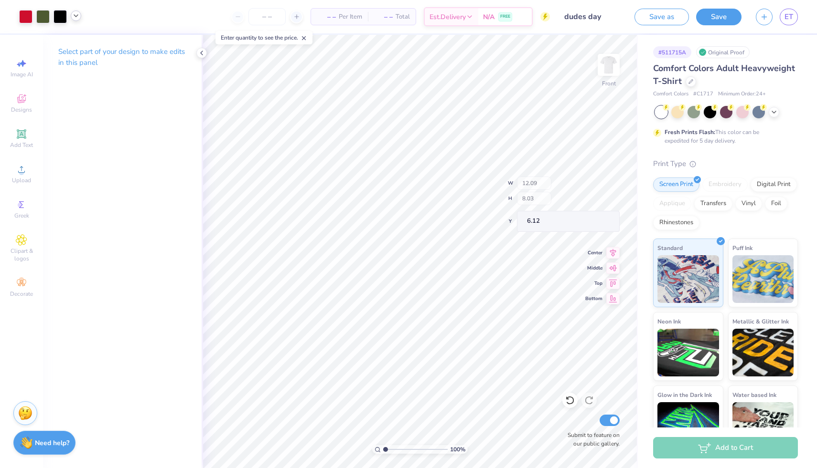
type input "6.15"
type input "6.00"
click at [567, 404] on icon at bounding box center [569, 401] width 8 height 9
click at [200, 52] on icon at bounding box center [202, 53] width 8 height 8
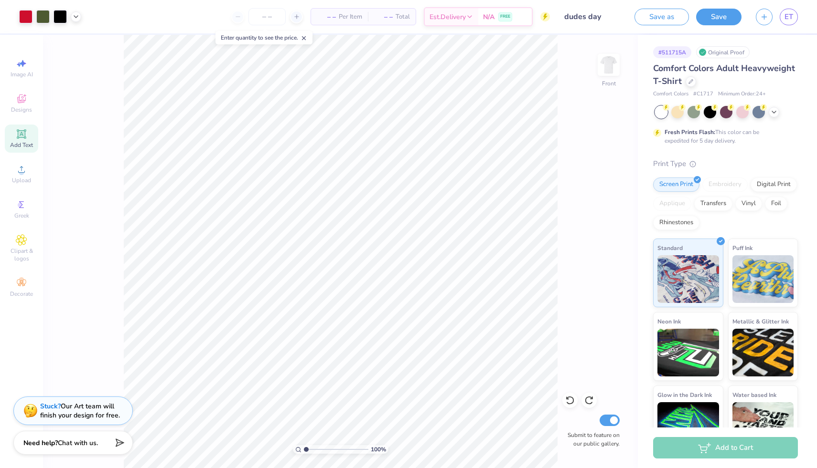
click at [25, 144] on span "Add Text" at bounding box center [21, 145] width 23 height 8
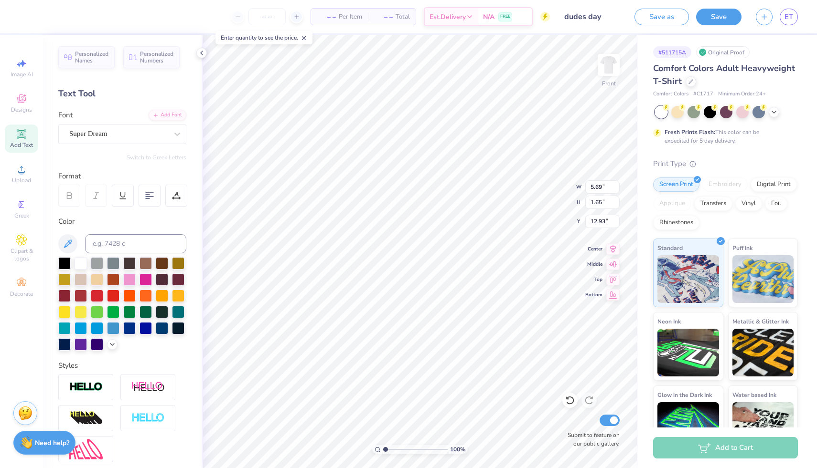
scroll to position [0, 1]
type textarea "DUDES DAY"
click at [133, 139] on div at bounding box center [118, 134] width 98 height 13
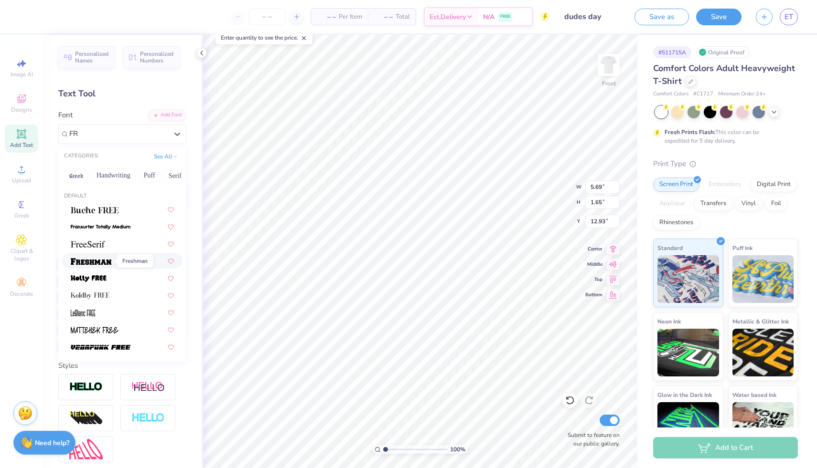
click at [83, 260] on img at bounding box center [91, 261] width 41 height 7
type input "FR"
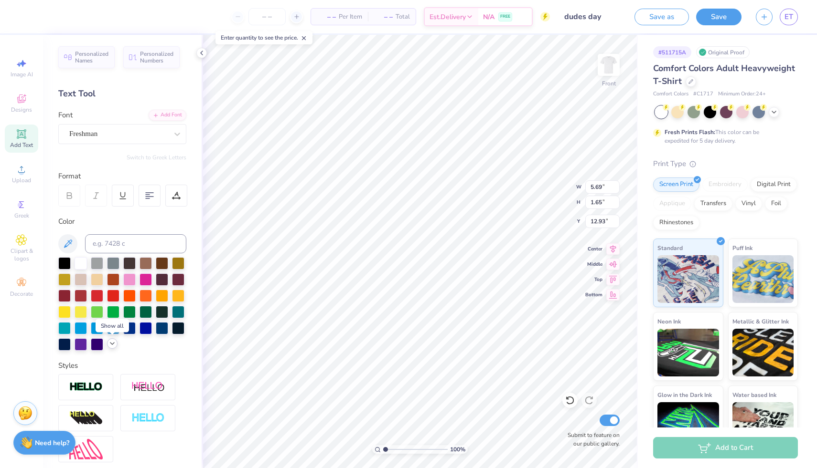
click at [111, 344] on icon at bounding box center [112, 344] width 8 height 8
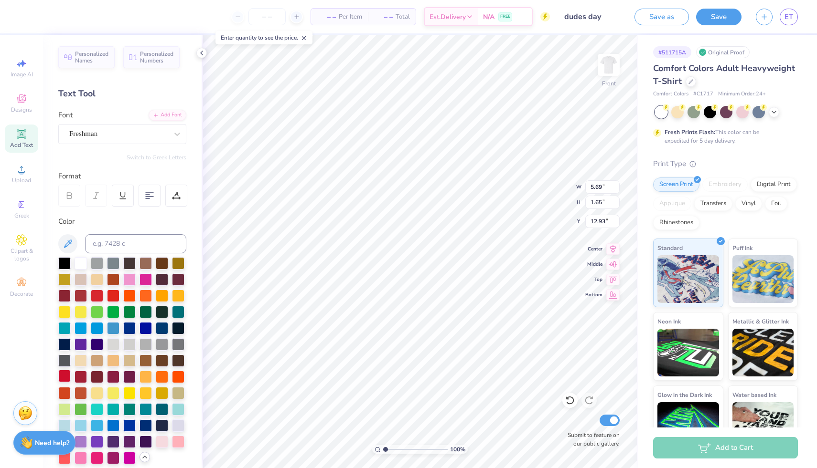
click at [64, 375] on div at bounding box center [64, 376] width 12 height 12
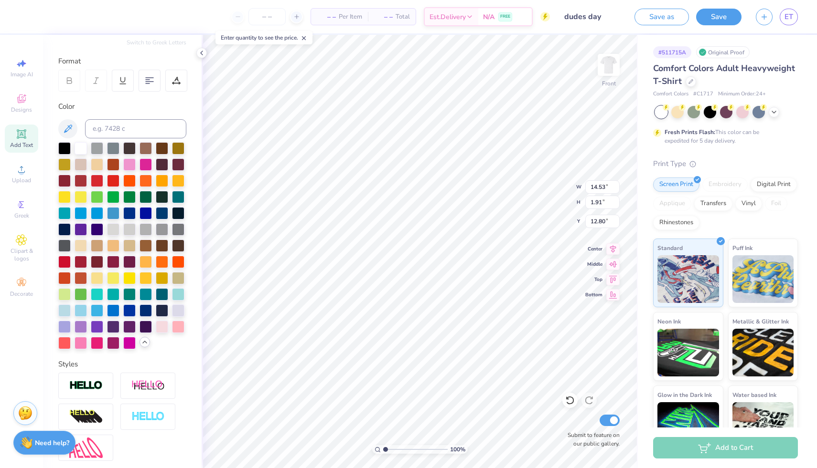
scroll to position [200, 0]
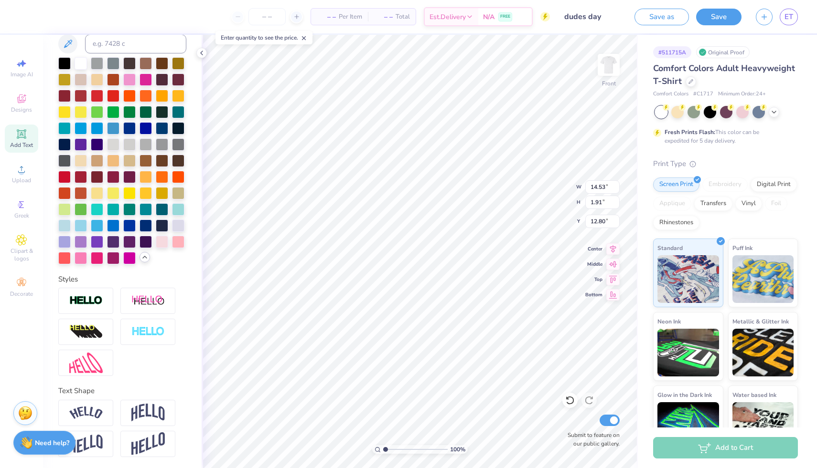
drag, startPoint x: 144, startPoint y: 407, endPoint x: 164, endPoint y: 390, distance: 26.8
click at [144, 407] on img at bounding box center [147, 413] width 33 height 18
type input "4.92"
type input "11.29"
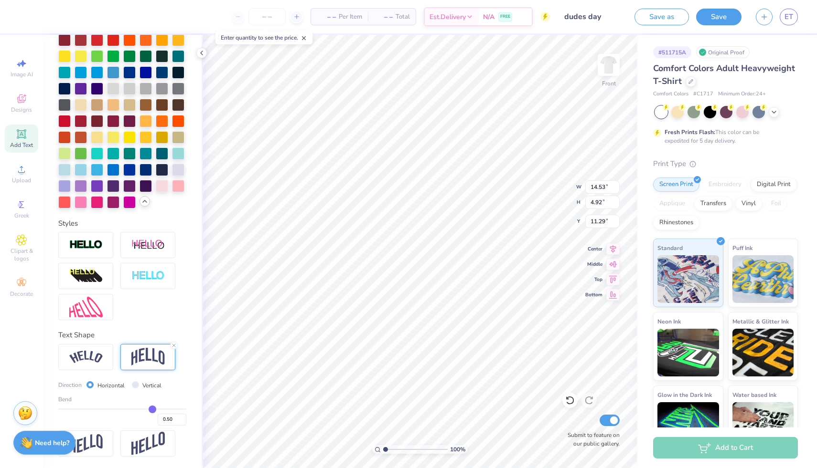
type input "0.52"
type input "0.51"
type input "0.5"
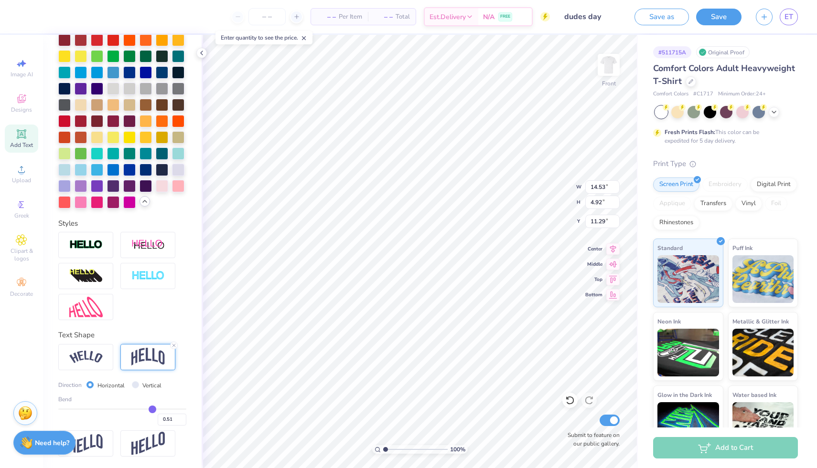
type input "0.50"
type input "0.49"
type input "0.48"
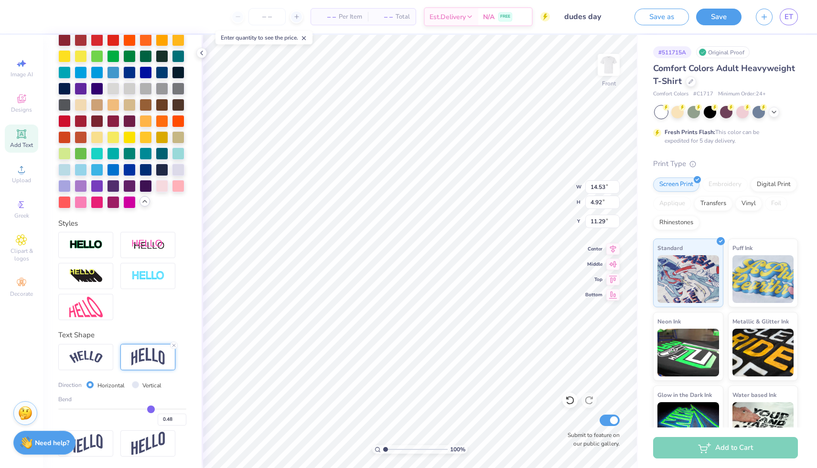
type input "0.47"
type input "0.46"
type input "0.44"
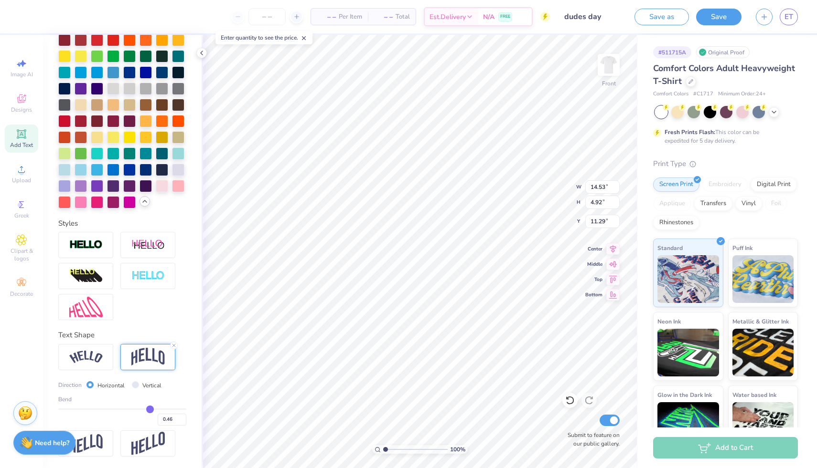
type input "0.44"
type input "0.42"
type input "0.41"
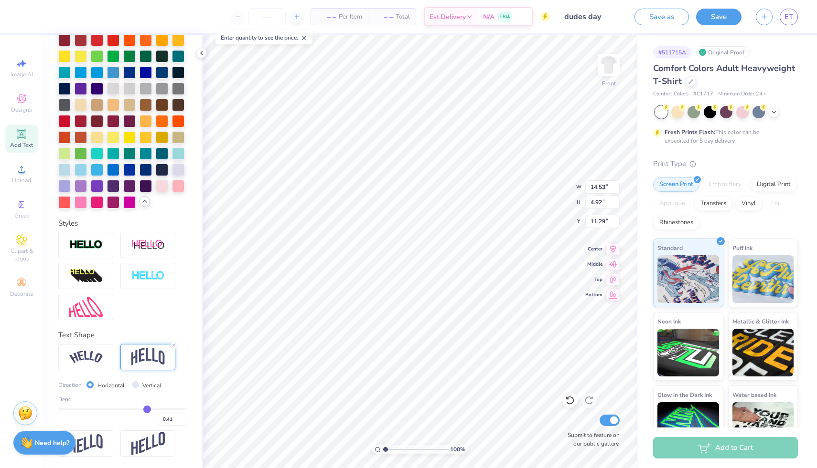
type input "0.4"
type input "0.40"
type input "0.39"
type input "0.37"
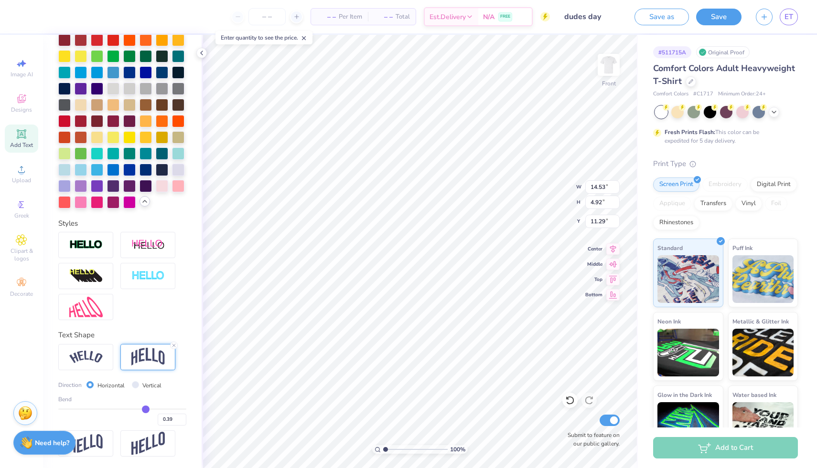
type input "0.37"
type input "0.36"
type input "0.35"
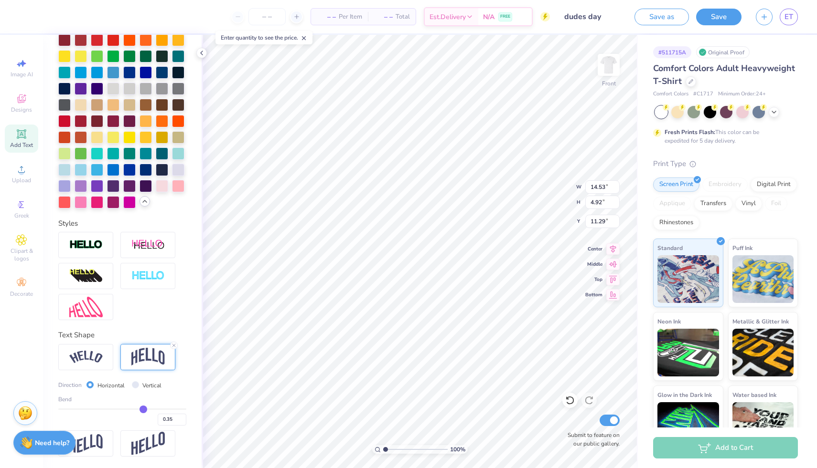
type input "0.34"
type input "0.33"
type input "0.32"
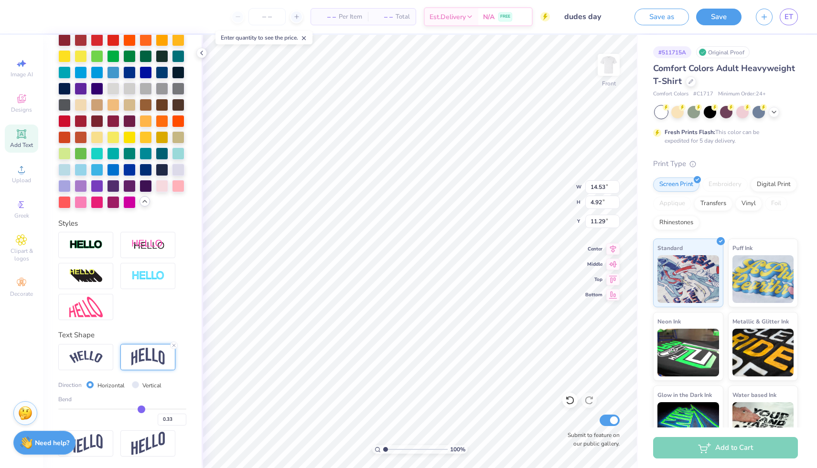
type input "0.32"
type input "0.31"
type input "0.3"
type input "0.30"
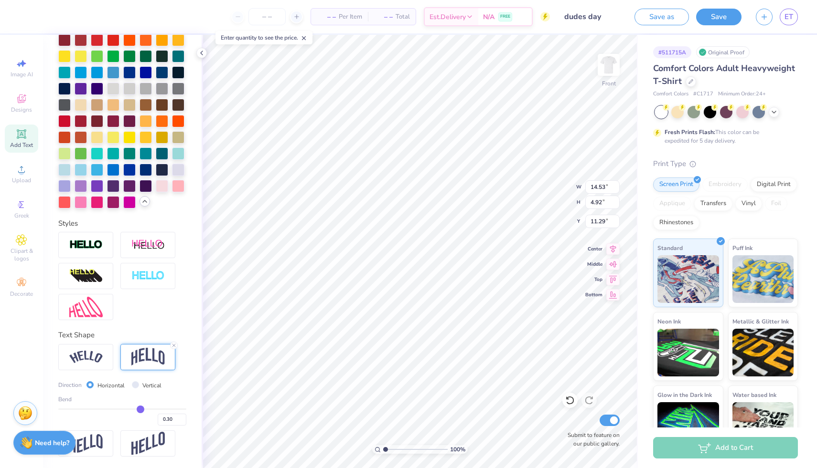
type input "0.29"
type input "0.28"
type input "0.27"
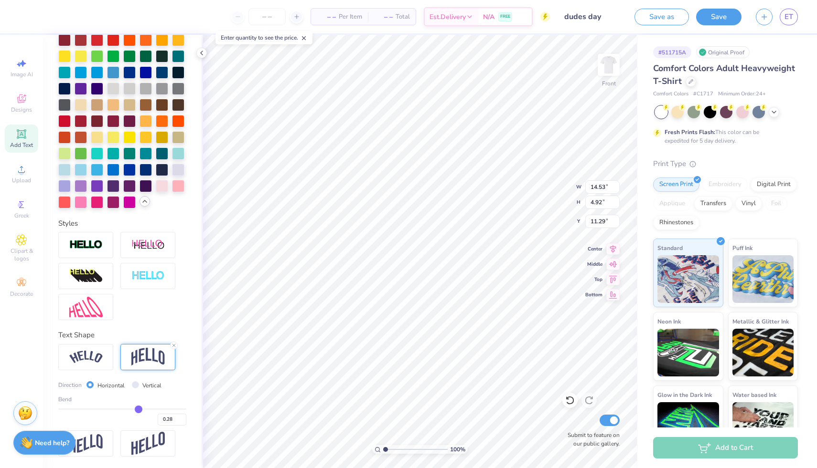
type input "0.27"
type input "0.26"
type input "0.25"
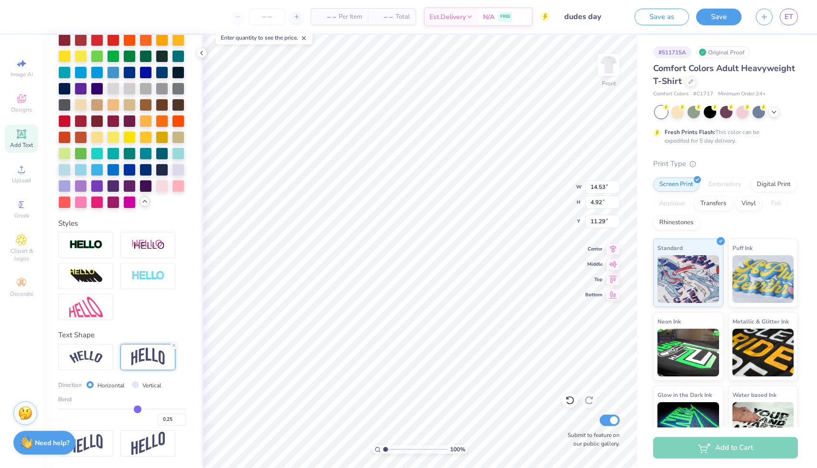
type input "0.24"
type input "0.23"
type input "0.22"
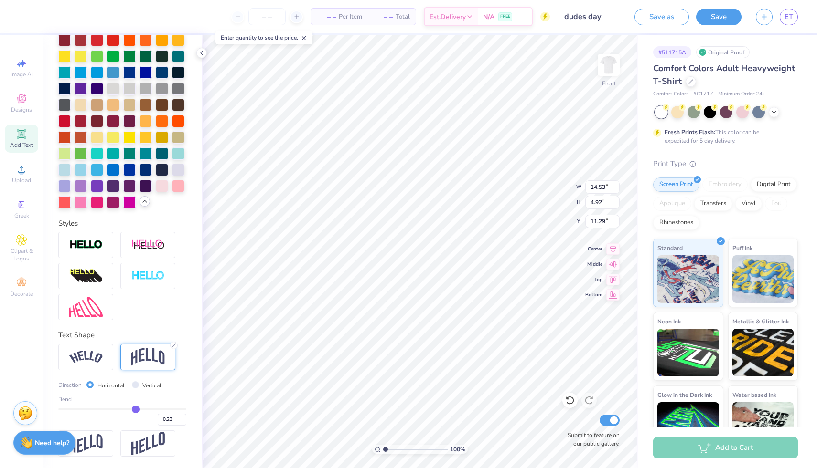
type input "0.22"
type input "0.21"
drag, startPoint x: 153, startPoint y: 409, endPoint x: 134, endPoint y: 409, distance: 19.1
type input "0.21"
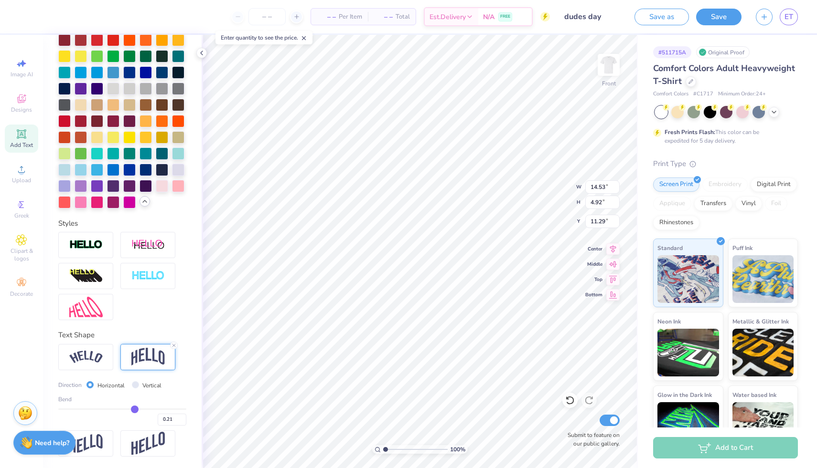
click at [134, 409] on input "range" at bounding box center [122, 409] width 128 height 1
type input "3.12"
type input "3.00"
click at [23, 138] on icon at bounding box center [21, 133] width 11 height 11
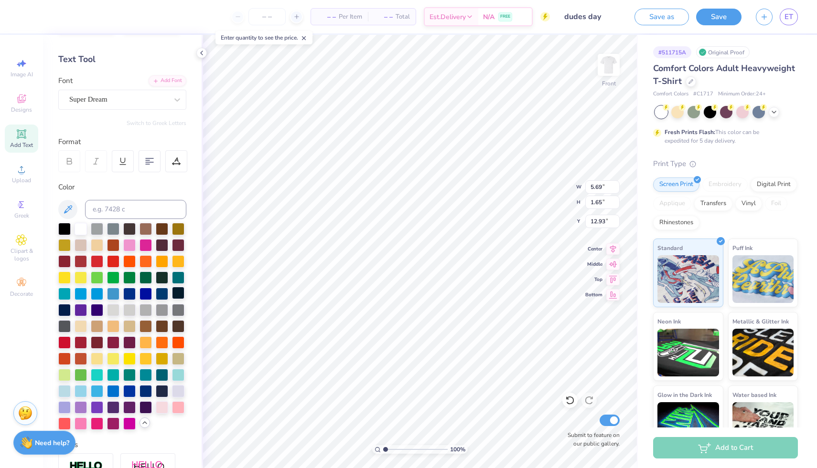
scroll to position [11, 0]
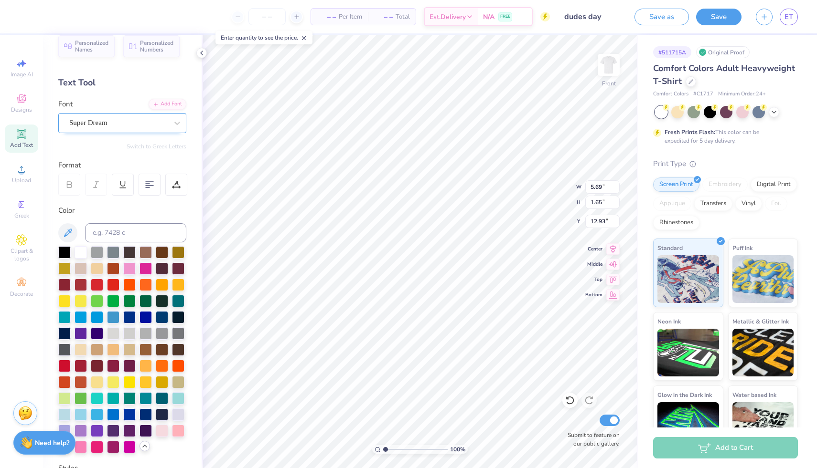
type textarea "2025"
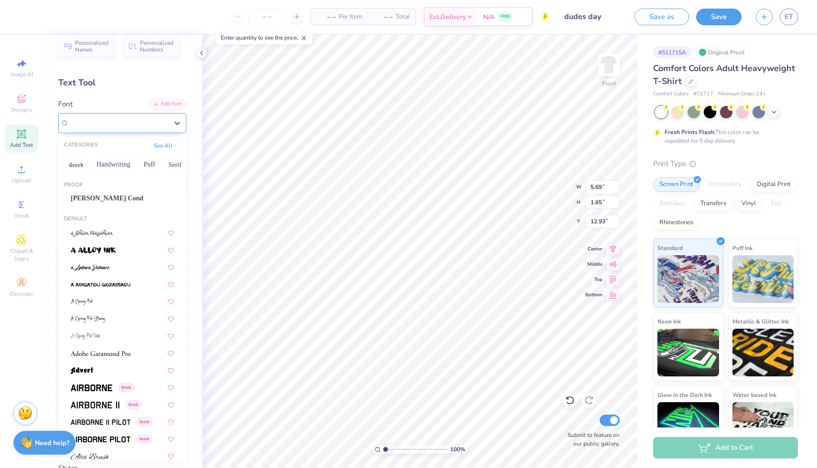
click at [151, 123] on div "Super Dream" at bounding box center [118, 123] width 100 height 15
click at [138, 196] on div "[PERSON_NAME] Cond" at bounding box center [122, 198] width 103 height 10
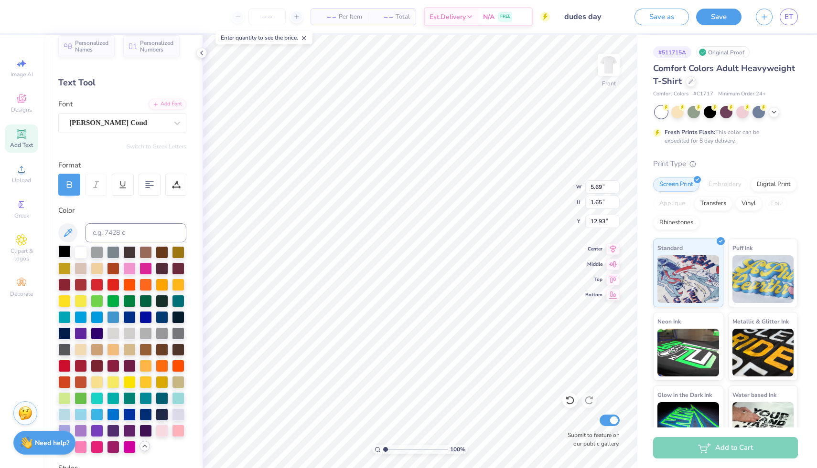
click at [62, 252] on div at bounding box center [64, 251] width 12 height 12
type input "4.56"
type input "3.88"
type input "3.33"
type input "1.77"
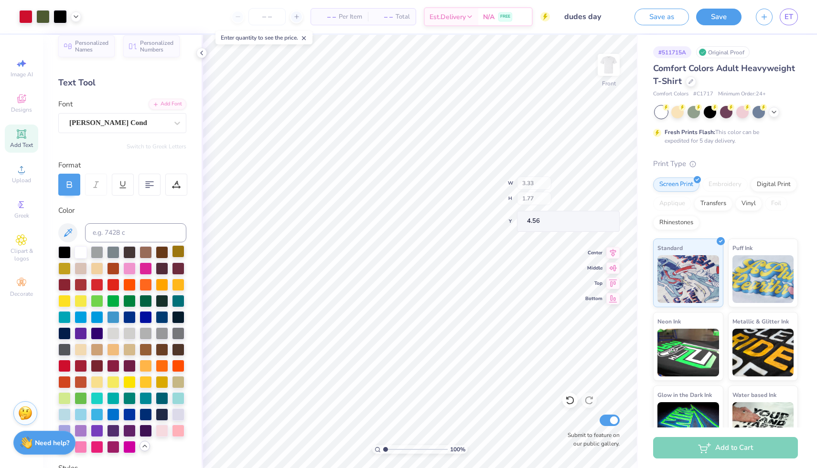
type input "5.23"
click at [15, 178] on span "Upload" at bounding box center [21, 181] width 19 height 8
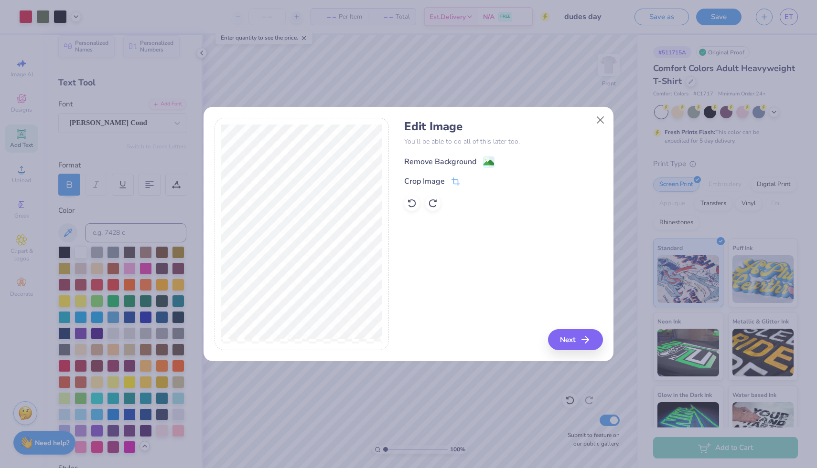
click at [480, 165] on div "Remove Background" at bounding box center [449, 162] width 90 height 12
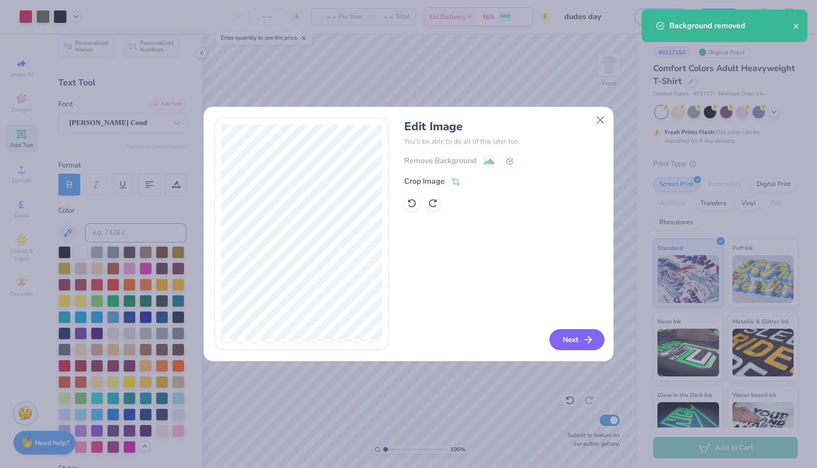
click at [568, 351] on button "Next" at bounding box center [576, 340] width 55 height 21
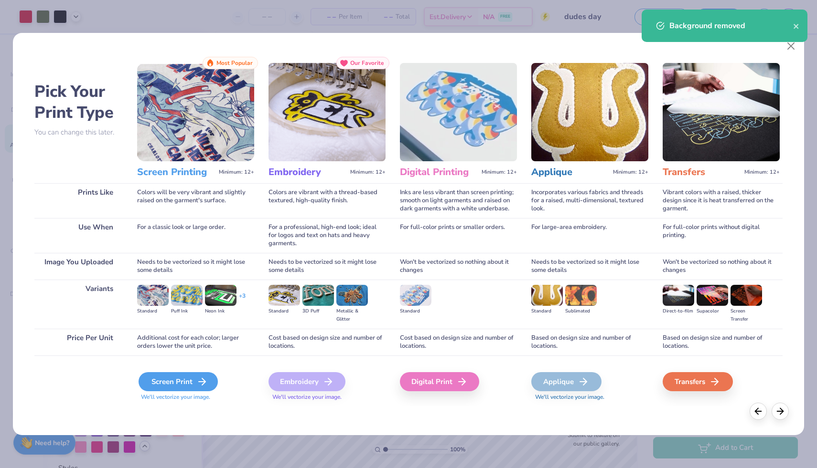
click at [201, 383] on icon at bounding box center [201, 381] width 11 height 11
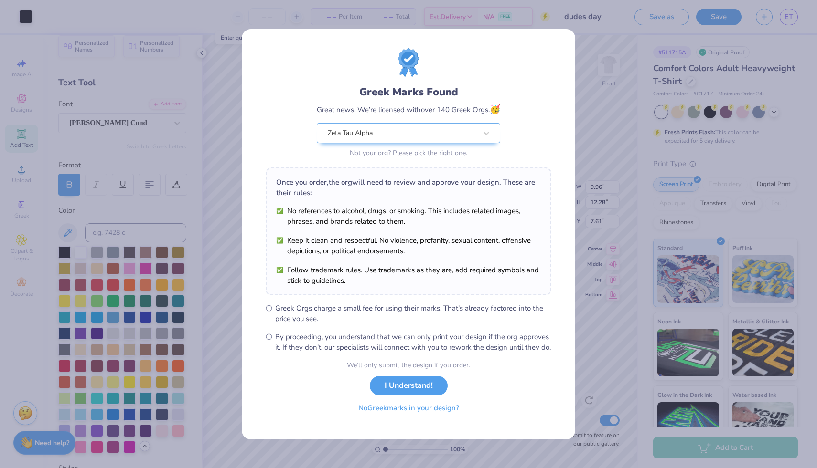
click at [400, 236] on body "Art colors – – Per Item – – Total Est. Delivery N/A FREE Design Title dudes day…" at bounding box center [408, 234] width 817 height 468
type input "5.94"
type input "7.32"
type input "12.57"
click at [363, 414] on button "No Greek marks in your design?" at bounding box center [408, 409] width 117 height 20
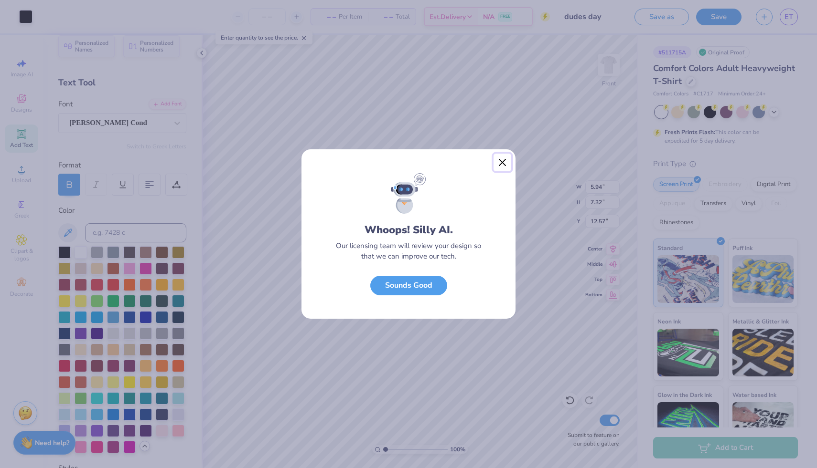
click at [503, 163] on button "Close" at bounding box center [502, 163] width 18 height 18
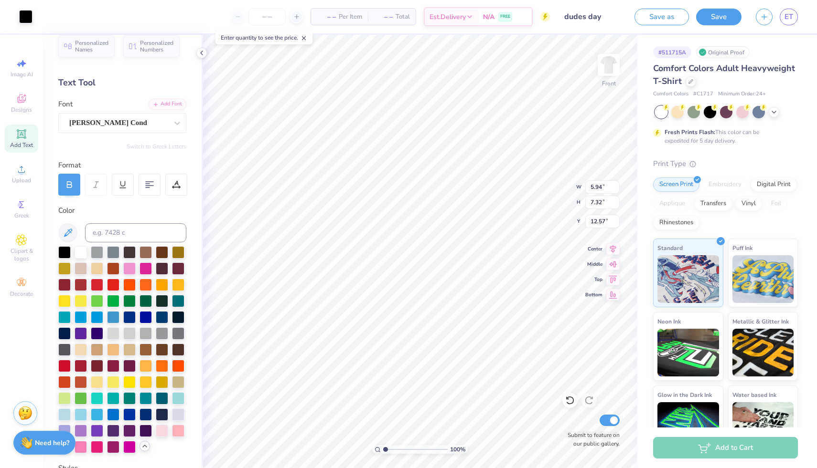
type input "3.61"
type input "4.45"
type input "9.74"
click at [74, 18] on icon at bounding box center [76, 16] width 8 height 8
click at [78, 43] on div at bounding box center [75, 39] width 13 height 13
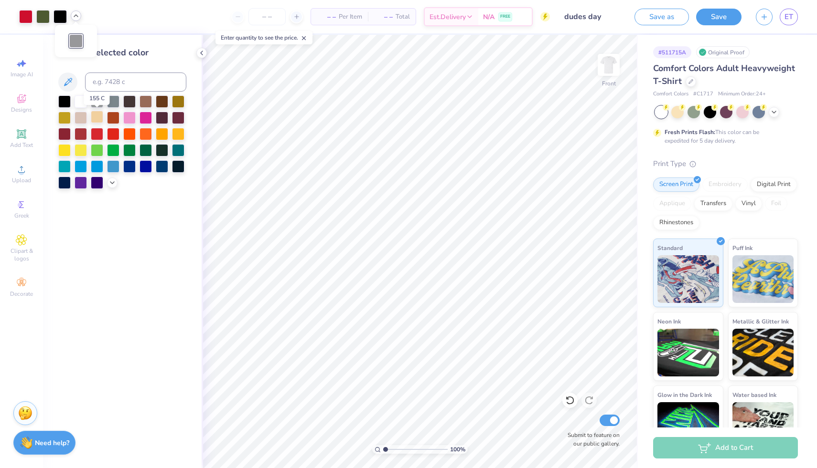
click at [98, 114] on div at bounding box center [97, 117] width 12 height 12
click at [146, 104] on div at bounding box center [145, 101] width 12 height 12
click at [112, 182] on polyline at bounding box center [112, 182] width 4 height 2
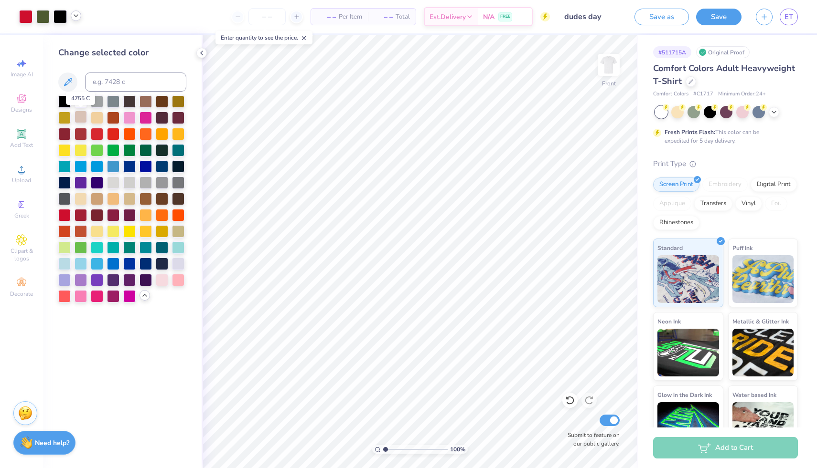
click at [84, 118] on div at bounding box center [80, 117] width 12 height 12
click at [83, 197] on div at bounding box center [80, 198] width 12 height 12
click at [98, 200] on div at bounding box center [97, 198] width 12 height 12
click at [63, 266] on div at bounding box center [64, 263] width 12 height 12
click at [129, 194] on div at bounding box center [129, 198] width 12 height 12
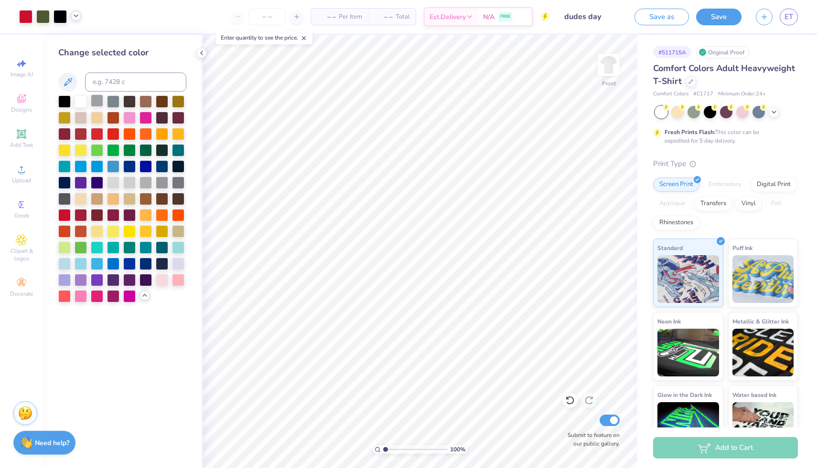
click at [102, 99] on div at bounding box center [97, 101] width 12 height 12
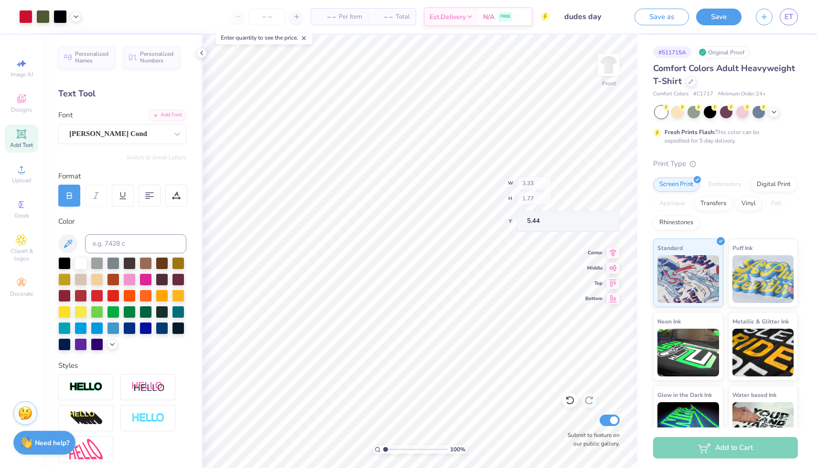
type input "5.44"
type input "4.25"
type input "5.24"
type input "8.88"
type input "3.64"
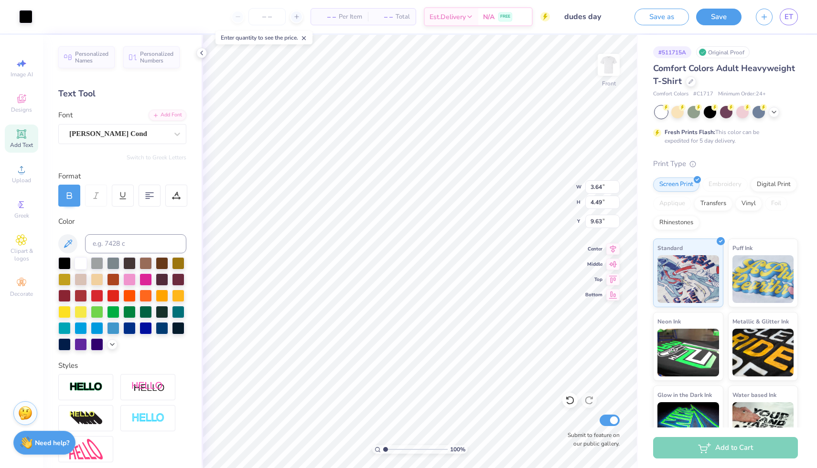
type input "4.49"
type input "9.63"
click at [572, 401] on icon at bounding box center [570, 401] width 10 height 10
type input "13.28"
type input "2.85"
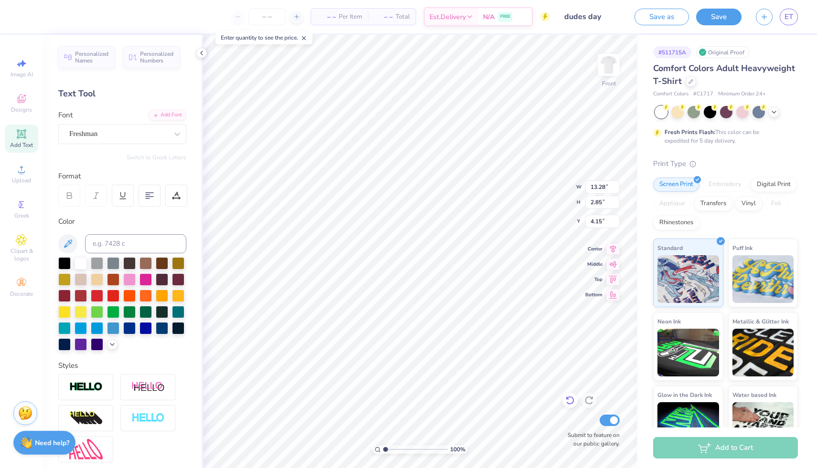
type input "4.02"
click at [566, 401] on icon at bounding box center [570, 401] width 10 height 10
click at [588, 400] on icon at bounding box center [589, 401] width 10 height 10
click at [606, 65] on img at bounding box center [608, 65] width 38 height 38
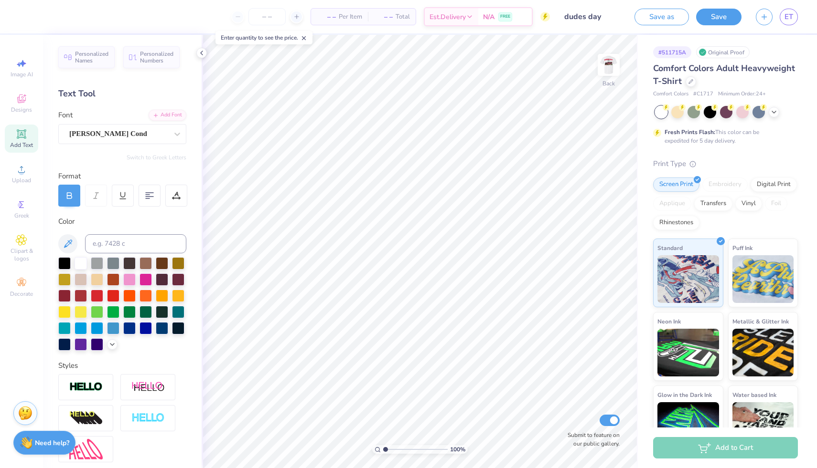
click at [18, 136] on icon at bounding box center [21, 133] width 11 height 11
type textarea "D"
type textarea "DUDES DAY"
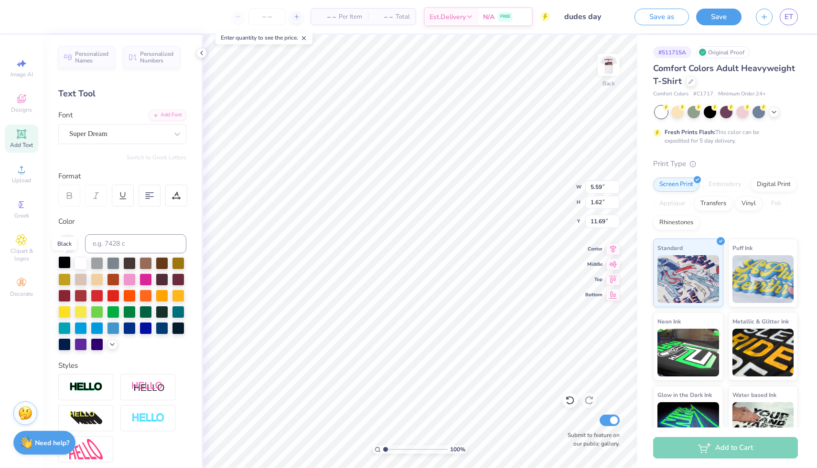
click at [65, 265] on div at bounding box center [64, 262] width 12 height 12
click at [92, 140] on div at bounding box center [118, 134] width 98 height 13
click at [88, 212] on span "Freshman" at bounding box center [84, 209] width 26 height 10
type input "FRESH"
type input "6.31"
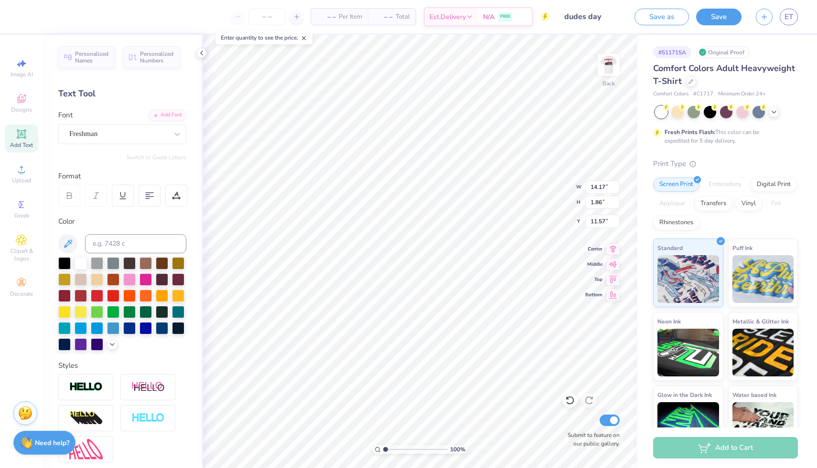
type input "0.83"
type input "3.00"
type input "5.43"
type input "0.71"
type input "3.00"
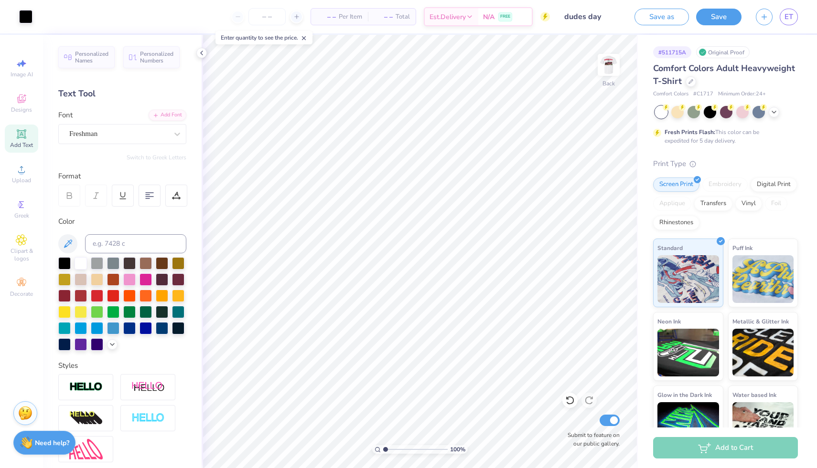
click at [21, 143] on span "Add Text" at bounding box center [21, 145] width 23 height 8
type textarea "2025"
click at [61, 260] on div at bounding box center [64, 262] width 12 height 12
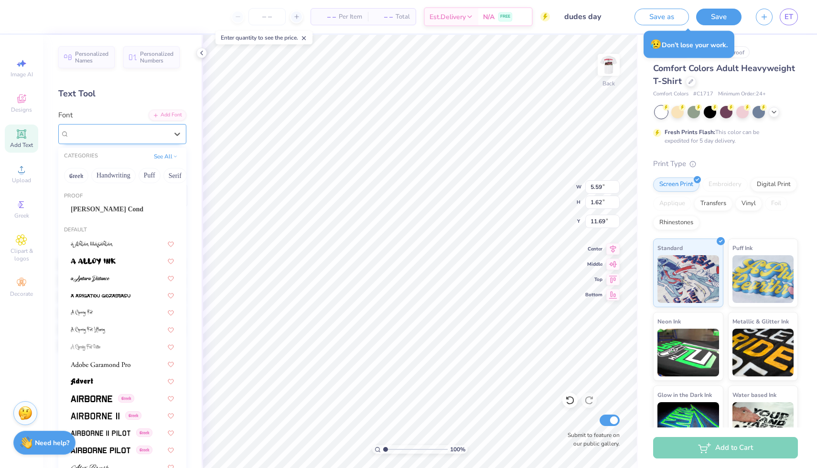
click at [84, 138] on div "Super Dream" at bounding box center [118, 134] width 100 height 15
click at [96, 210] on span "[PERSON_NAME] Cond" at bounding box center [107, 209] width 73 height 10
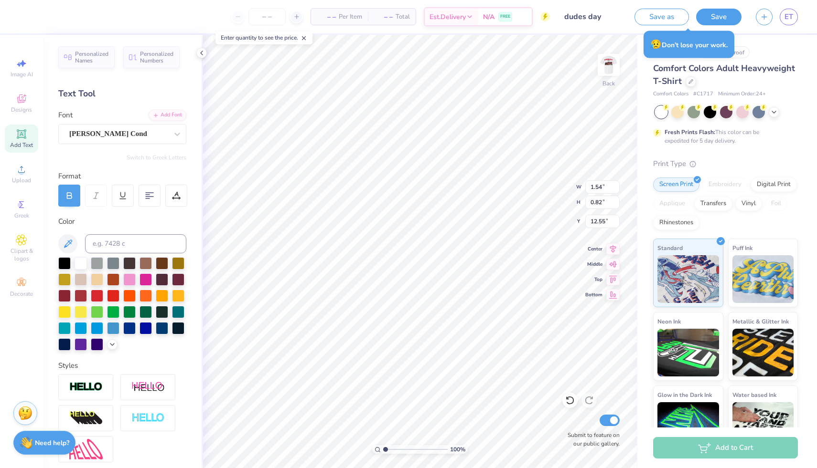
type input "1.54"
type input "0.82"
type input "3.94"
type input "1.46"
type input "0.78"
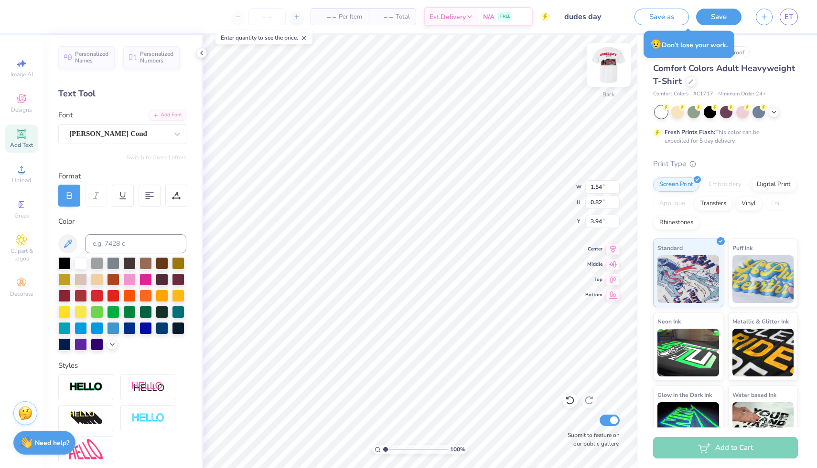
type input "3.98"
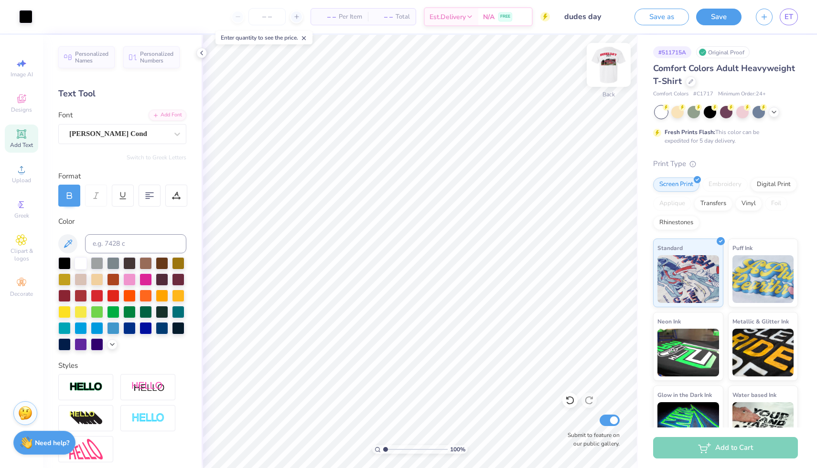
click at [603, 70] on img at bounding box center [608, 65] width 38 height 38
click at [713, 18] on button "Save" at bounding box center [718, 15] width 45 height 17
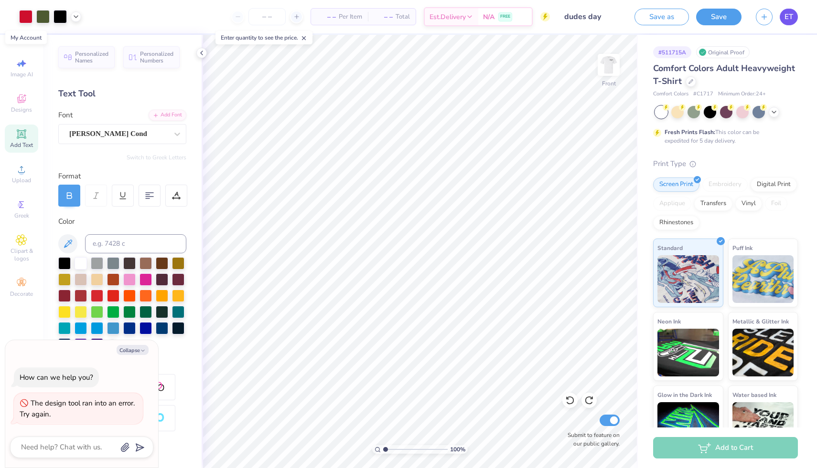
click at [788, 24] on link "ET" at bounding box center [788, 17] width 18 height 17
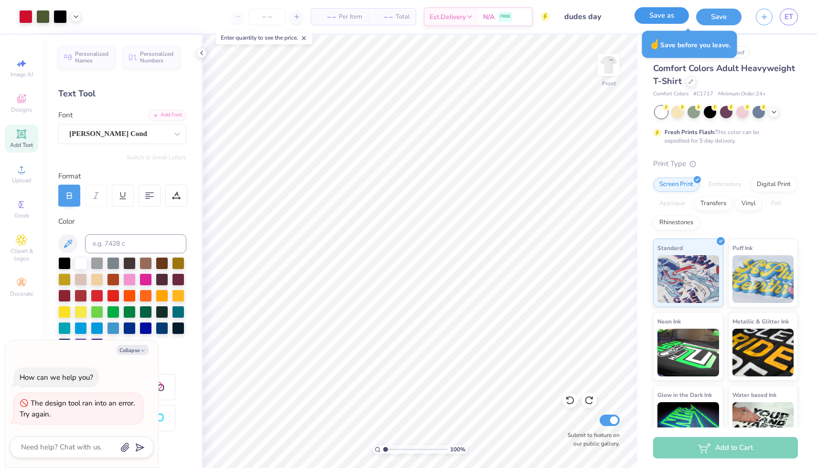
click at [671, 11] on button "Save as" at bounding box center [661, 15] width 54 height 17
click at [670, 18] on div "Save as" at bounding box center [661, 17] width 54 height 17
click at [715, 20] on div "Save" at bounding box center [718, 17] width 45 height 17
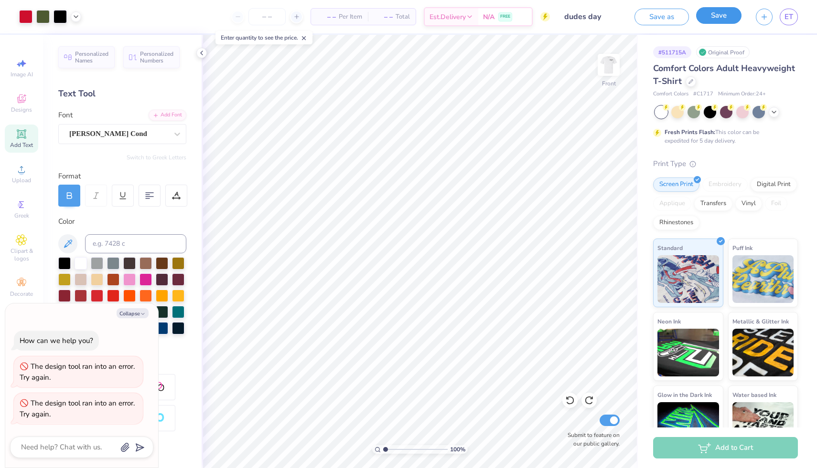
click at [715, 14] on button "Save" at bounding box center [718, 15] width 45 height 17
click at [725, 15] on div "Save" at bounding box center [718, 17] width 45 height 17
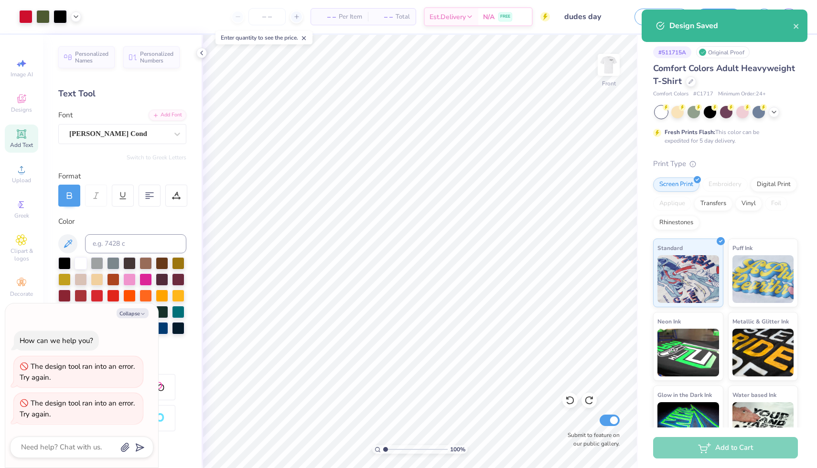
type textarea "x"
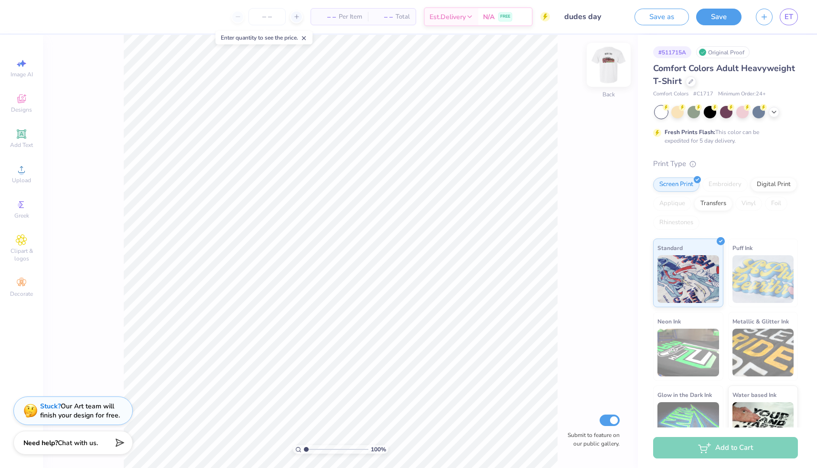
click at [607, 62] on img at bounding box center [608, 65] width 38 height 38
type input "7.38"
type input "12.38"
type input "7.09"
type input "7.43"
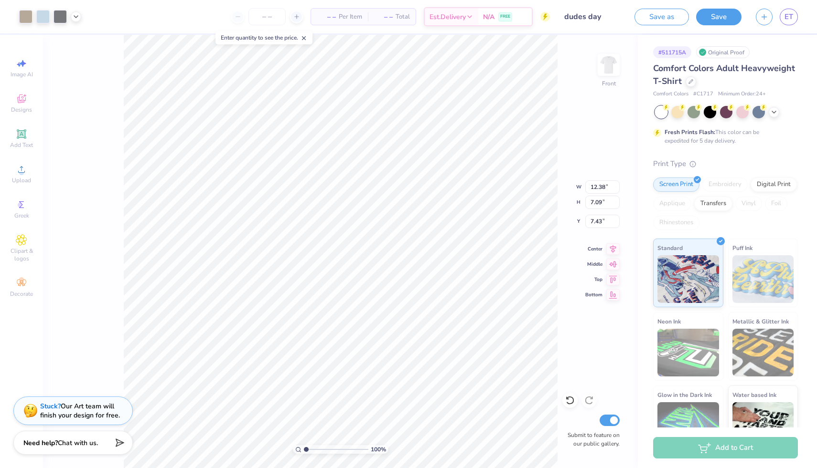
type input "6.32"
type input "1.84"
type input "4.09"
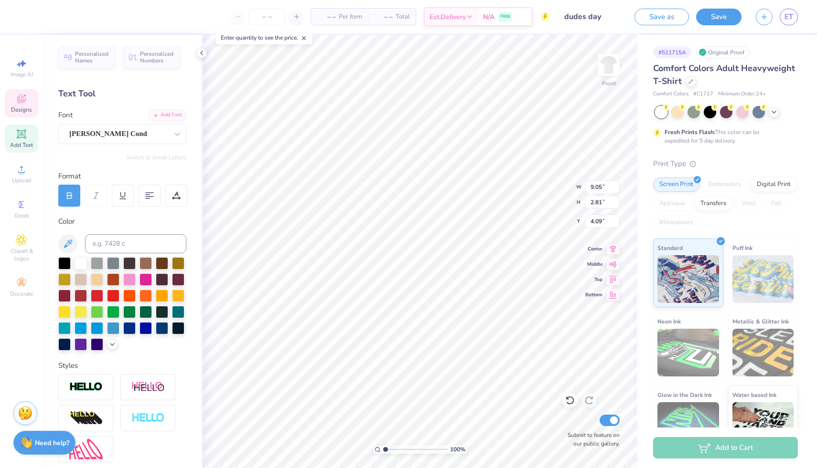
type input "9.05"
type input "2.81"
type input "4.09"
type input "11.63"
type input "3.61"
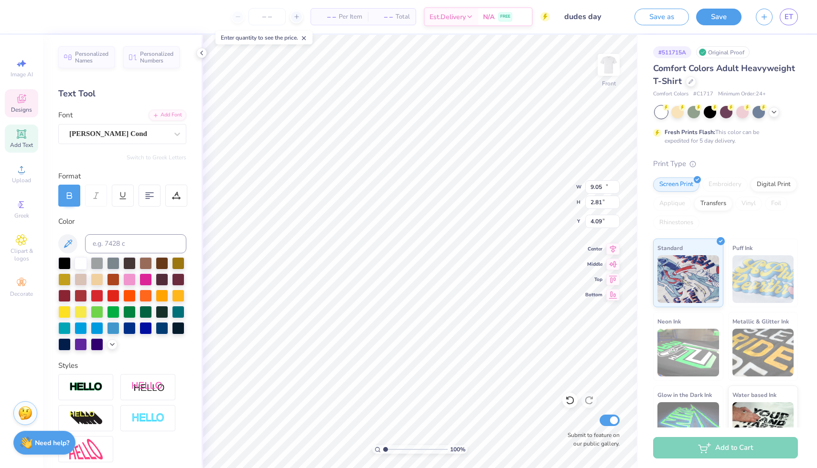
type input "4.10"
click at [97, 139] on div "[PERSON_NAME] Cond" at bounding box center [118, 134] width 100 height 15
click at [85, 207] on img at bounding box center [91, 210] width 41 height 7
type input "freshm"
type input "14.53"
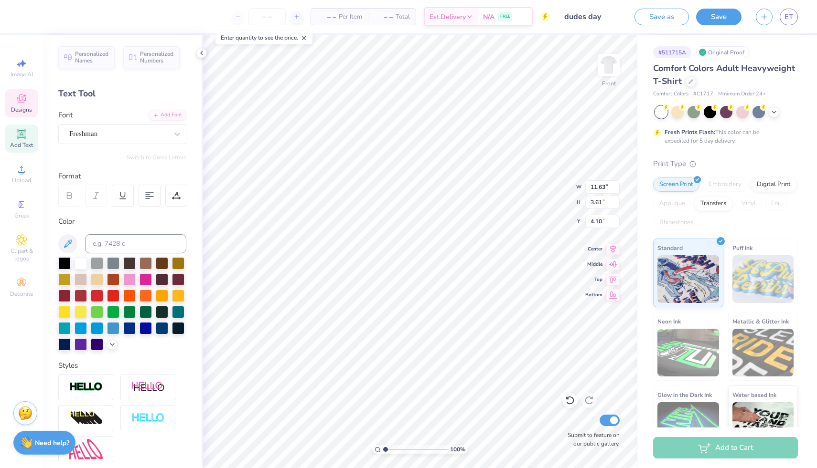
type input "3.38"
type input "4.20"
click at [113, 341] on icon at bounding box center [112, 344] width 8 height 8
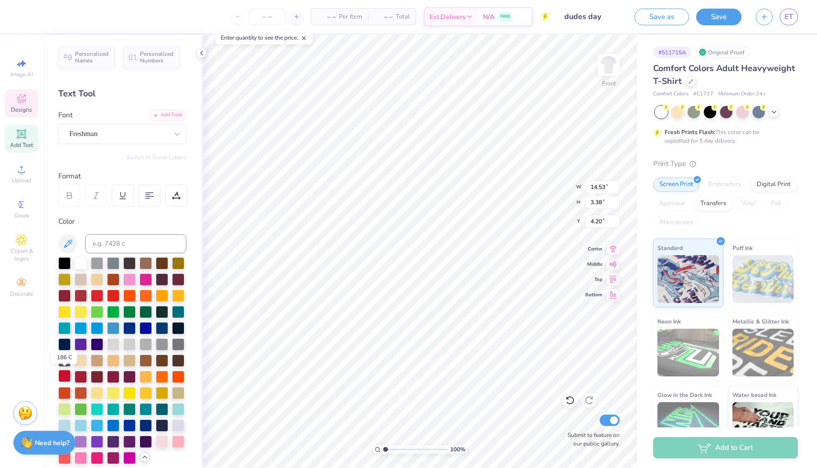
click at [61, 378] on div at bounding box center [64, 376] width 12 height 12
type input "13.13"
type input "3.06"
type input "4.38"
click at [18, 145] on span "Add Text" at bounding box center [21, 145] width 23 height 8
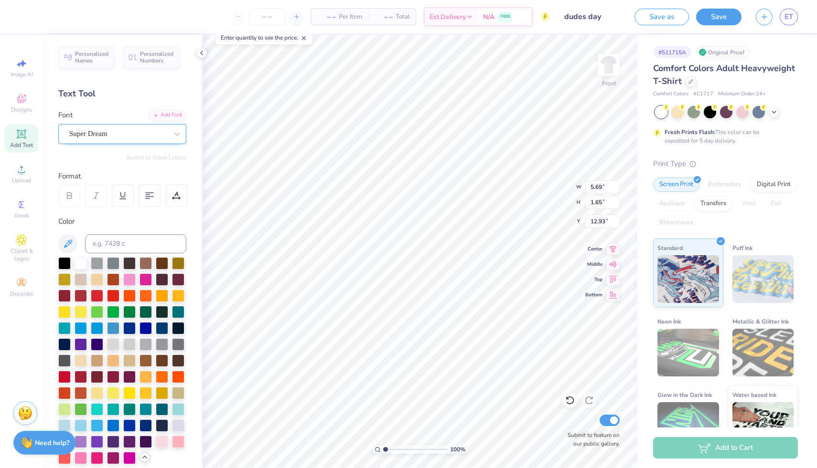
type textarea "2025"
click at [163, 136] on div "Super Dream" at bounding box center [118, 134] width 100 height 15
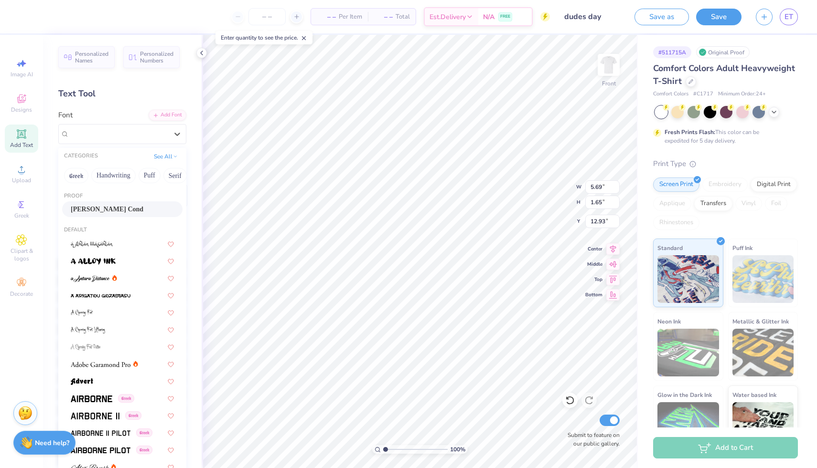
click at [93, 209] on span "[PERSON_NAME] Cond" at bounding box center [107, 209] width 73 height 10
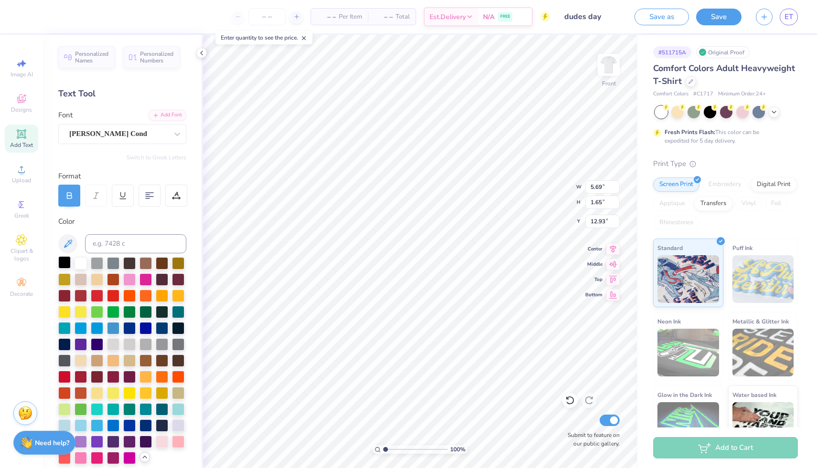
click at [60, 264] on div at bounding box center [64, 262] width 12 height 12
type input "5.66"
click at [613, 68] on img at bounding box center [608, 65] width 38 height 38
click at [25, 137] on icon at bounding box center [21, 133] width 9 height 9
type textarea "2025"
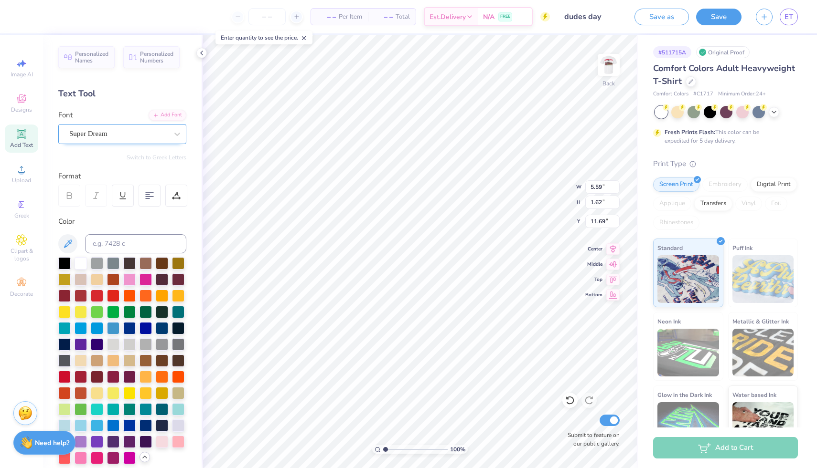
click at [157, 130] on div "Super Dream" at bounding box center [118, 134] width 100 height 15
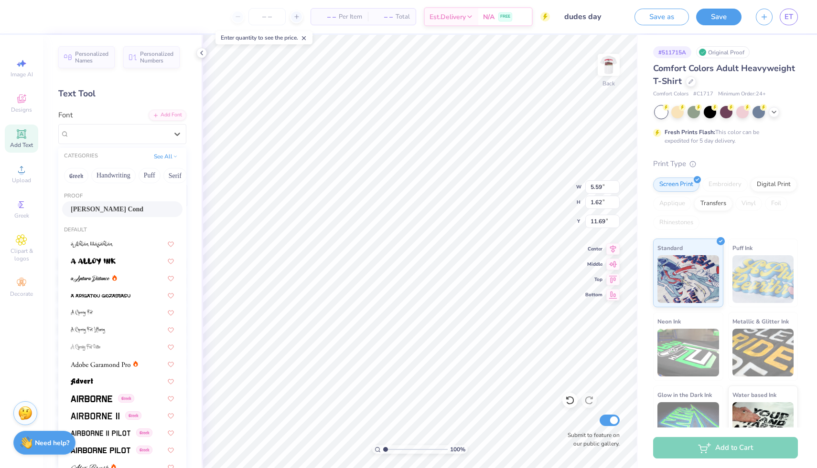
click at [110, 213] on span "[PERSON_NAME] Cond" at bounding box center [107, 209] width 73 height 10
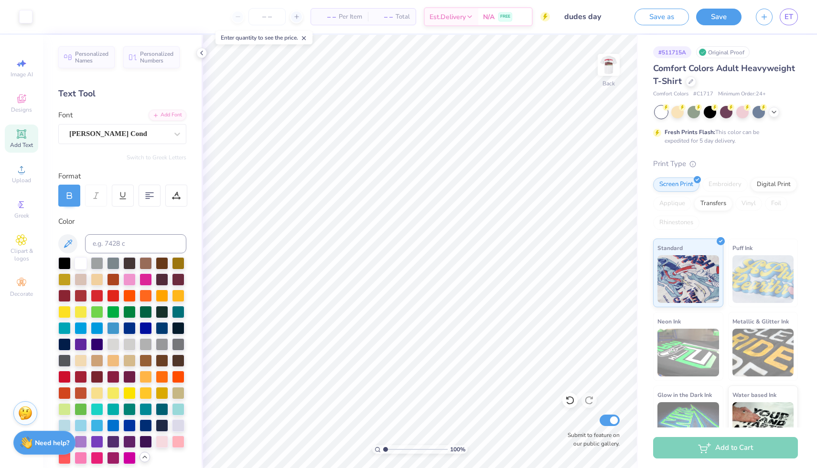
click at [27, 134] on icon at bounding box center [21, 133] width 11 height 11
type textarea "DUDES DAY"
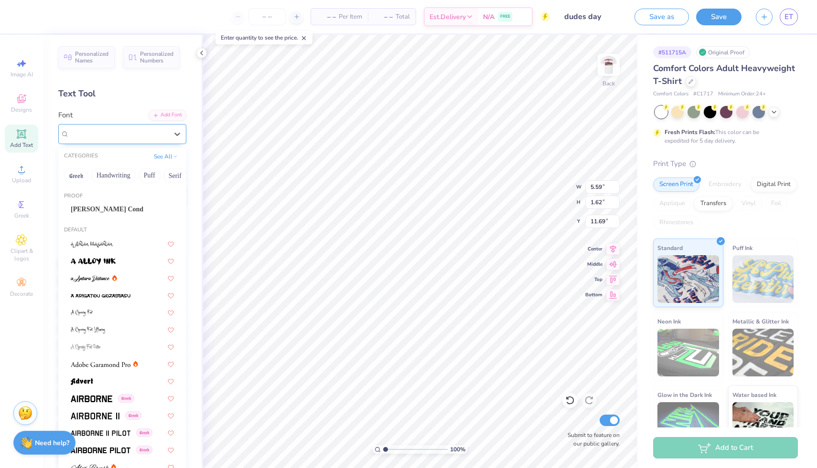
click at [145, 126] on div "Super Dream" at bounding box center [122, 134] width 128 height 20
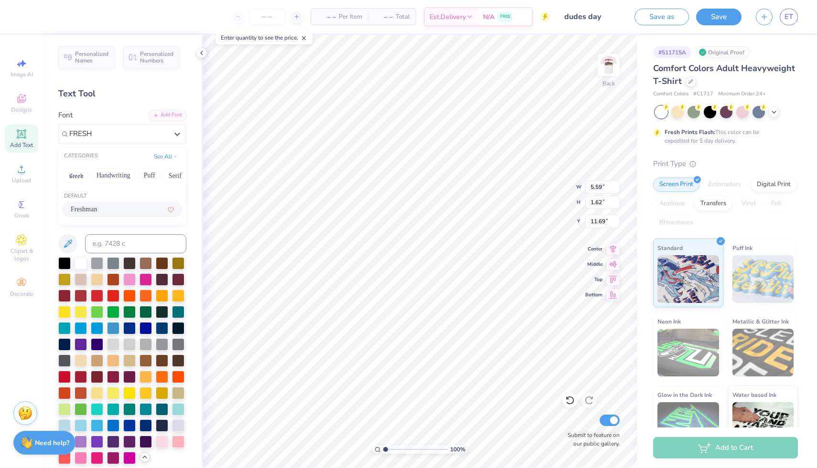
click at [95, 210] on span "Freshman" at bounding box center [84, 209] width 26 height 10
type input "FRESH"
click at [64, 374] on div at bounding box center [64, 376] width 12 height 12
type input "2.81"
type input "4.77"
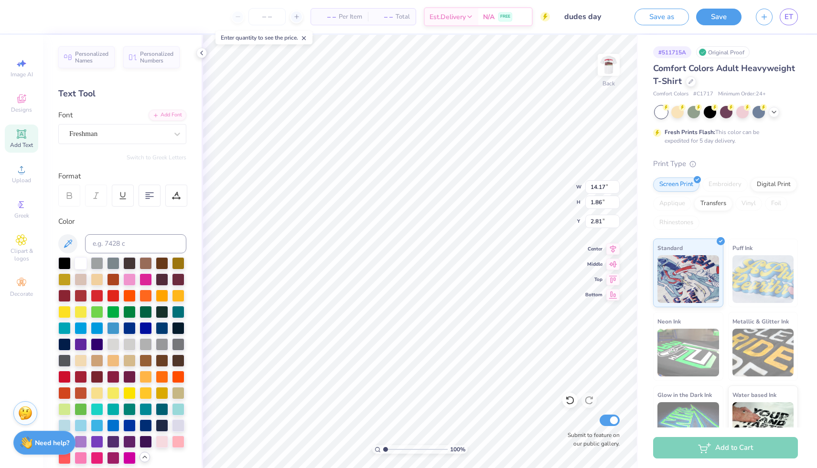
type input "0.63"
type input "3.00"
type input "3.27"
type input "1.74"
type input "11.63"
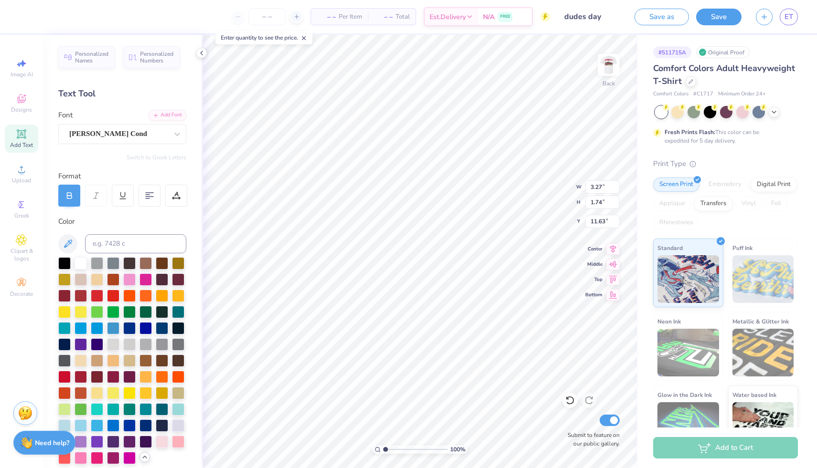
type input "1.87"
type input "1.00"
type input "12.37"
click at [63, 261] on div at bounding box center [64, 262] width 12 height 12
type input "3.63"
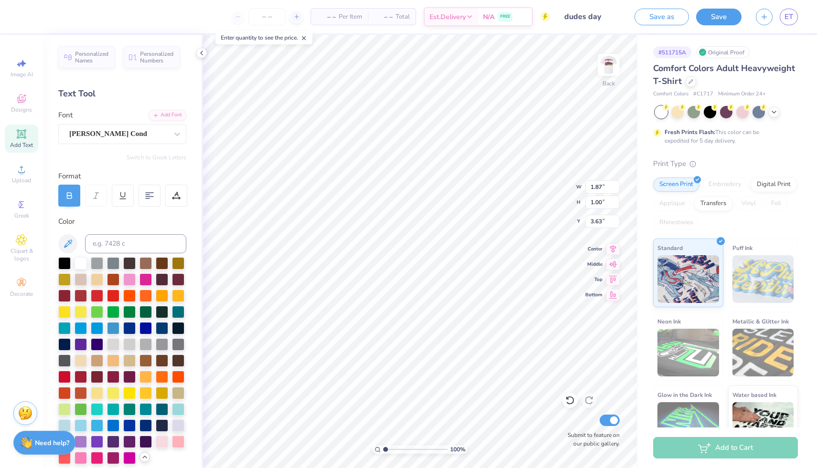
type input "1.31"
type input "0.70"
type input "3.84"
click at [603, 73] on img at bounding box center [608, 65] width 38 height 38
click at [603, 73] on img at bounding box center [608, 64] width 19 height 19
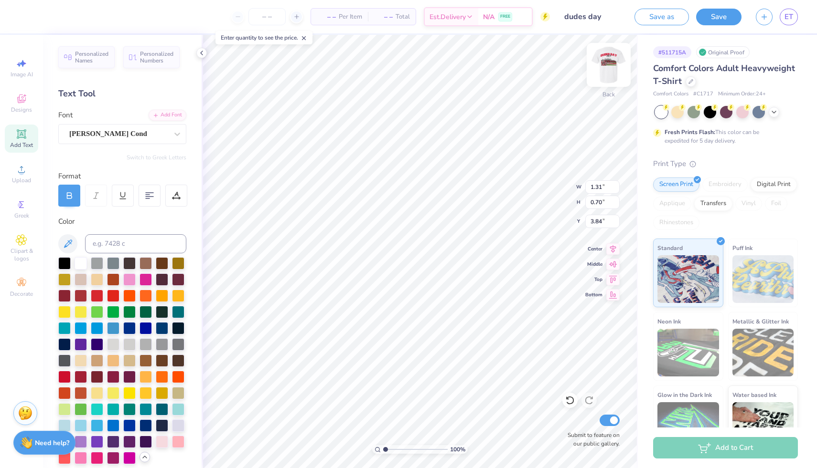
type input "3.81"
click at [605, 64] on img at bounding box center [608, 65] width 38 height 38
click at [732, 16] on button "Save" at bounding box center [718, 15] width 45 height 17
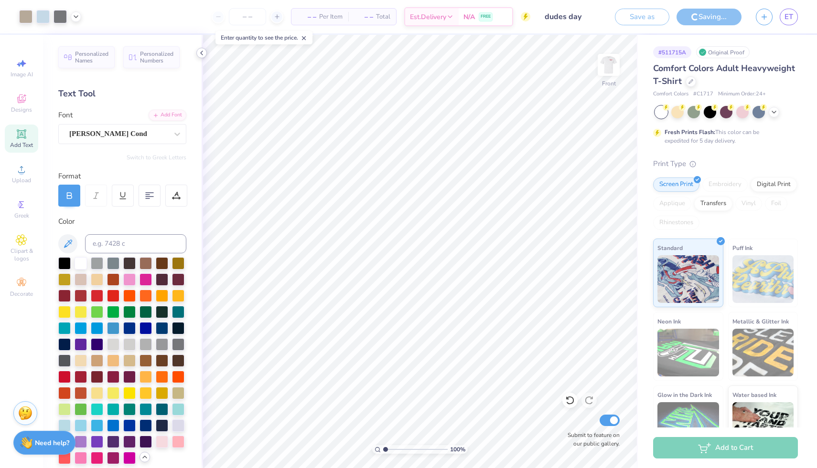
click at [200, 53] on icon at bounding box center [202, 53] width 8 height 8
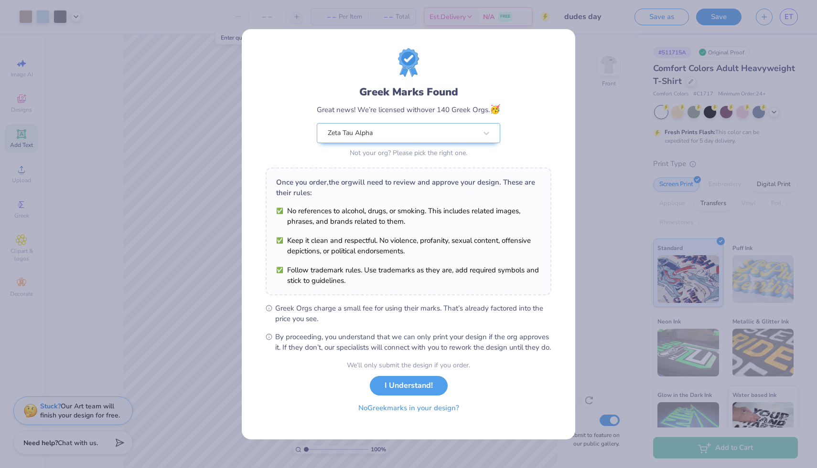
click at [384, 413] on button "No Greek marks in your design?" at bounding box center [408, 409] width 117 height 20
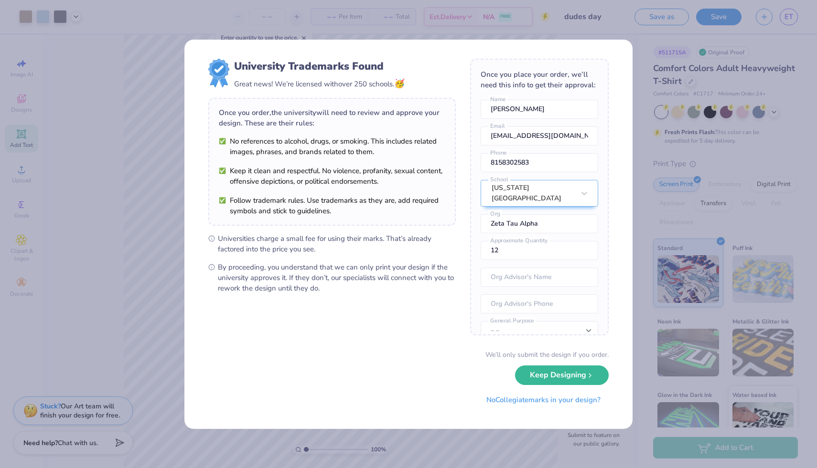
click at [625, 20] on div "University Trademarks Found Great news! We’re licensed with over 250 schools. 🥳…" at bounding box center [408, 234] width 817 height 468
click at [514, 399] on button "No Collegiate marks in your design?" at bounding box center [543, 398] width 130 height 20
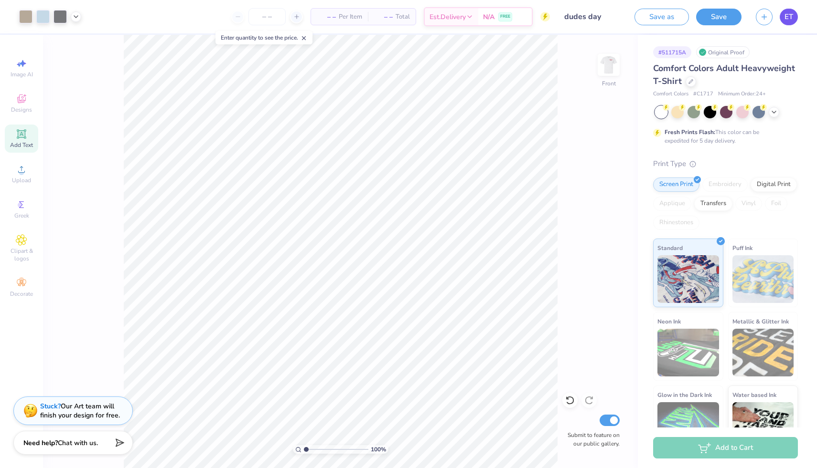
click at [791, 20] on span "ET" at bounding box center [788, 16] width 9 height 11
click at [782, 18] on link "ET" at bounding box center [788, 17] width 18 height 17
